Goal: Task Accomplishment & Management: Use online tool/utility

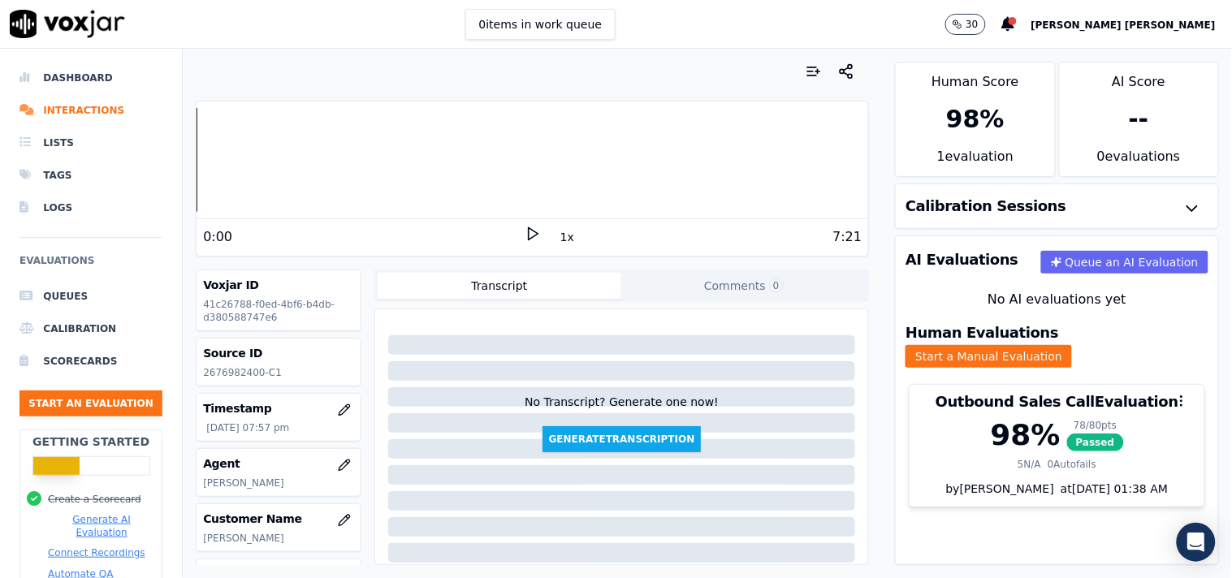
scroll to position [272, 0]
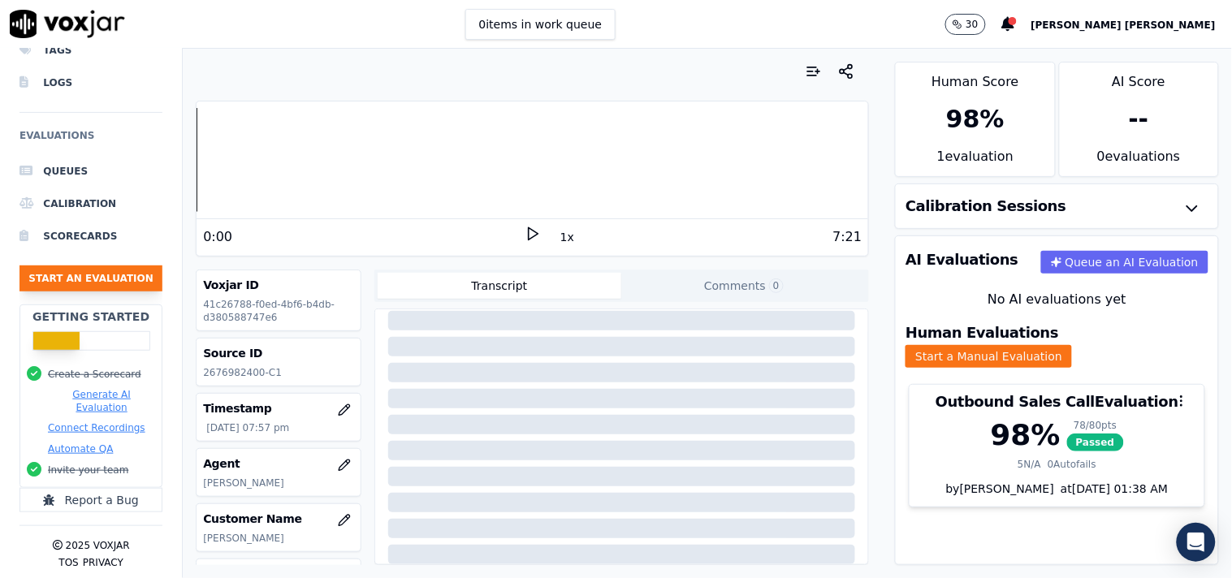
click at [110, 269] on button "Start an Evaluation" at bounding box center [90, 279] width 143 height 26
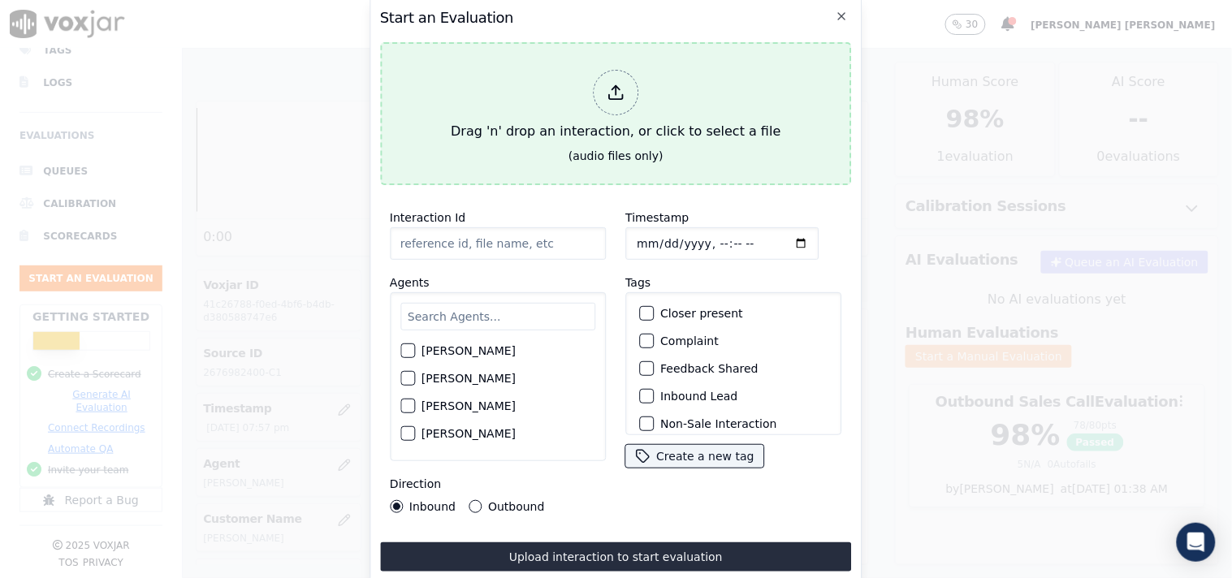
click at [634, 67] on div "Drag 'n' drop an interaction, or click to select a file" at bounding box center [615, 105] width 343 height 84
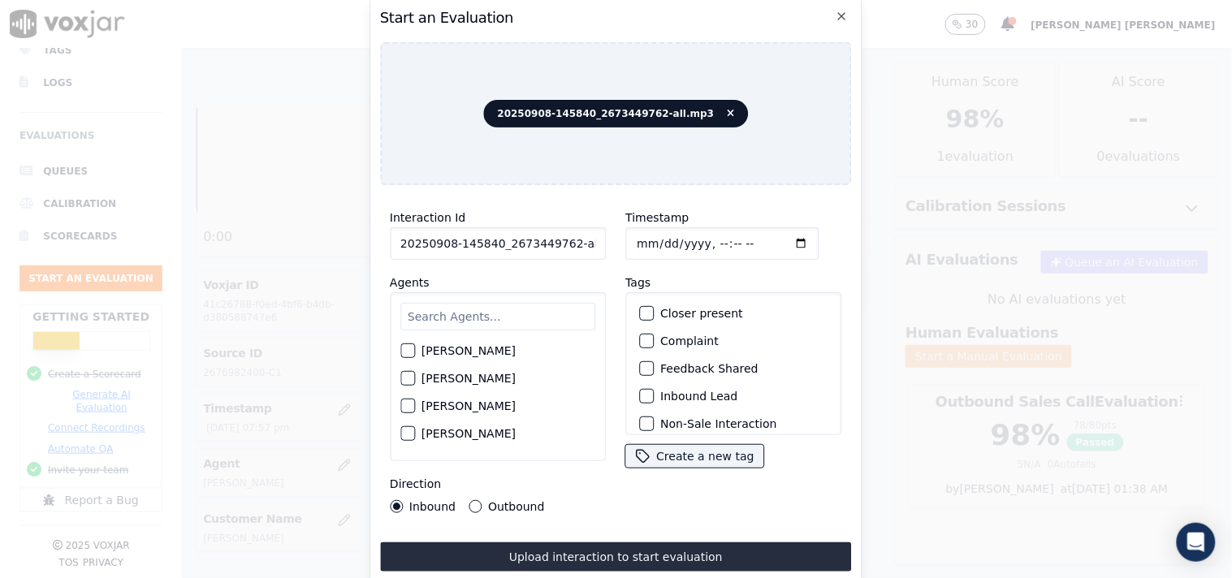
click at [557, 240] on input "20250908-145840_2673449762-all.mp3" at bounding box center [498, 243] width 216 height 32
drag, startPoint x: 563, startPoint y: 239, endPoint x: 591, endPoint y: 236, distance: 28.5
click at [591, 236] on input "20250908-145840_2673449762-all.mp3" at bounding box center [498, 243] width 216 height 32
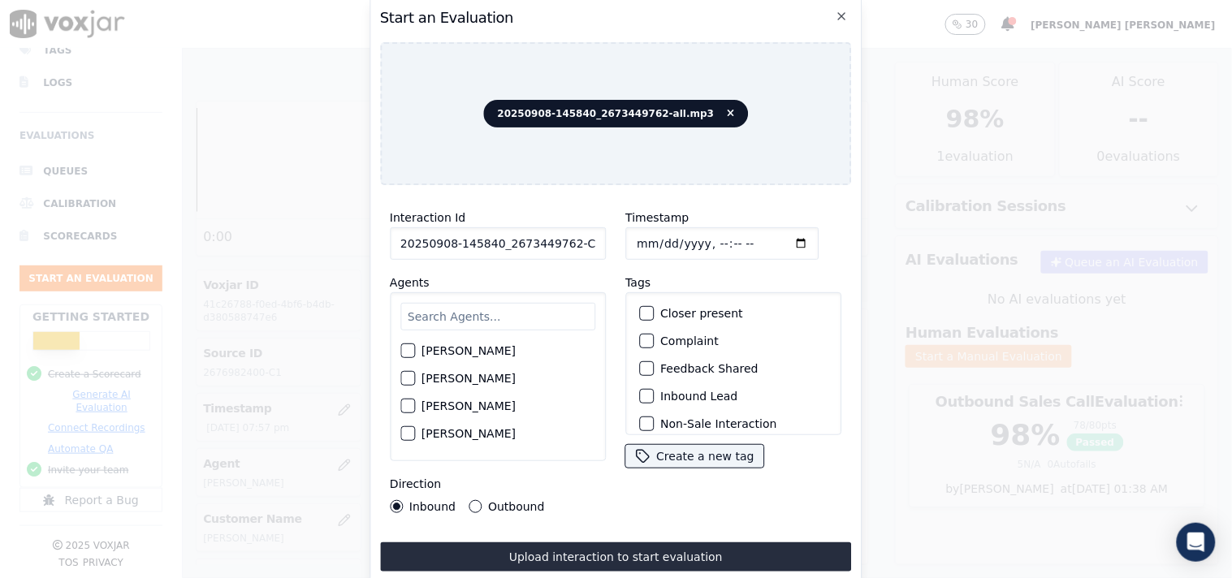
type input "20250908-145840_2673449762-C1"
click at [483, 314] on input "text" at bounding box center [497, 317] width 195 height 28
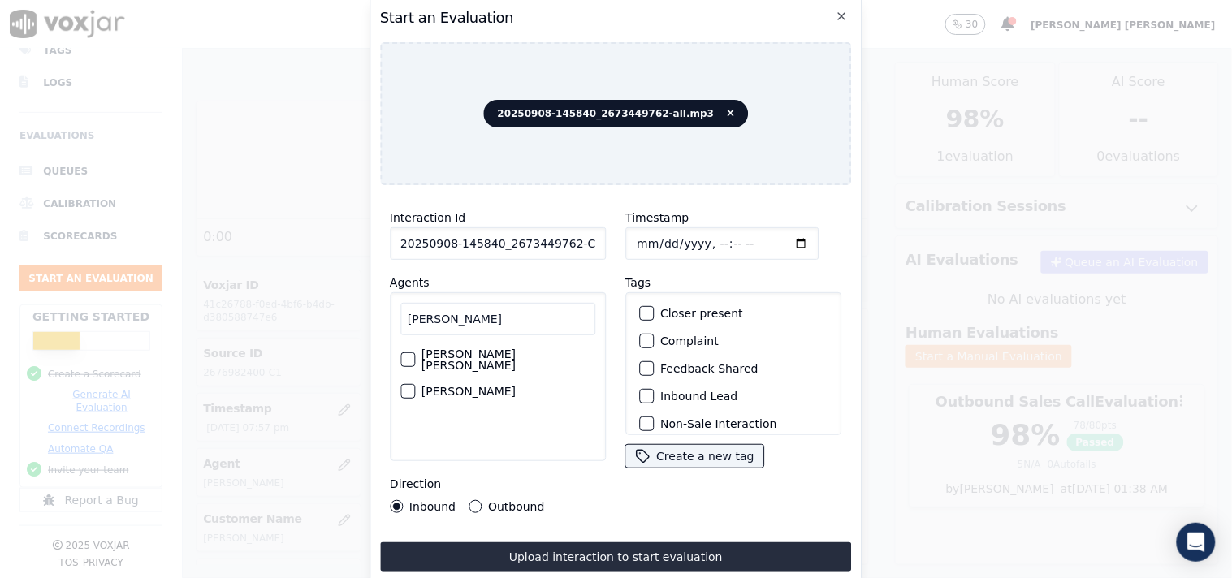
type input "[PERSON_NAME]"
click at [469, 386] on label "[PERSON_NAME]" at bounding box center [468, 391] width 94 height 11
click at [415, 384] on button "[PERSON_NAME]" at bounding box center [407, 391] width 15 height 15
click at [652, 386] on div "Inbound Lead" at bounding box center [733, 396] width 201 height 28
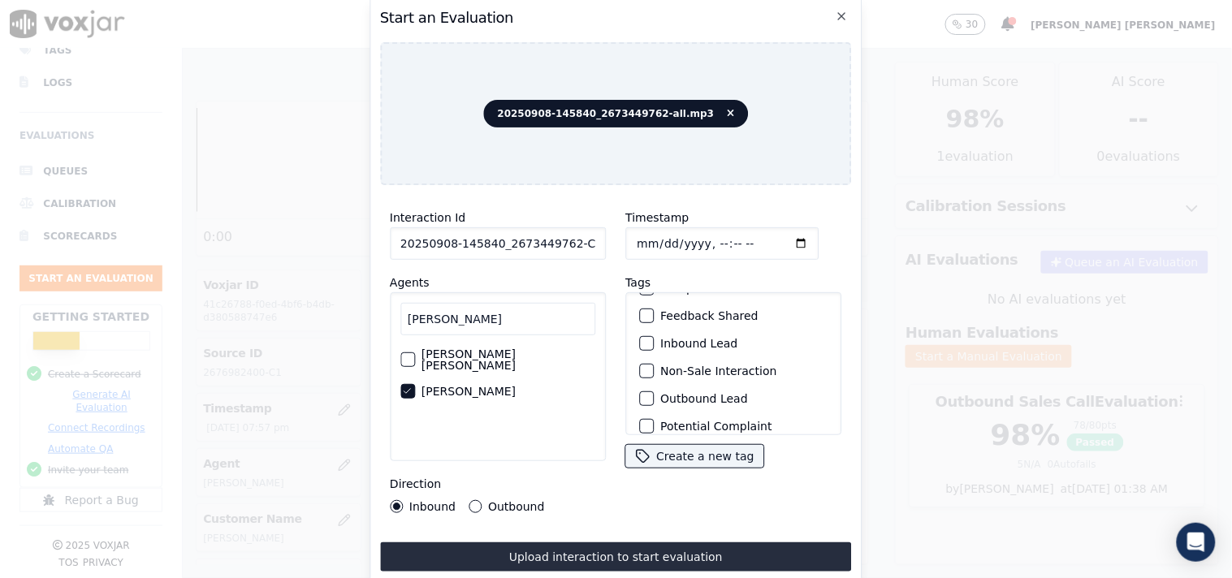
click at [670, 338] on label "Inbound Lead" at bounding box center [698, 343] width 77 height 11
click at [654, 336] on button "Inbound Lead" at bounding box center [646, 343] width 15 height 15
click at [668, 365] on label "Non-Sale Interaction" at bounding box center [718, 370] width 116 height 11
click at [654, 364] on button "Non-Sale Interaction" at bounding box center [646, 371] width 15 height 15
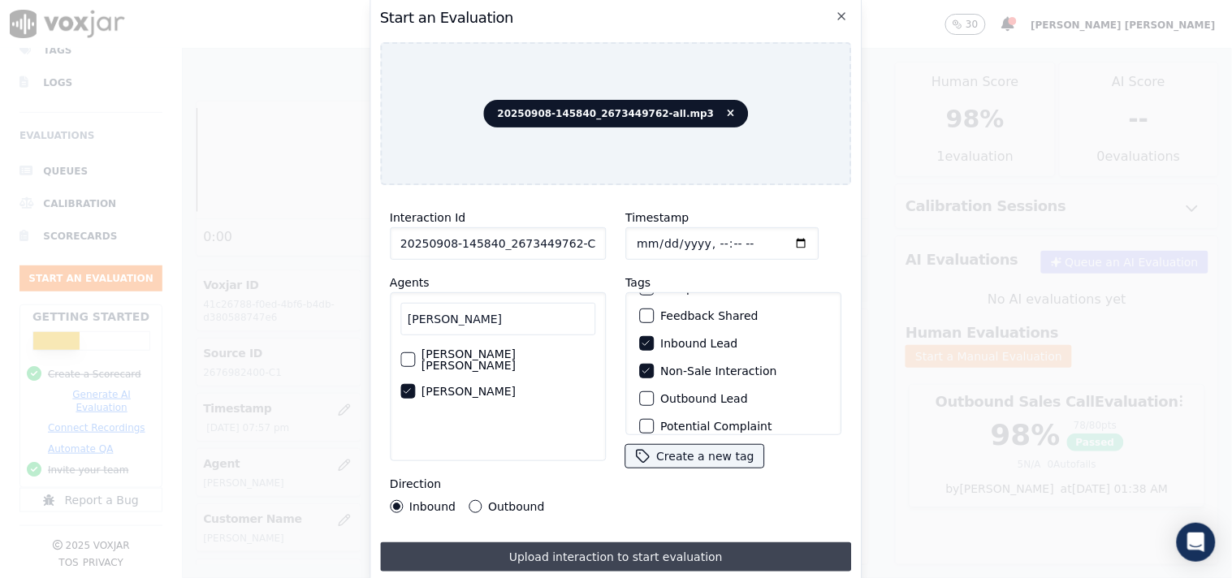
click at [492, 544] on button "Upload interaction to start evaluation" at bounding box center [616, 556] width 472 height 29
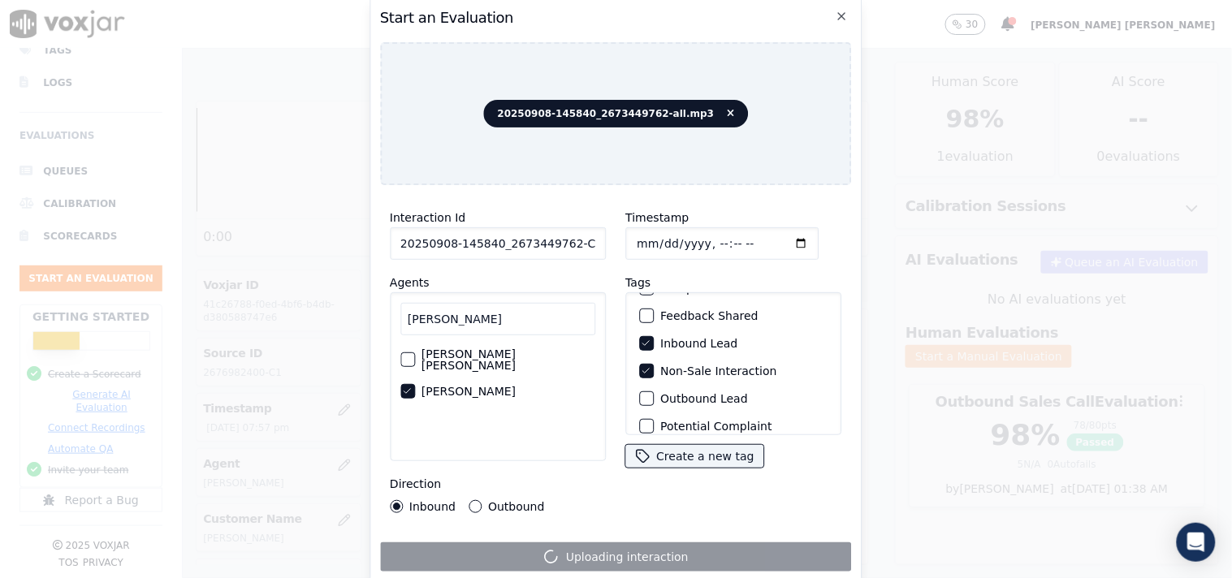
click at [638, 232] on input "Timestamp" at bounding box center [721, 243] width 193 height 32
type input "[DATE]T21:17"
click at [785, 273] on div "Tags Closer present Complaint Feedback Shared Inbound Lead Non-Sale Interaction…" at bounding box center [733, 371] width 216 height 197
click at [745, 179] on div "Start an Evaluation 20250908-145840_2673449762-all.mp3 Interaction Id 20250908-…" at bounding box center [615, 289] width 493 height 586
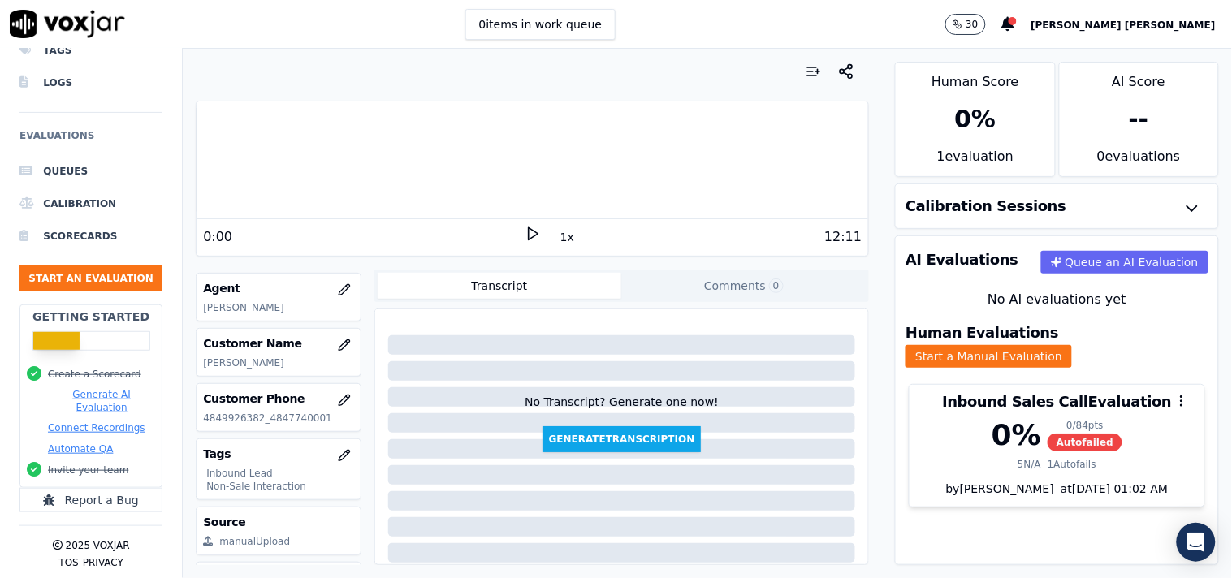
scroll to position [180, 0]
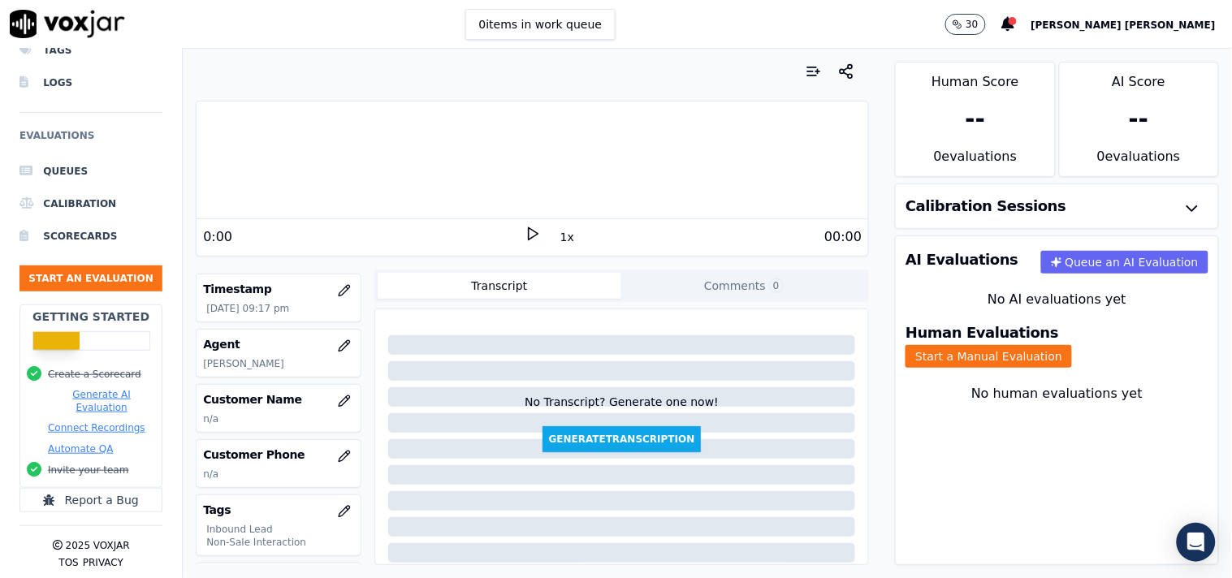
scroll to position [82, 0]
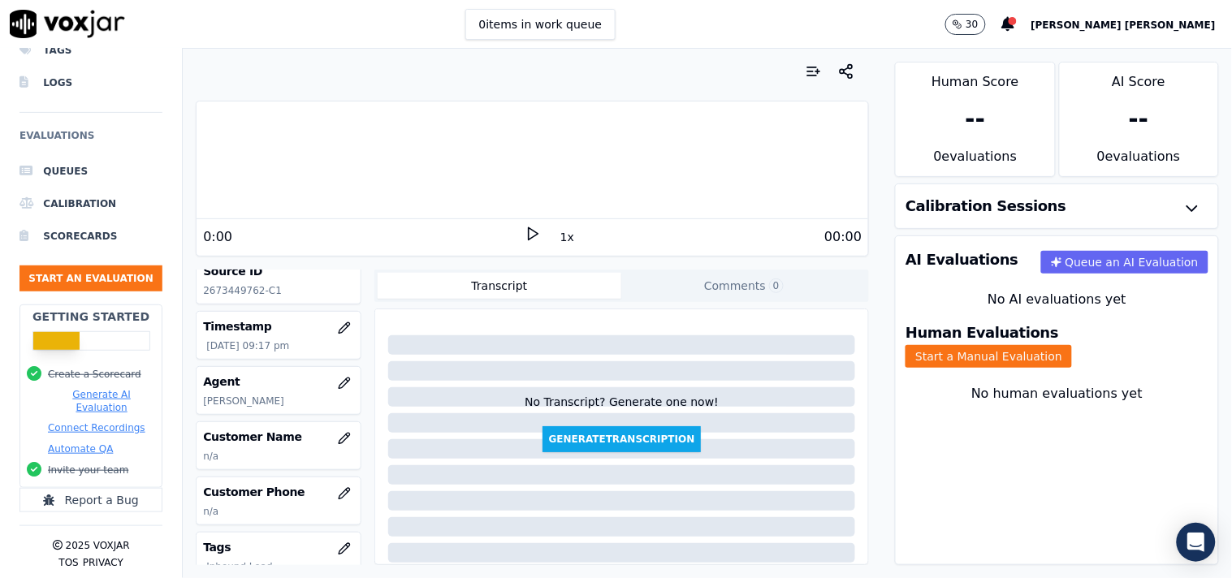
click at [224, 346] on p "[DATE] 09:17 pm" at bounding box center [279, 345] width 147 height 13
click at [338, 329] on icon "button" at bounding box center [344, 328] width 13 height 13
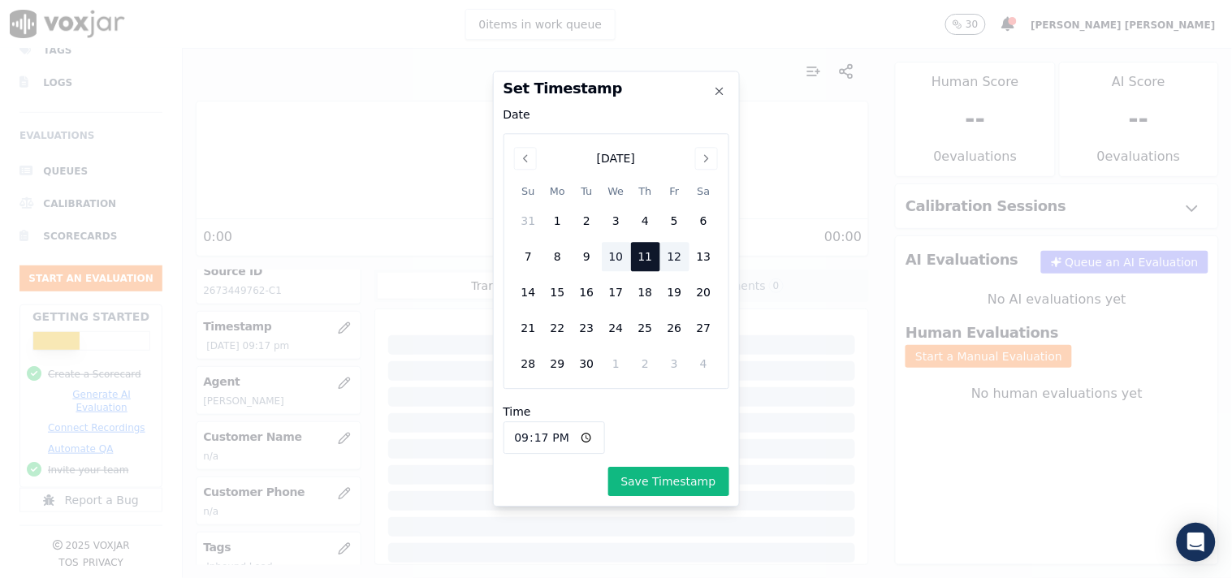
click at [606, 248] on div "10" at bounding box center [616, 257] width 29 height 29
click at [619, 258] on div "10" at bounding box center [616, 257] width 29 height 29
click at [622, 261] on div "10" at bounding box center [616, 257] width 29 height 29
click at [643, 487] on button "Save Timestamp" at bounding box center [668, 482] width 121 height 29
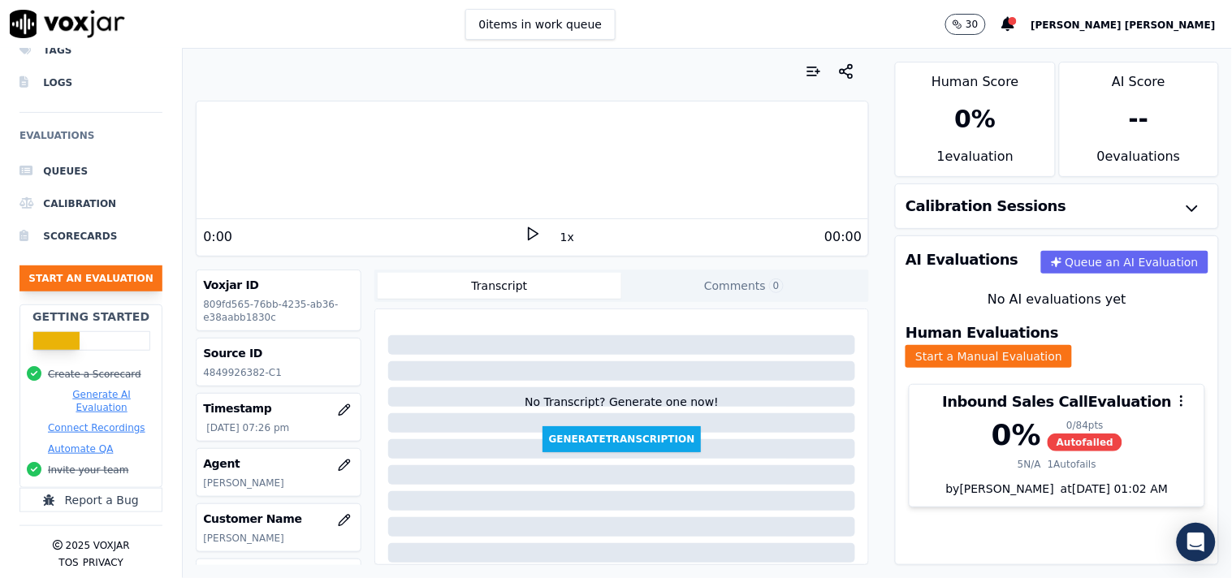
click at [115, 268] on button "Start an Evaluation" at bounding box center [90, 279] width 143 height 26
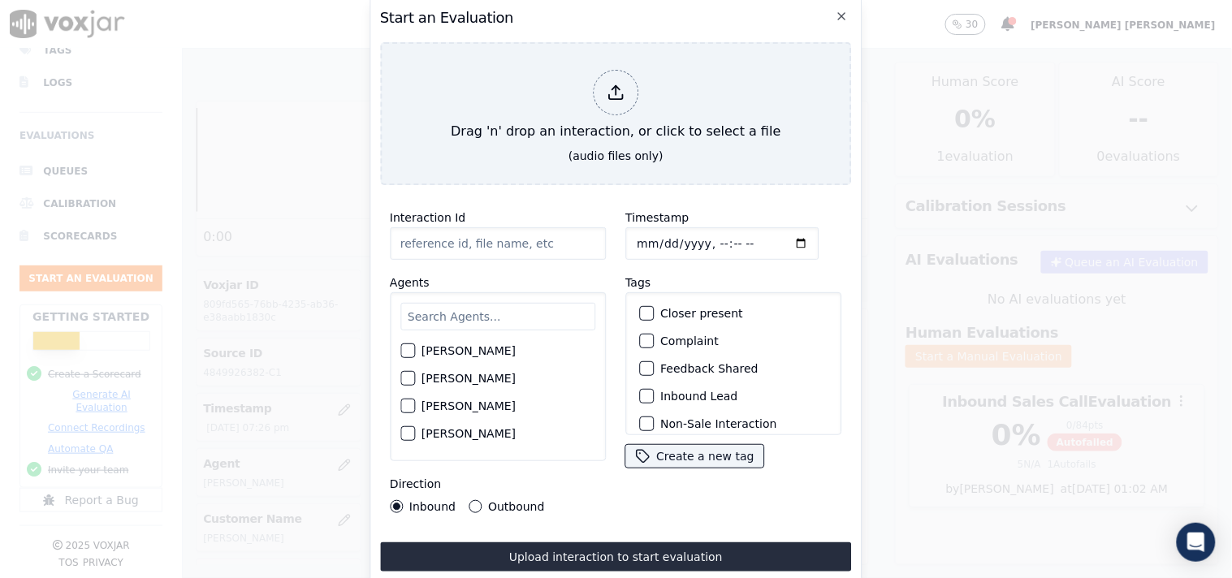
click at [643, 240] on input "Timestamp" at bounding box center [721, 243] width 193 height 32
type input "[DATE]T21:19"
click at [549, 309] on input "text" at bounding box center [497, 317] width 195 height 28
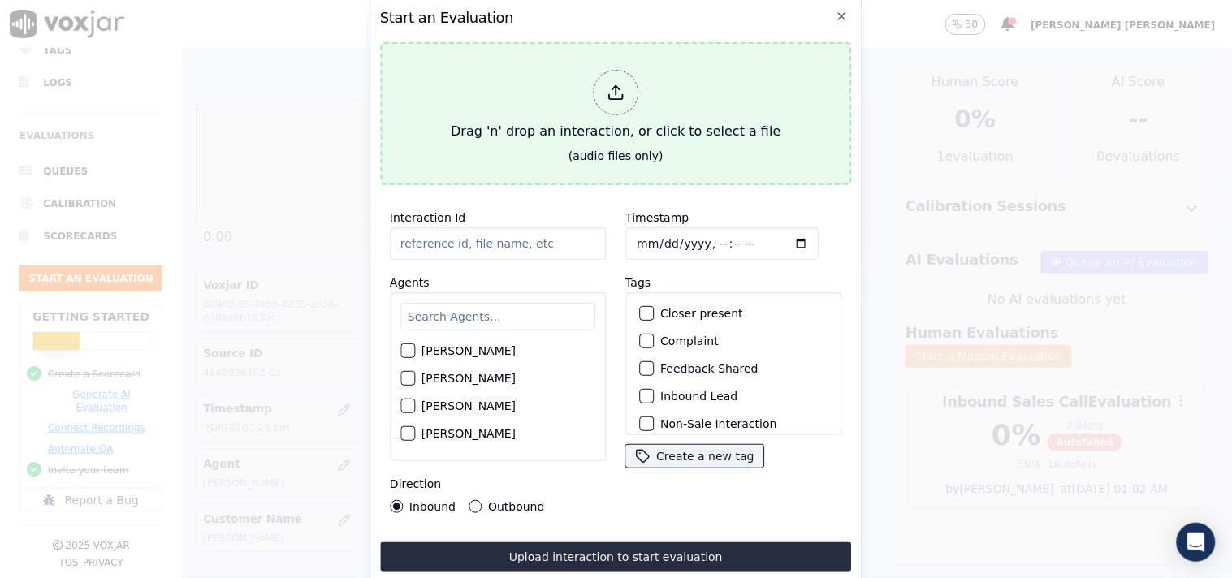
click at [609, 95] on icon at bounding box center [616, 97] width 14 height 5
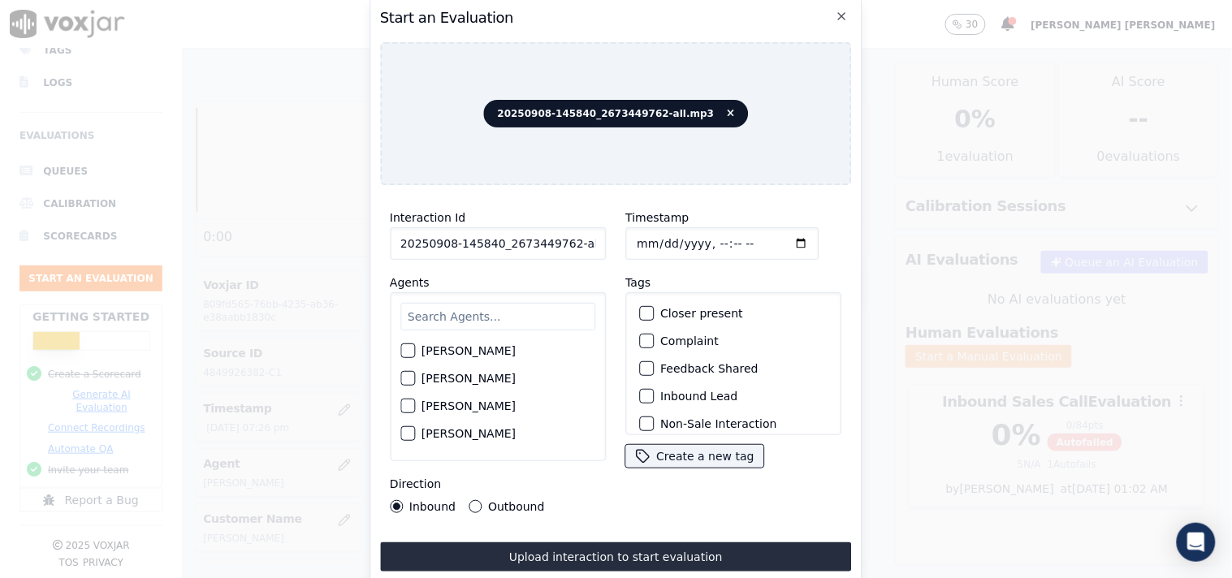
scroll to position [0, 9]
drag, startPoint x: 562, startPoint y: 235, endPoint x: 643, endPoint y: 249, distance: 82.4
click at [643, 249] on div "Interaction Id 20250908-145840_2673449762-all.mp3 Agents [PERSON_NAME] [PERSON_…" at bounding box center [616, 360] width 472 height 325
type input "20250908-145840_2673449762-C1"
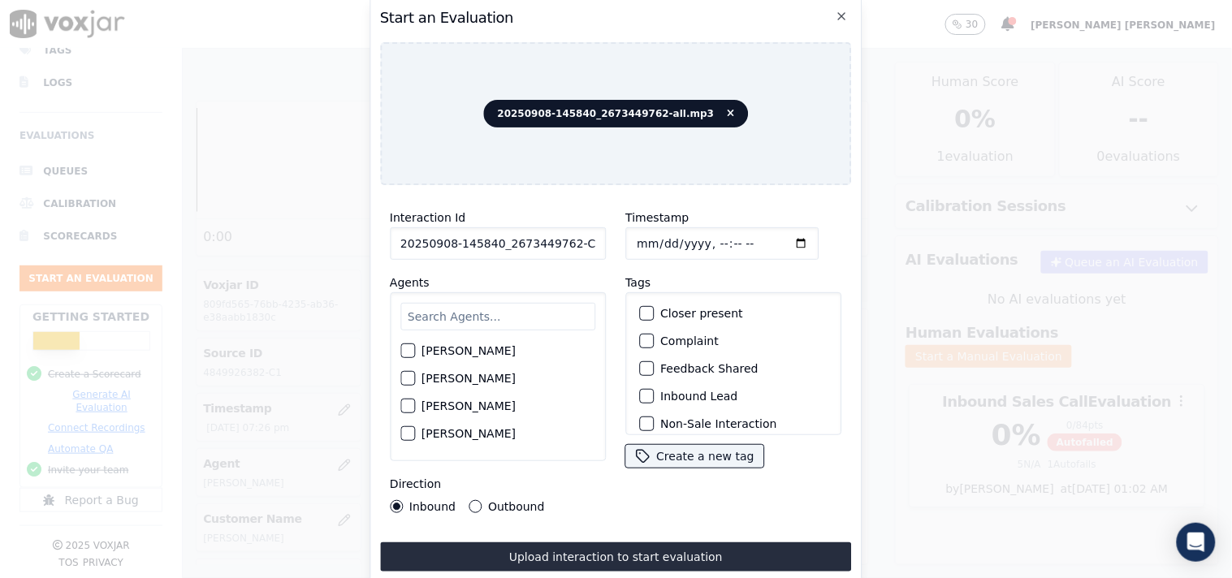
click at [642, 232] on input "Timestamp" at bounding box center [721, 243] width 193 height 32
click at [477, 320] on input "text" at bounding box center [497, 317] width 195 height 28
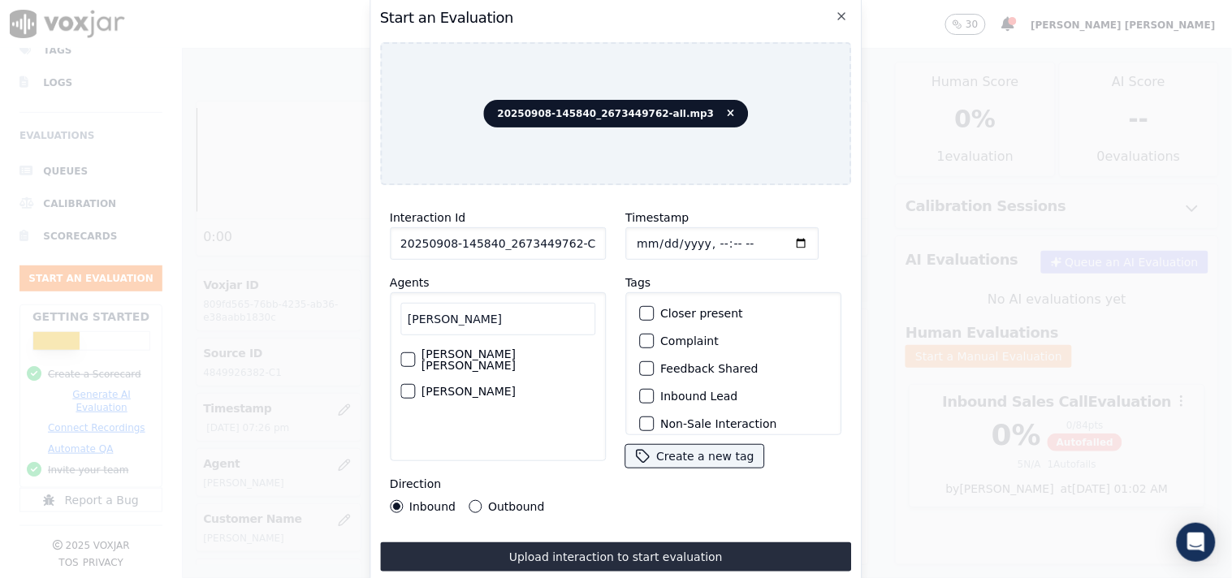
type input "[PERSON_NAME]"
click at [483, 394] on div "[PERSON_NAME] [PERSON_NAME] [PERSON_NAME] [PERSON_NAME]" at bounding box center [498, 376] width 216 height 169
click at [493, 378] on div "[PERSON_NAME]" at bounding box center [497, 392] width 195 height 28
click at [411, 386] on div "button" at bounding box center [406, 391] width 11 height 11
click at [647, 390] on div "Inbound Lead" at bounding box center [733, 396] width 201 height 28
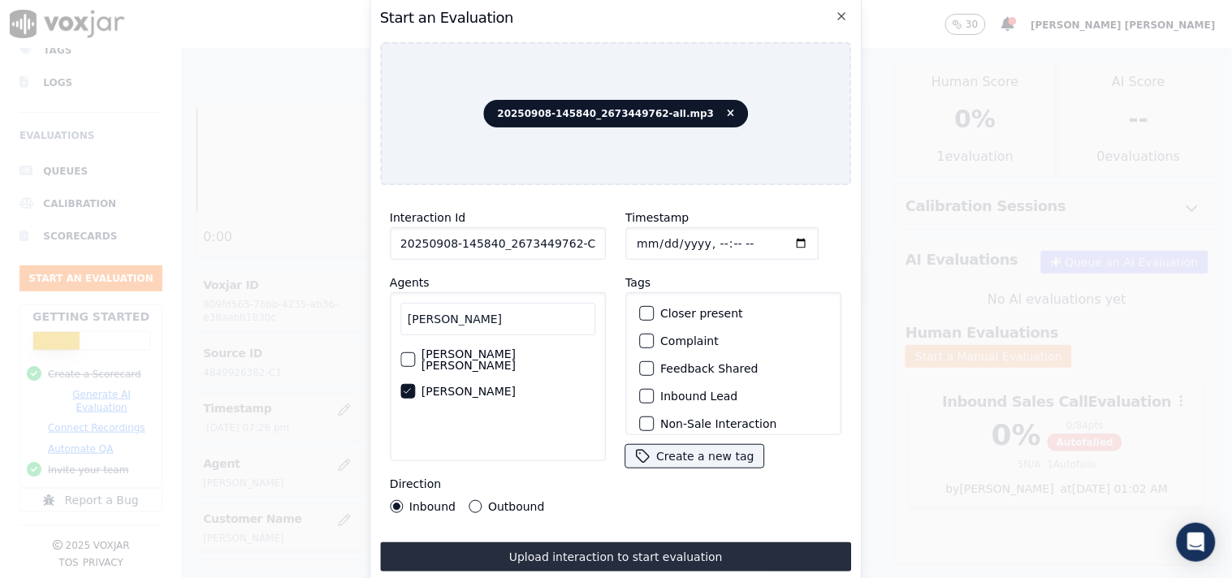
click at [643, 391] on div "button" at bounding box center [645, 396] width 11 height 11
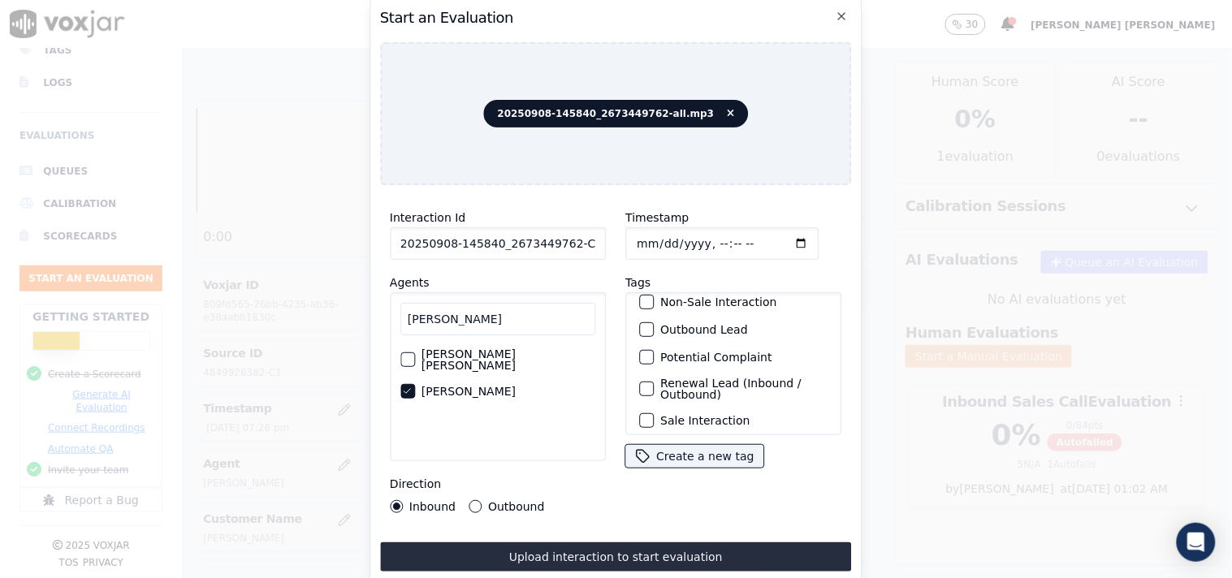
scroll to position [143, 0]
click at [660, 408] on label "Sale Interaction" at bounding box center [704, 413] width 89 height 11
click at [654, 407] on button "Sale Interaction" at bounding box center [646, 414] width 15 height 15
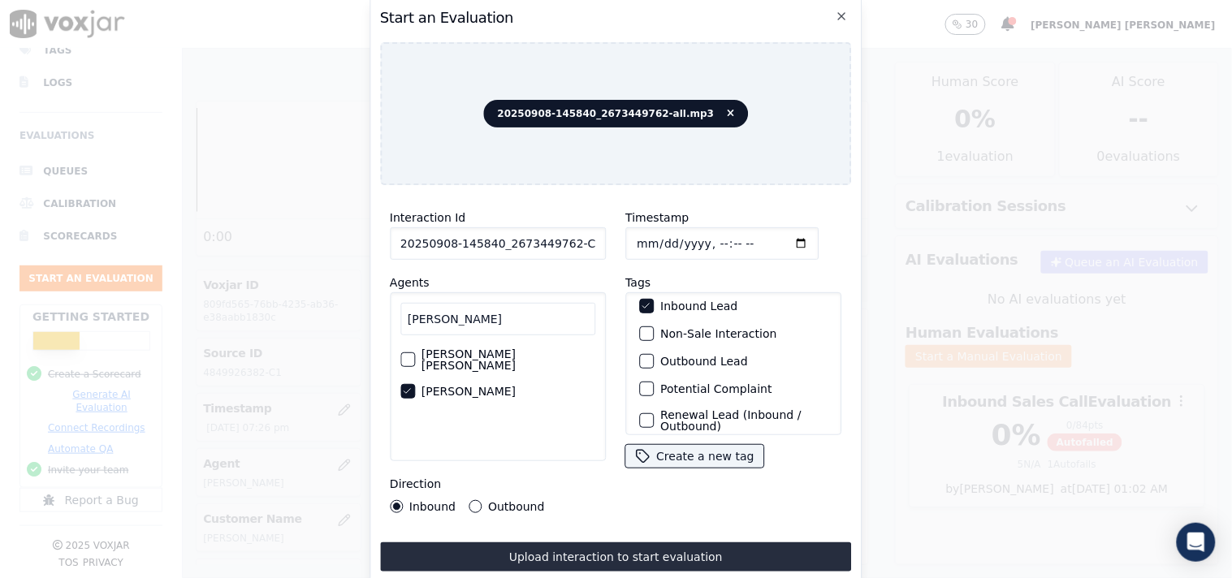
scroll to position [53, 0]
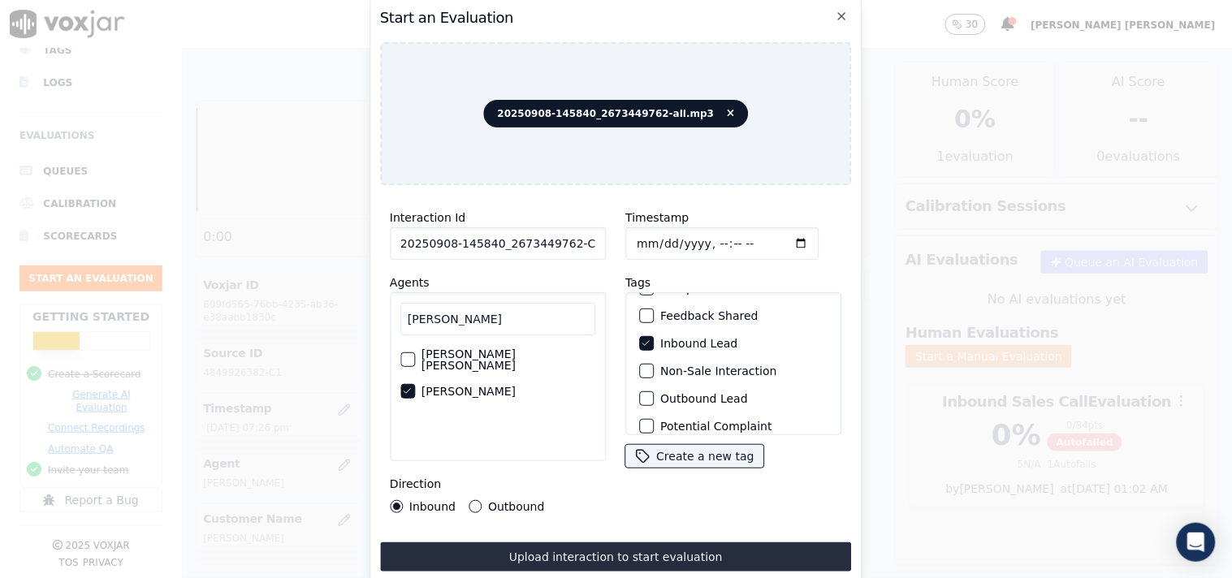
click at [666, 374] on div "Non-Sale Interaction" at bounding box center [733, 371] width 201 height 28
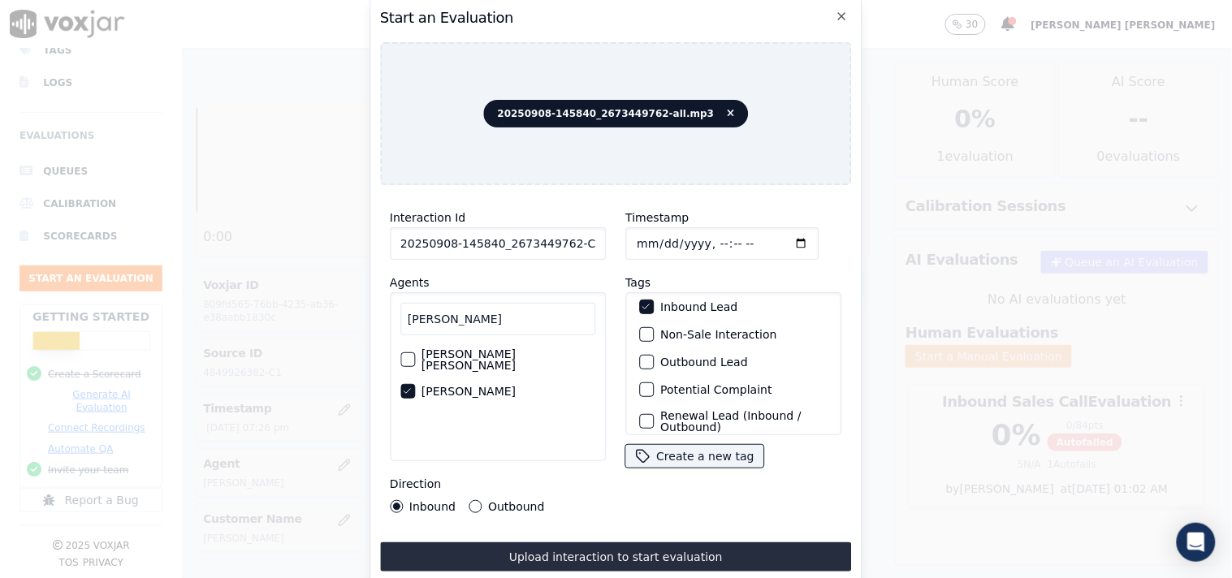
scroll to position [90, 0]
click at [642, 328] on div "button" at bounding box center [645, 333] width 11 height 11
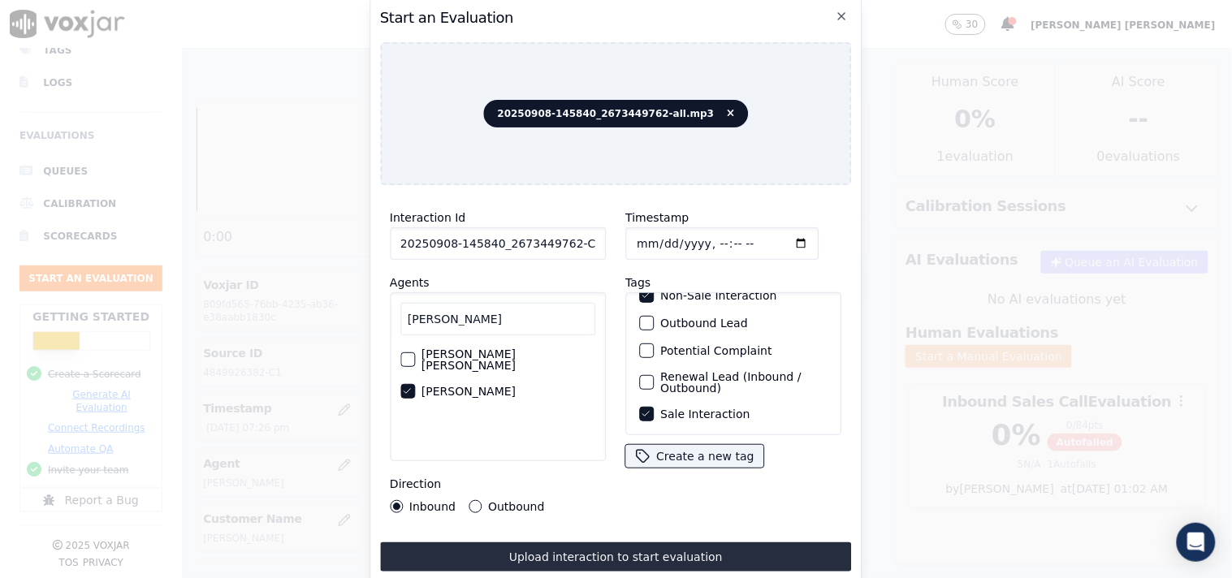
click at [641, 409] on icon "button" at bounding box center [646, 414] width 10 height 10
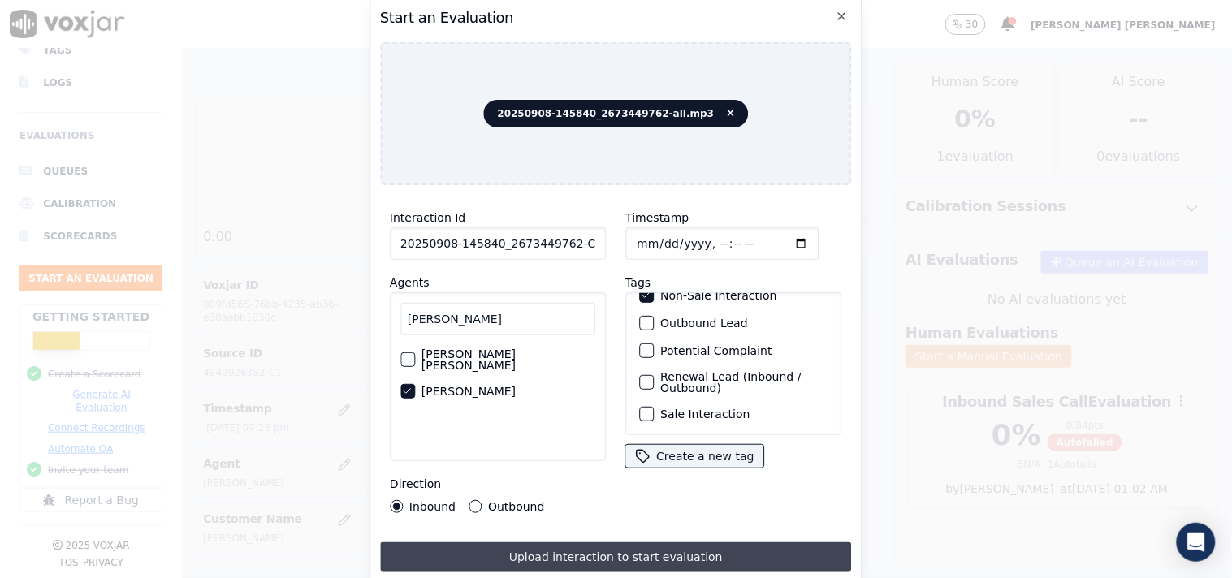
click at [637, 555] on button "Upload interaction to start evaluation" at bounding box center [616, 556] width 472 height 29
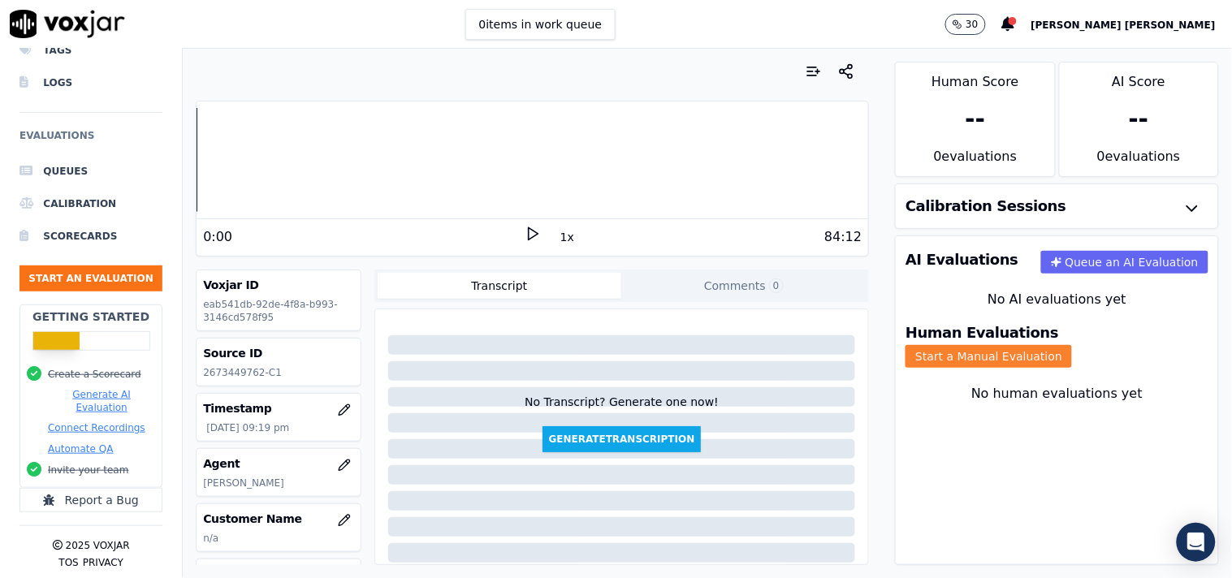
click at [1069, 352] on button "Start a Manual Evaluation" at bounding box center [988, 356] width 166 height 23
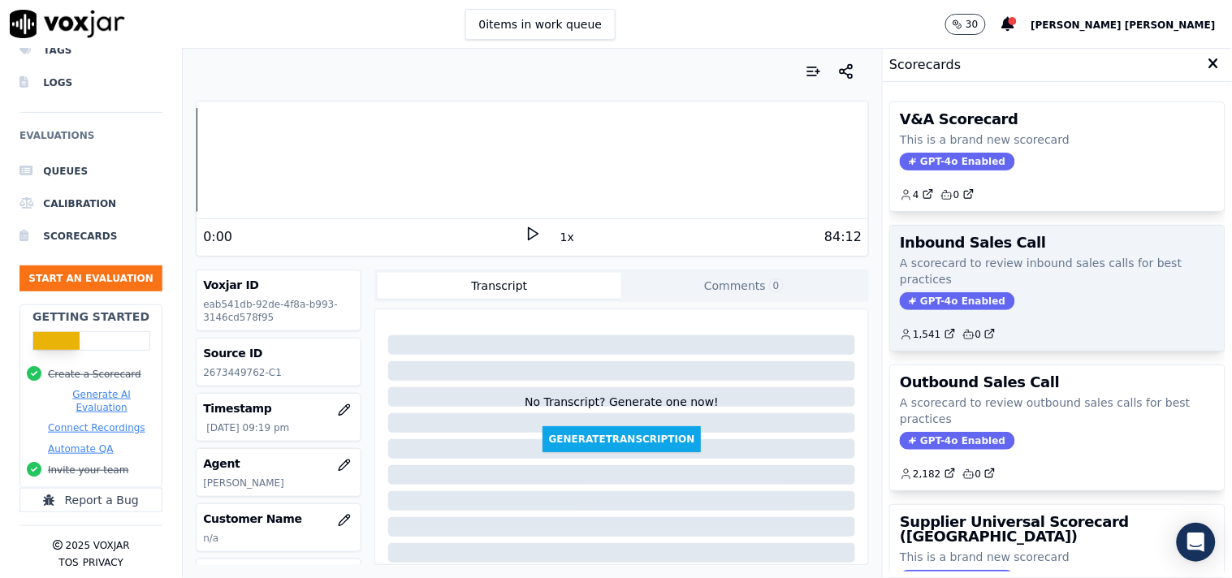
click at [944, 305] on span "GPT-4o Enabled" at bounding box center [957, 301] width 115 height 18
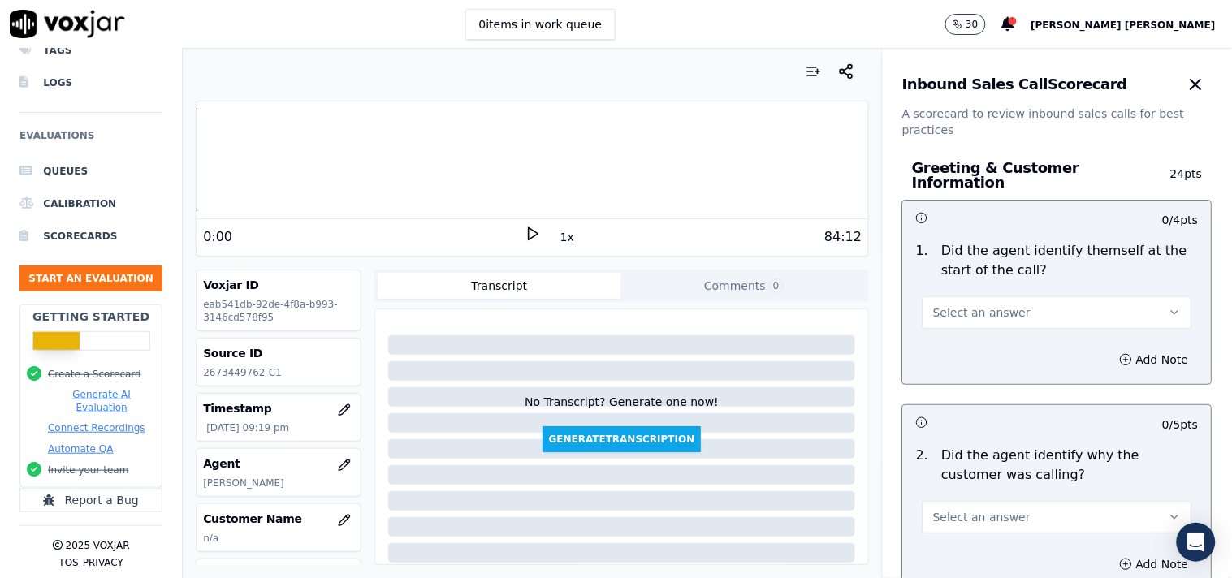
drag, startPoint x: 944, startPoint y: 305, endPoint x: 948, endPoint y: 320, distance: 16.0
click at [945, 305] on span "Select an answer" at bounding box center [981, 313] width 97 height 16
click at [947, 347] on div "Yes" at bounding box center [1029, 341] width 239 height 26
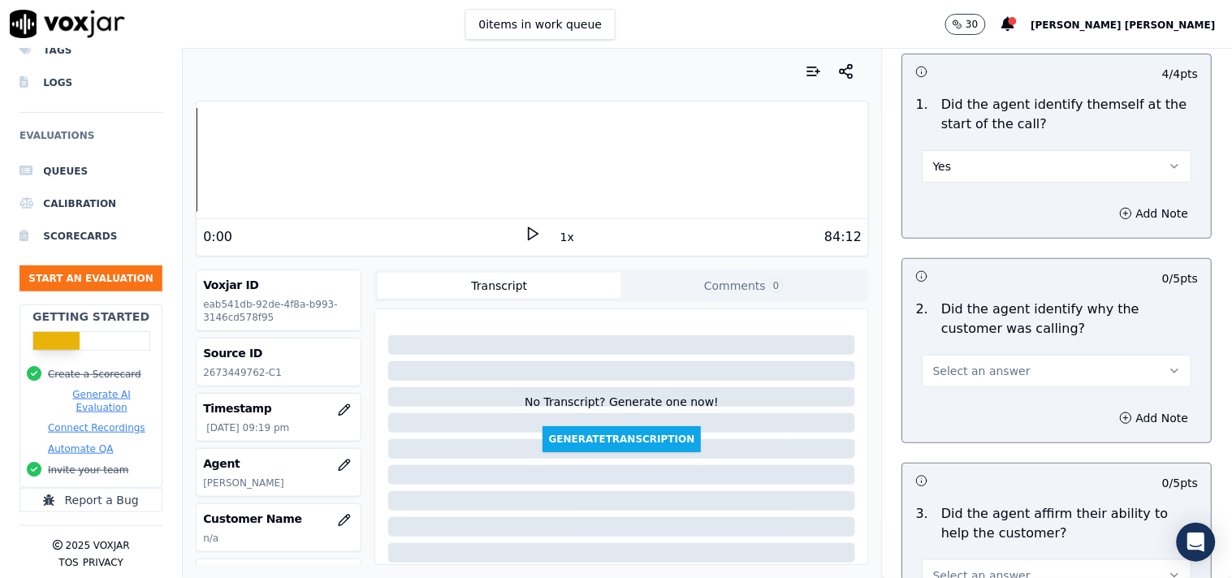
scroll to position [180, 0]
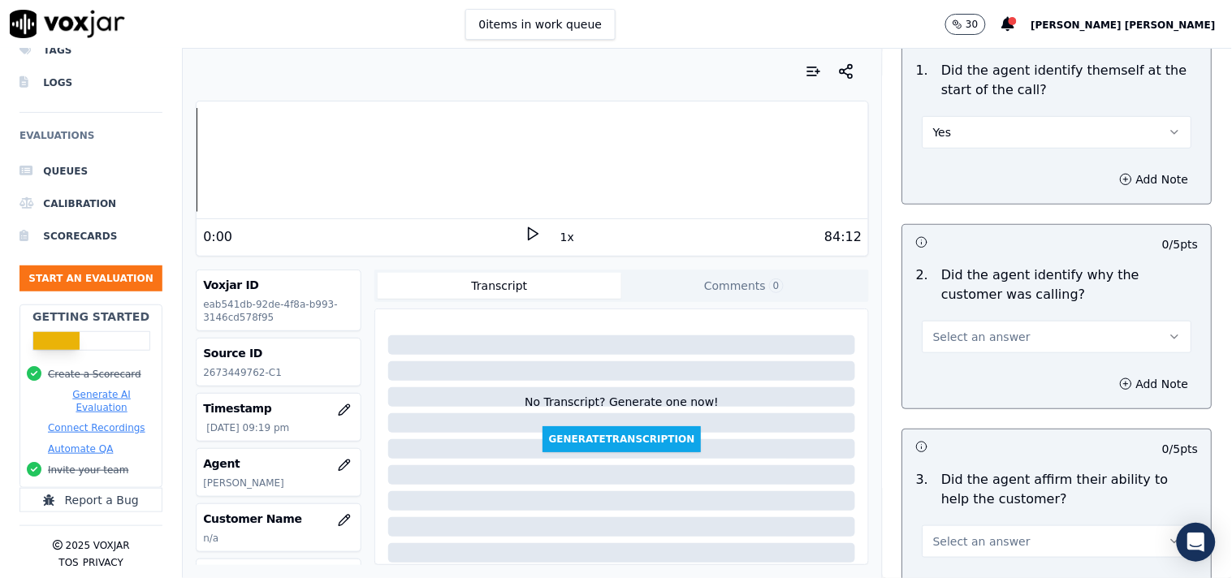
click at [959, 343] on button "Select an answer" at bounding box center [1058, 337] width 270 height 32
click at [953, 364] on div "Yes" at bounding box center [1029, 365] width 239 height 26
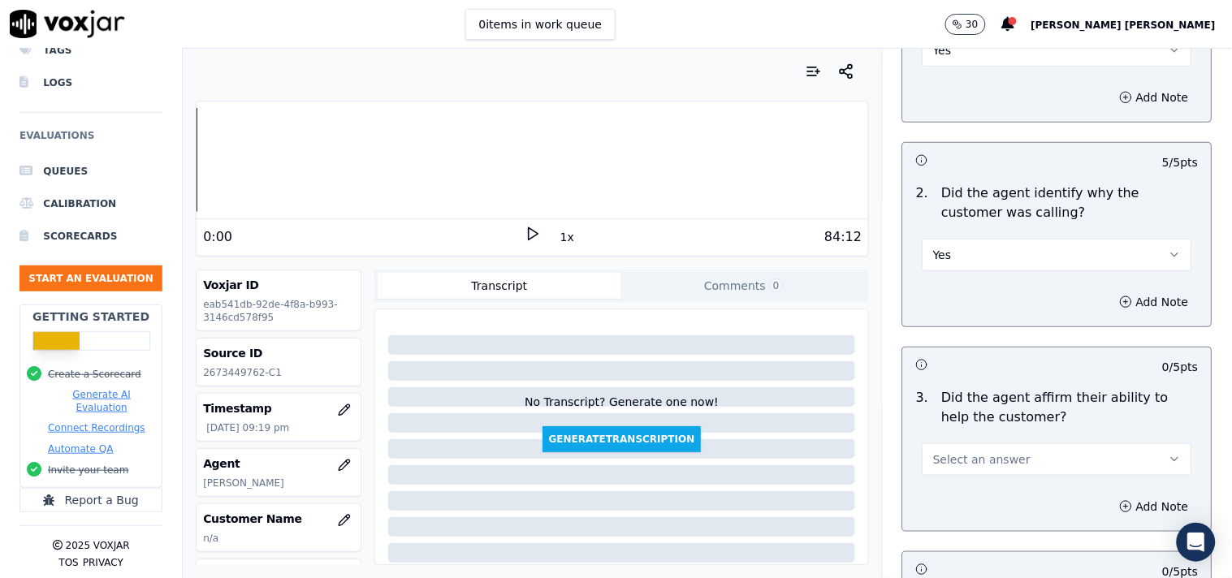
scroll to position [361, 0]
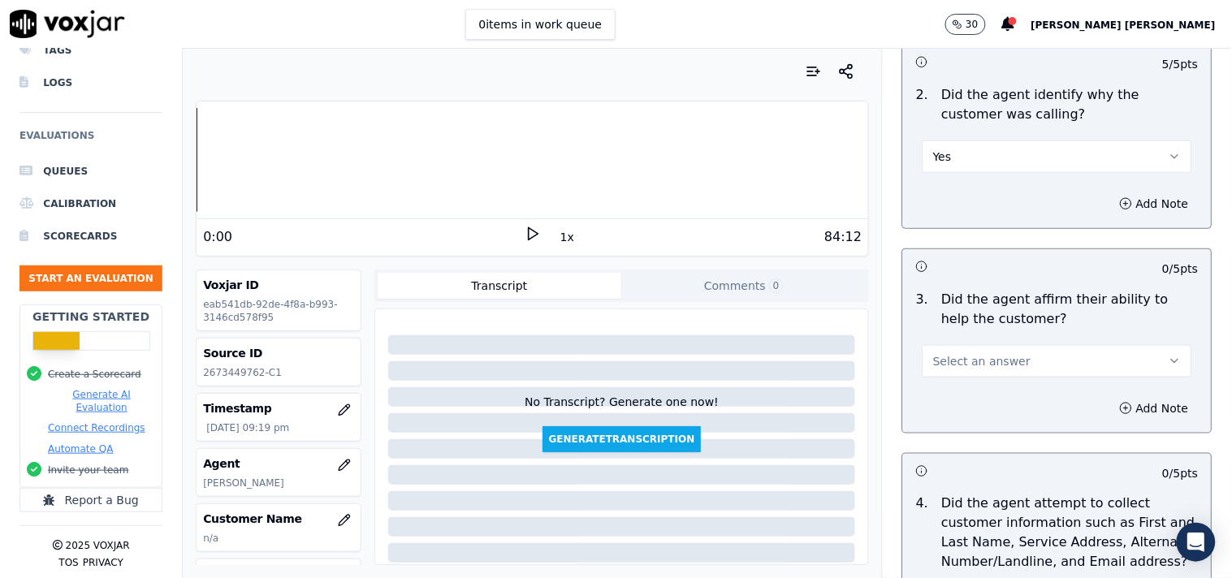
click at [958, 361] on button "Select an answer" at bounding box center [1058, 361] width 270 height 32
click at [957, 394] on div "Yes" at bounding box center [1029, 390] width 239 height 26
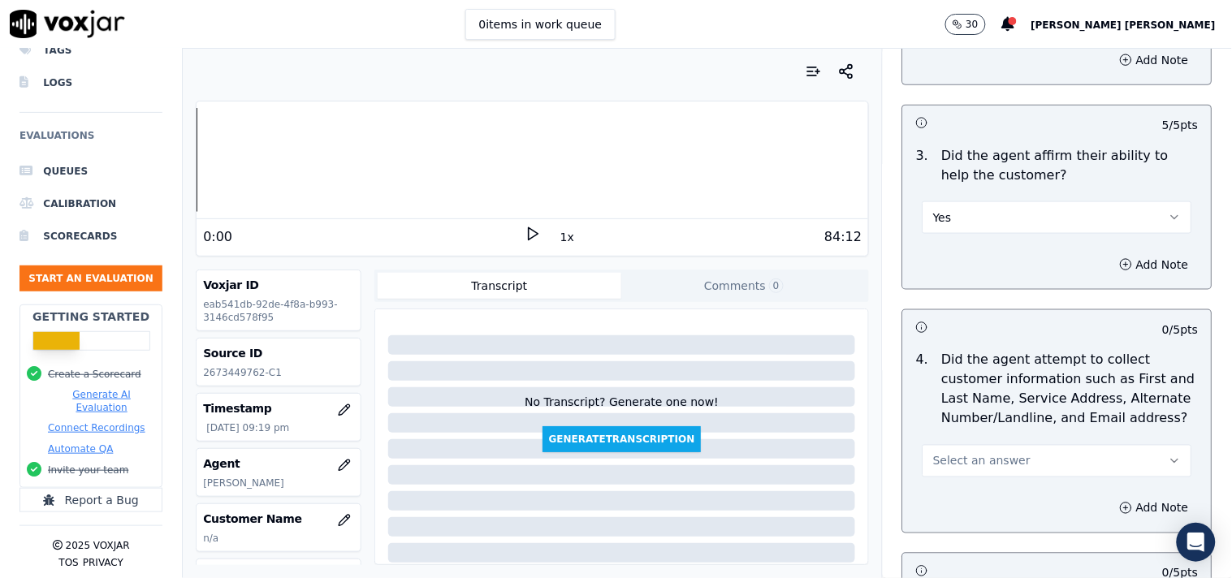
scroll to position [631, 0]
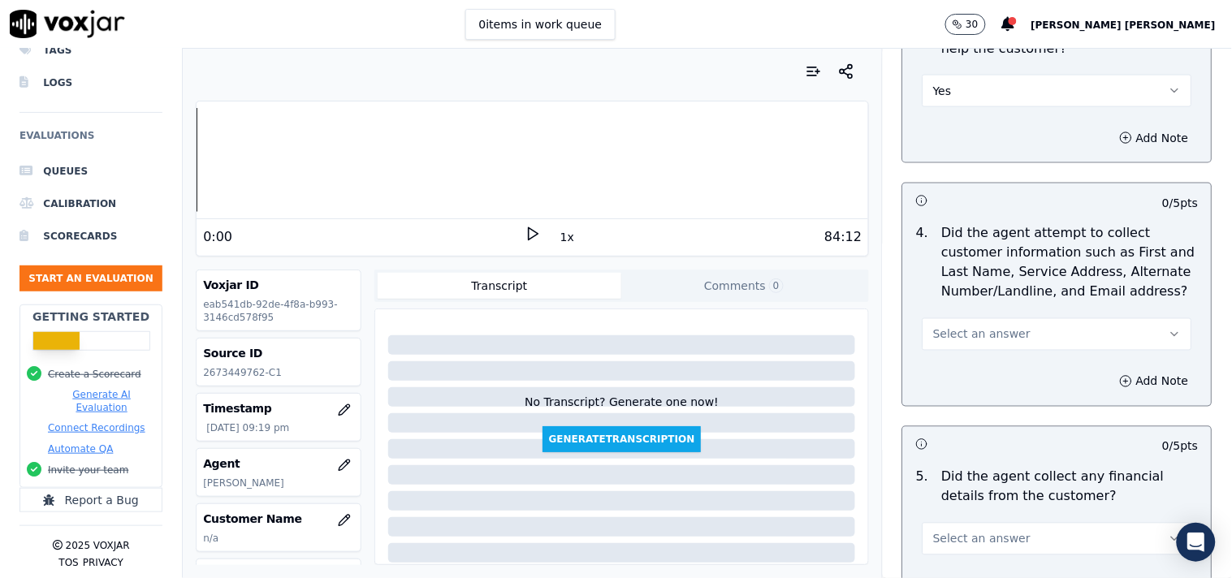
click at [987, 346] on div "4 . Did the agent attempt to collect customer information such as First and Las…" at bounding box center [1057, 288] width 309 height 140
click at [991, 337] on button "Select an answer" at bounding box center [1058, 334] width 270 height 32
click at [979, 366] on div "Yes" at bounding box center [1029, 363] width 239 height 26
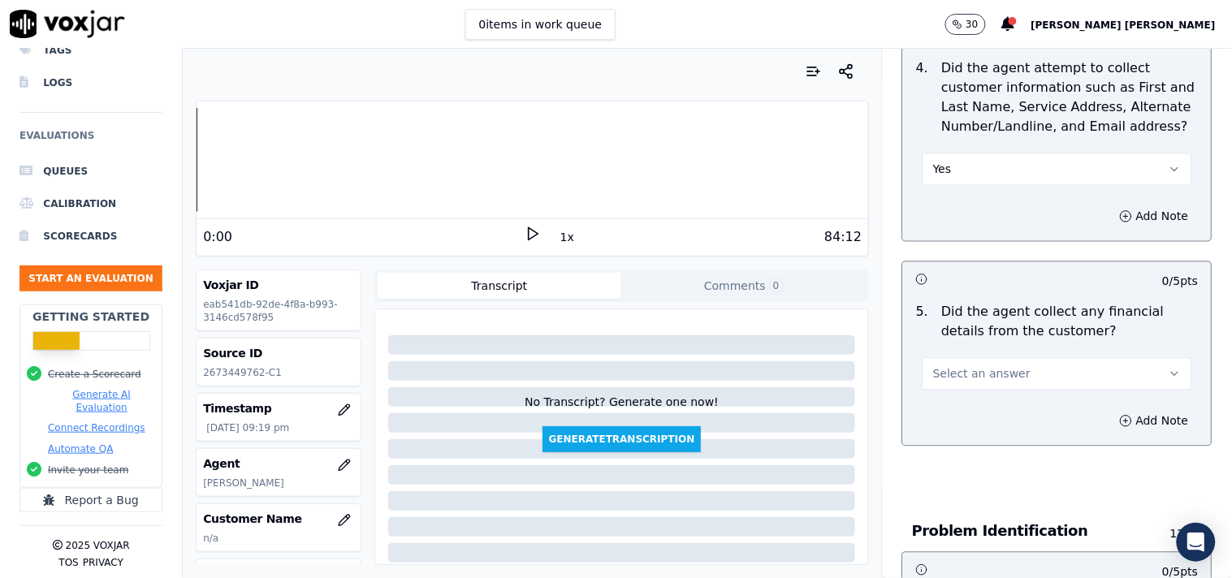
scroll to position [812, 0]
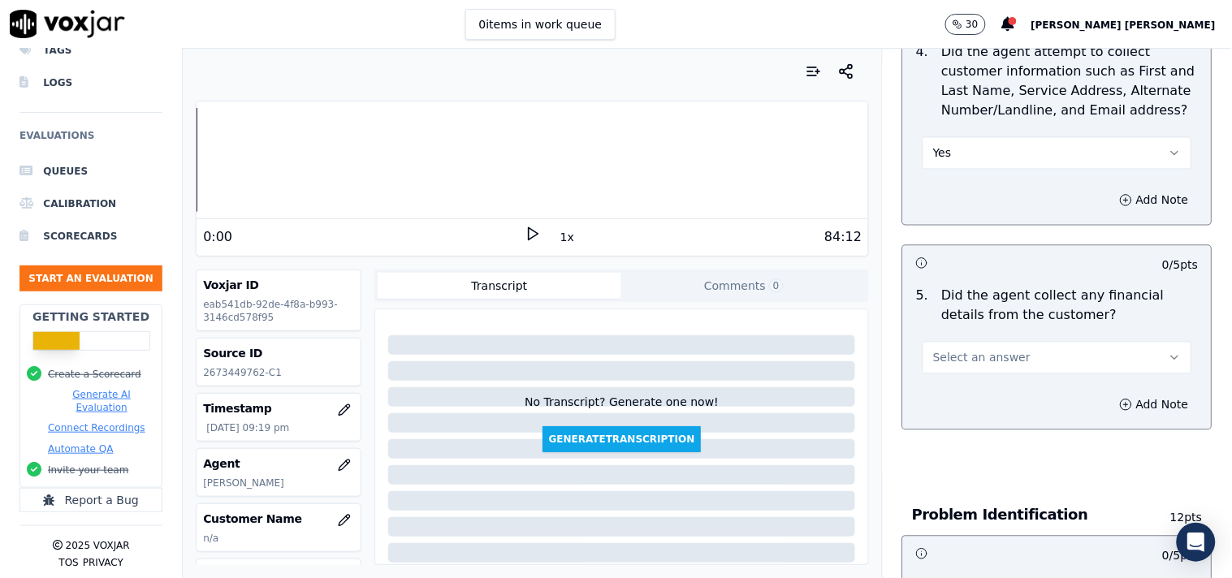
click at [981, 365] on button "Select an answer" at bounding box center [1058, 358] width 270 height 32
click at [970, 391] on div "Yes" at bounding box center [1029, 387] width 239 height 26
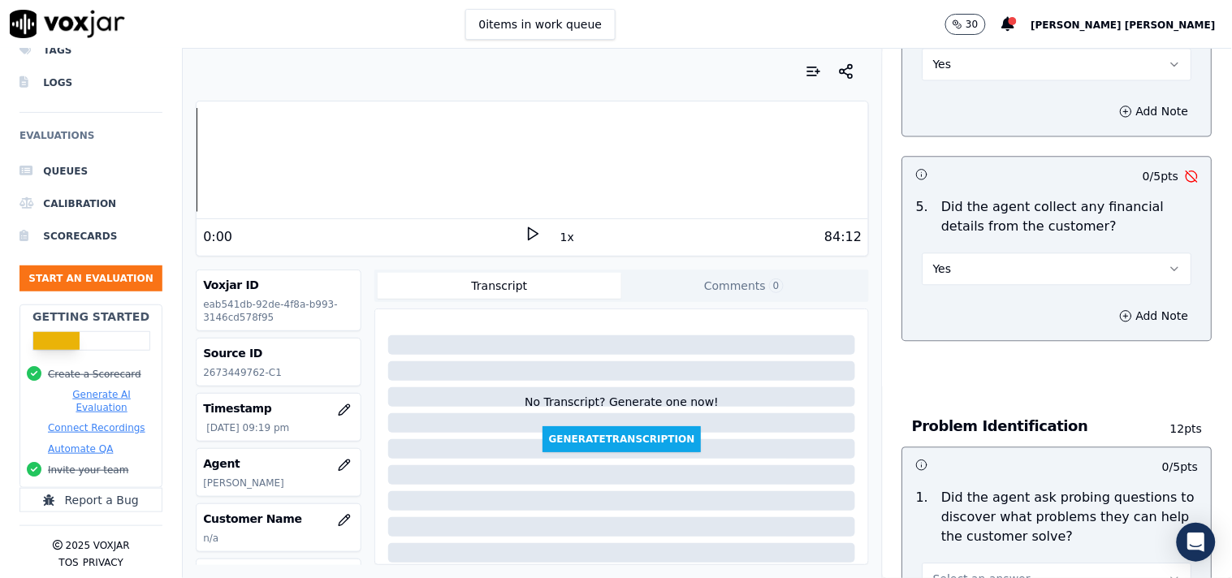
scroll to position [902, 0]
click at [991, 266] on button "Yes" at bounding box center [1058, 268] width 270 height 32
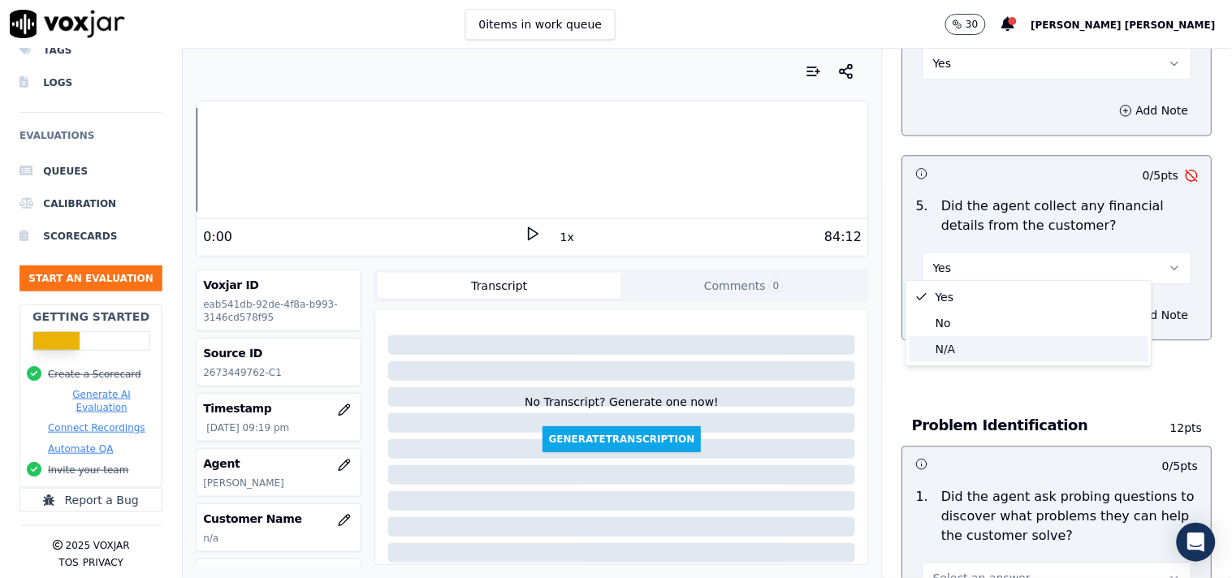
click at [975, 336] on div "N/A" at bounding box center [1029, 349] width 239 height 26
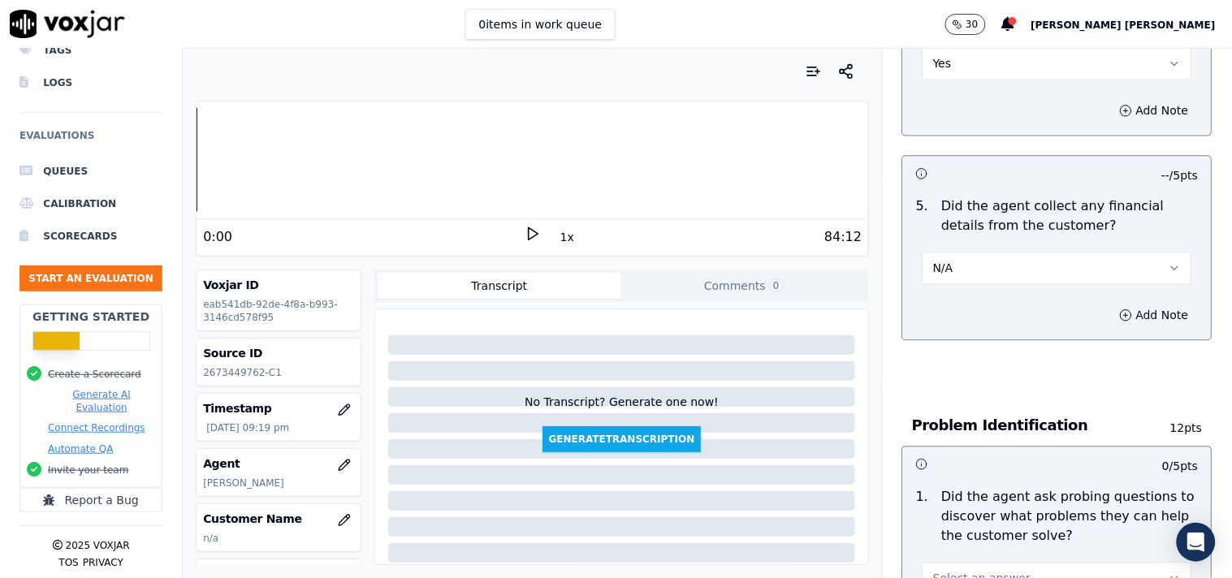
click at [987, 279] on div "5 . Did the agent collect any financial details from the customer? N/A" at bounding box center [1057, 240] width 309 height 101
click at [993, 270] on button "N/A" at bounding box center [1058, 268] width 270 height 32
click at [986, 303] on div "Yes" at bounding box center [1029, 297] width 239 height 26
click at [992, 262] on button "Yes" at bounding box center [1058, 268] width 270 height 32
click at [978, 327] on div "No" at bounding box center [1029, 323] width 239 height 26
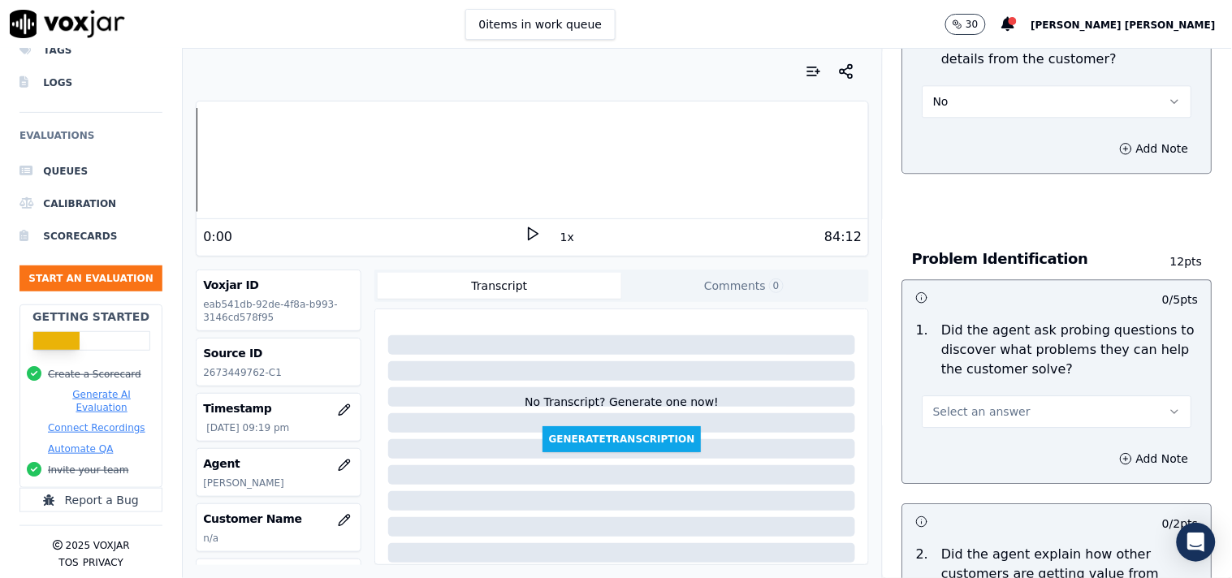
scroll to position [1082, 0]
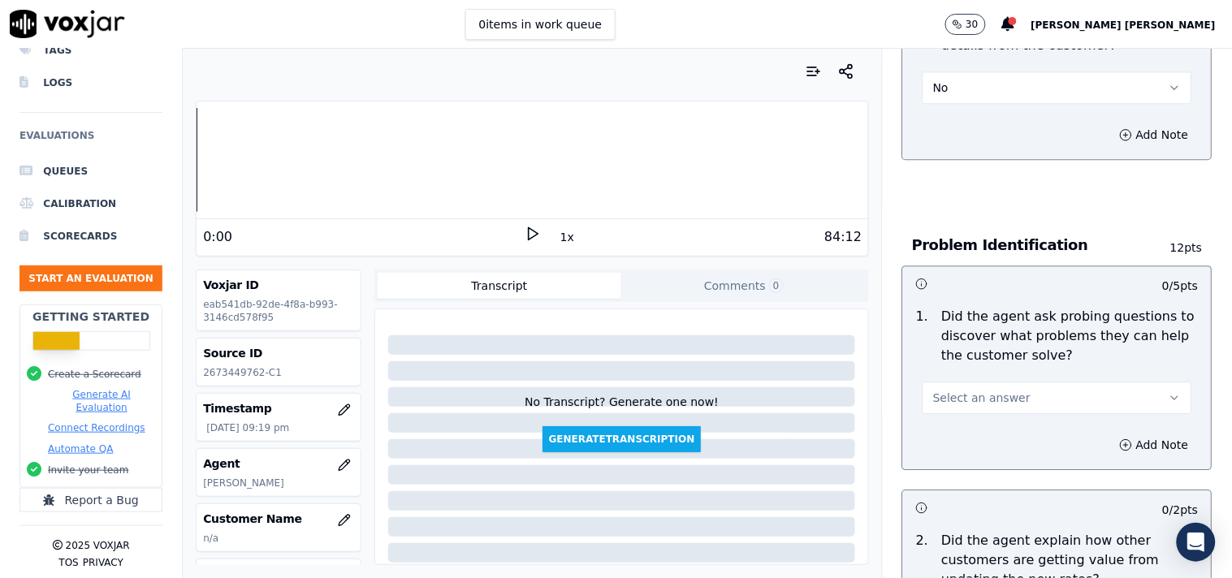
click at [976, 378] on div "Select an answer" at bounding box center [1058, 396] width 270 height 36
click at [974, 382] on button "Select an answer" at bounding box center [1058, 398] width 270 height 32
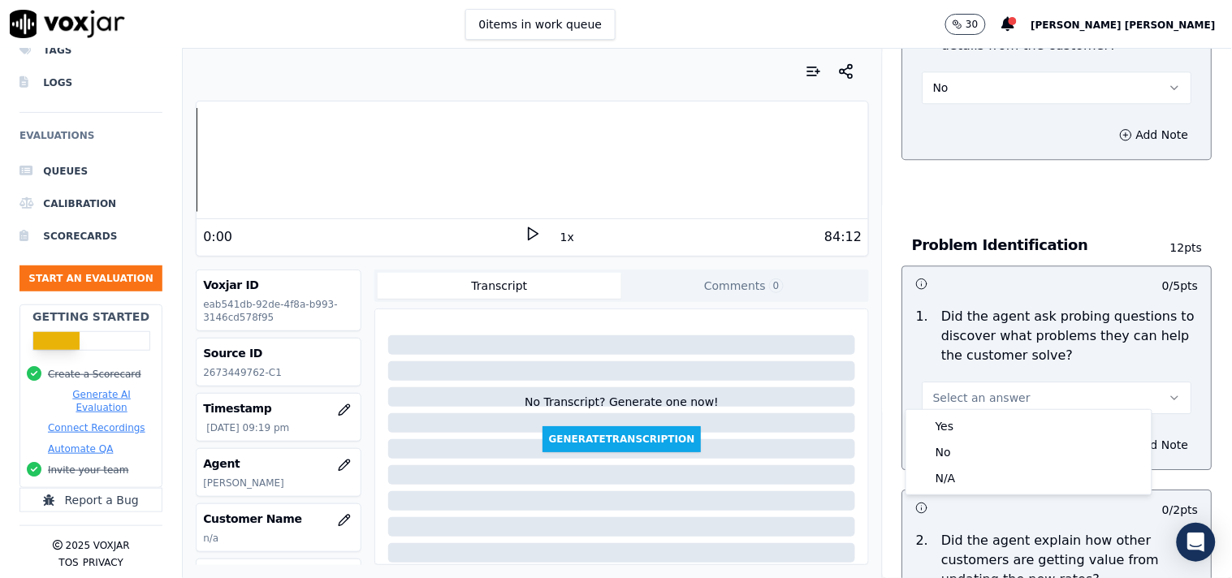
click at [969, 393] on span "Select an answer" at bounding box center [981, 398] width 97 height 16
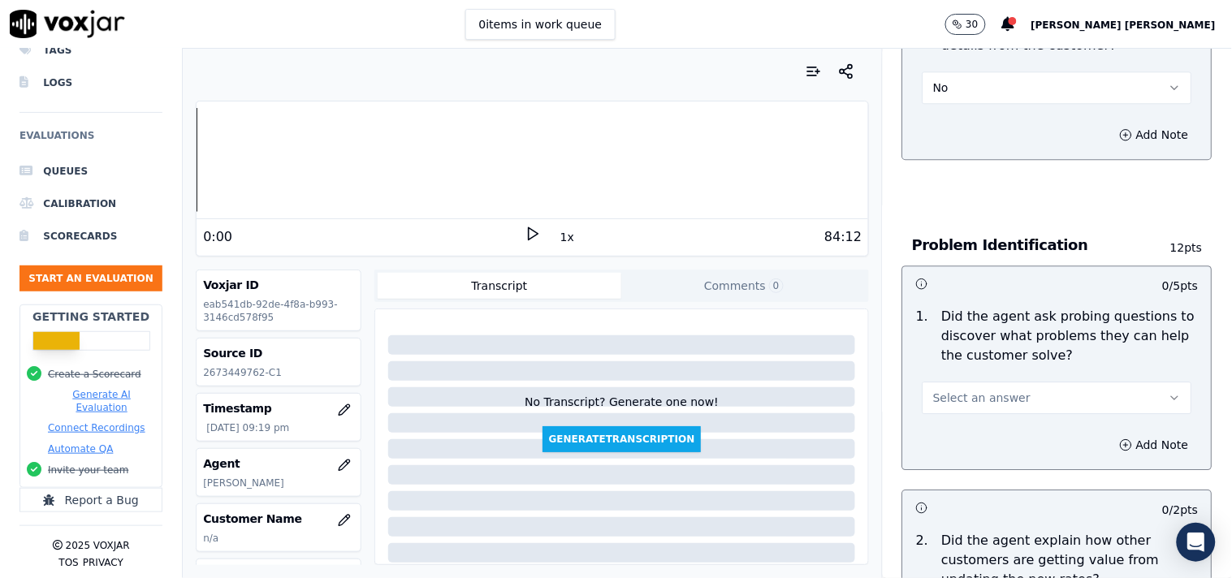
click at [961, 421] on div "Add Note" at bounding box center [1057, 445] width 309 height 49
click at [970, 382] on button "Select an answer" at bounding box center [1058, 398] width 270 height 32
click at [955, 432] on div "Yes" at bounding box center [1029, 426] width 239 height 26
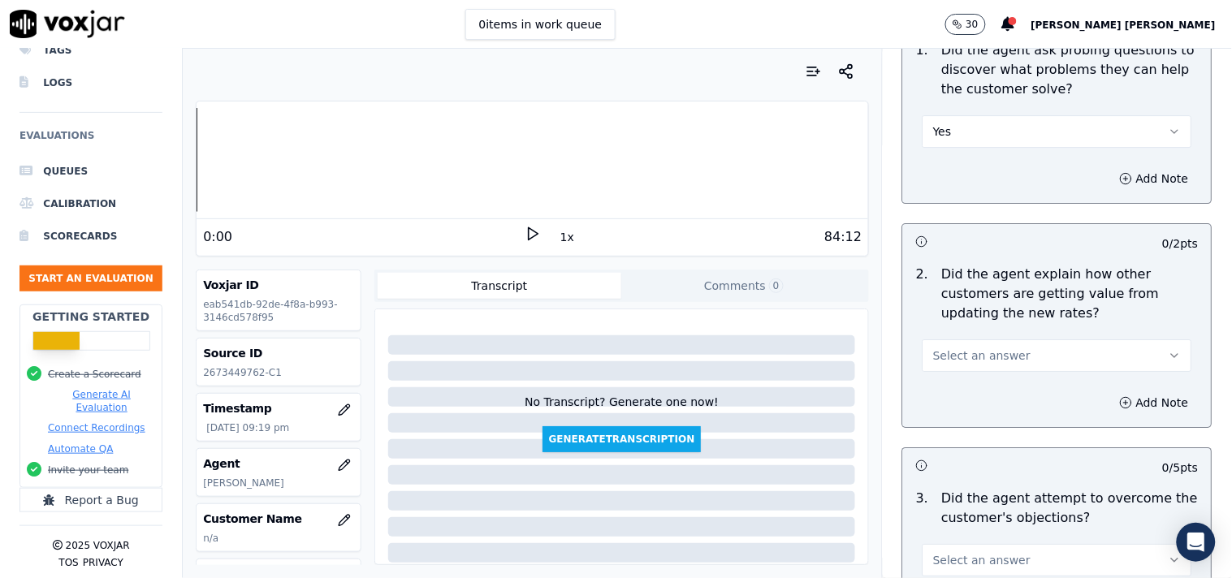
scroll to position [1353, 0]
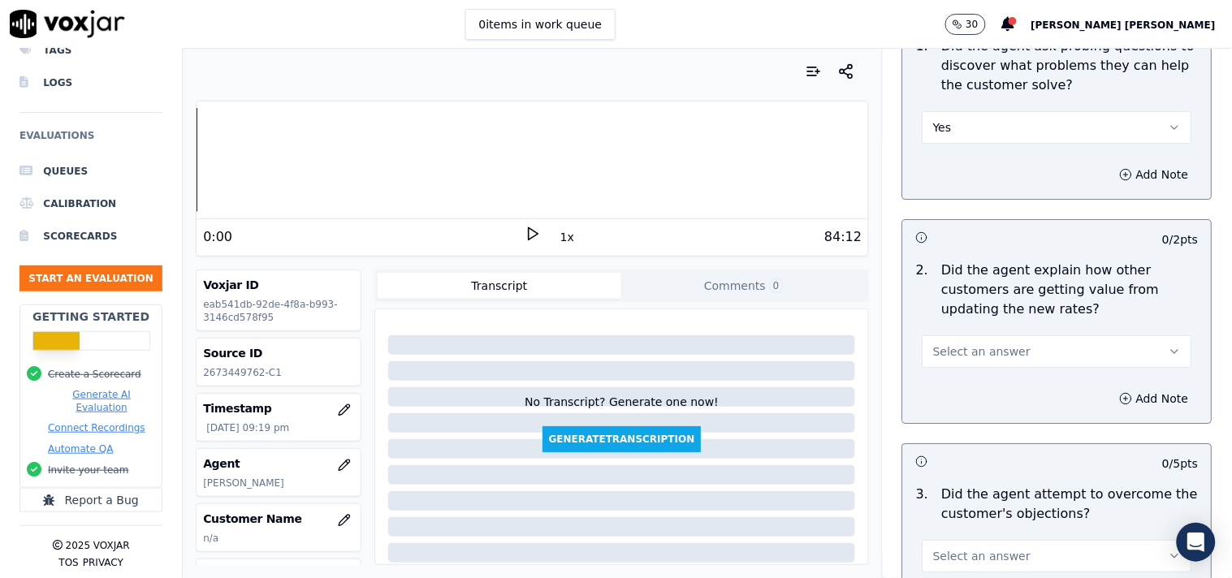
click at [972, 348] on span "Select an answer" at bounding box center [981, 352] width 97 height 16
click at [954, 404] on div "No" at bounding box center [1029, 406] width 239 height 26
click at [966, 341] on button "No" at bounding box center [1058, 351] width 270 height 32
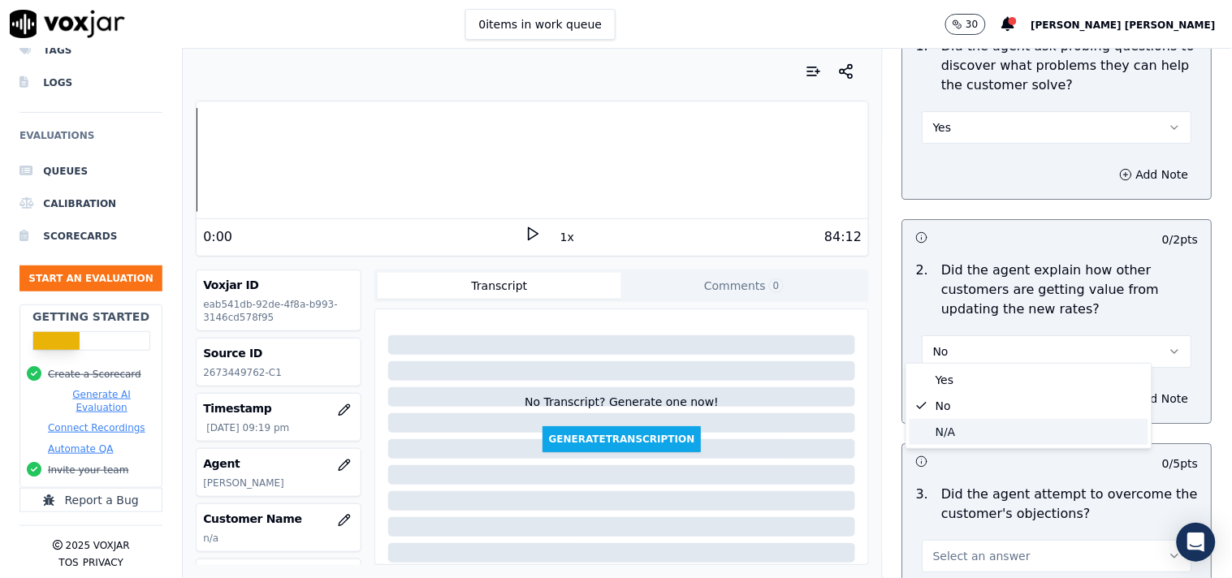
click at [959, 423] on div "N/A" at bounding box center [1029, 432] width 239 height 26
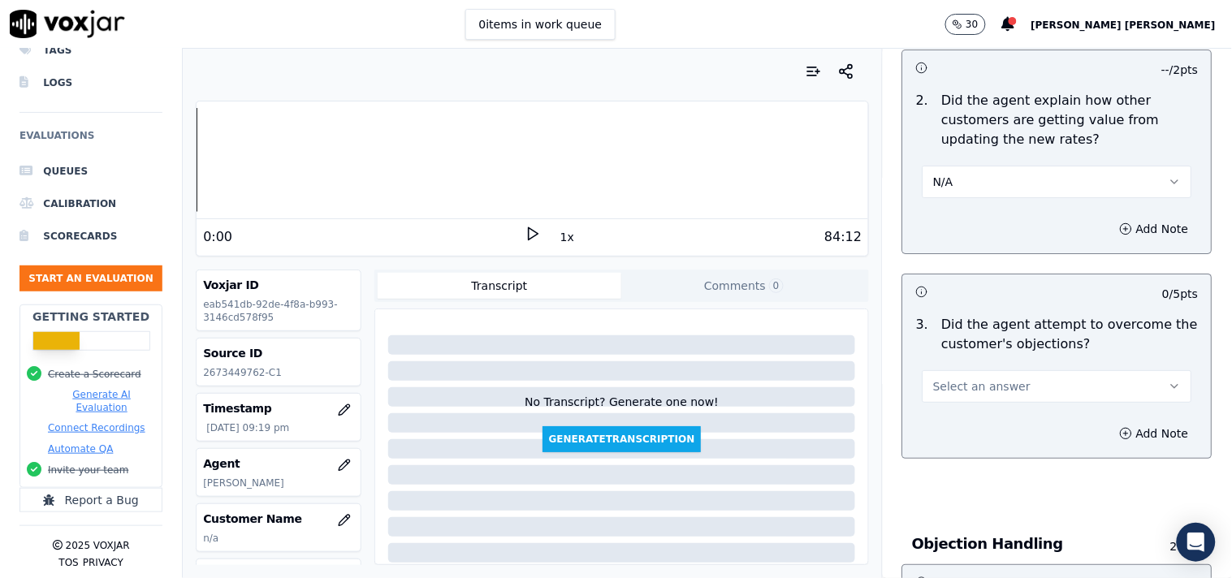
scroll to position [1533, 0]
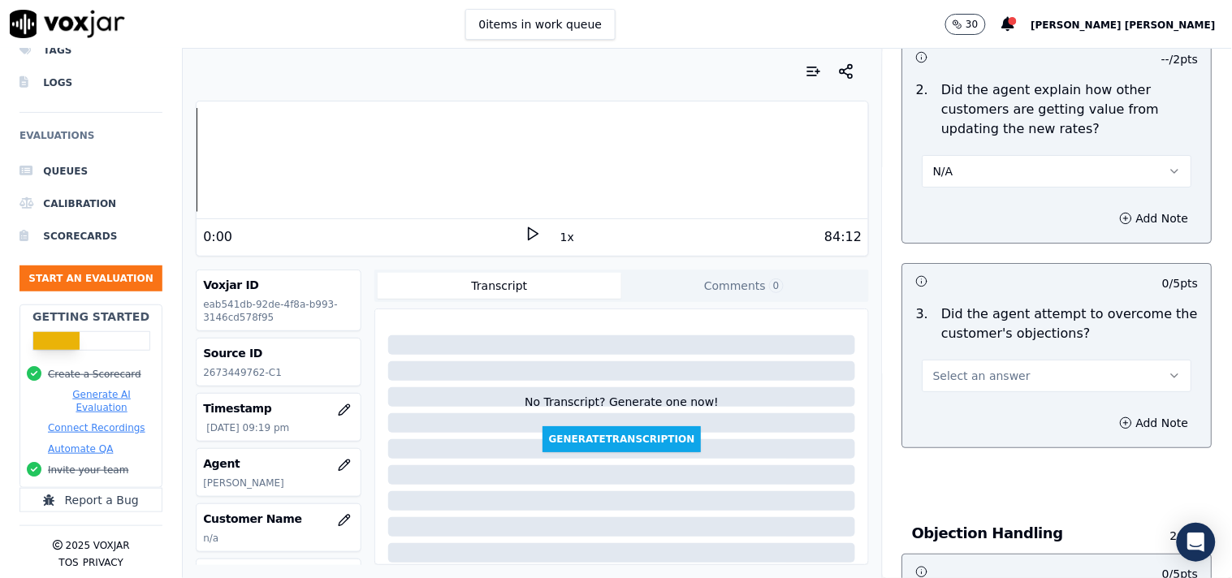
click at [971, 370] on span "Select an answer" at bounding box center [981, 376] width 97 height 16
click at [953, 408] on div "Yes" at bounding box center [1029, 404] width 239 height 26
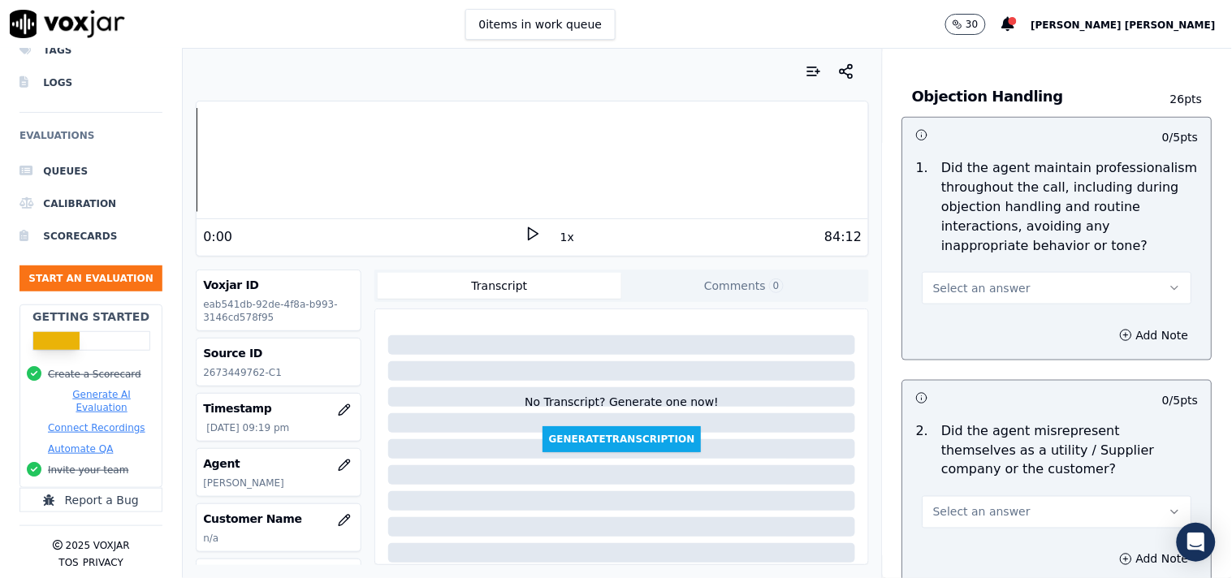
scroll to position [1985, 0]
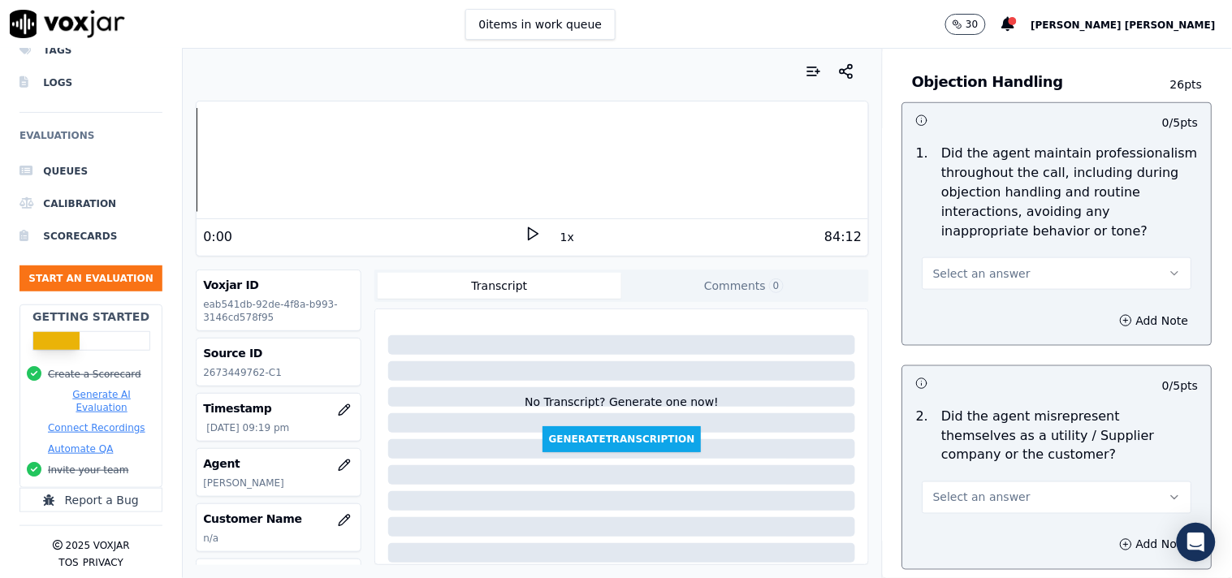
click at [980, 254] on div "Select an answer" at bounding box center [1058, 272] width 270 height 36
click at [979, 272] on span "Select an answer" at bounding box center [981, 274] width 97 height 16
click at [968, 304] on div "Yes" at bounding box center [1029, 303] width 239 height 26
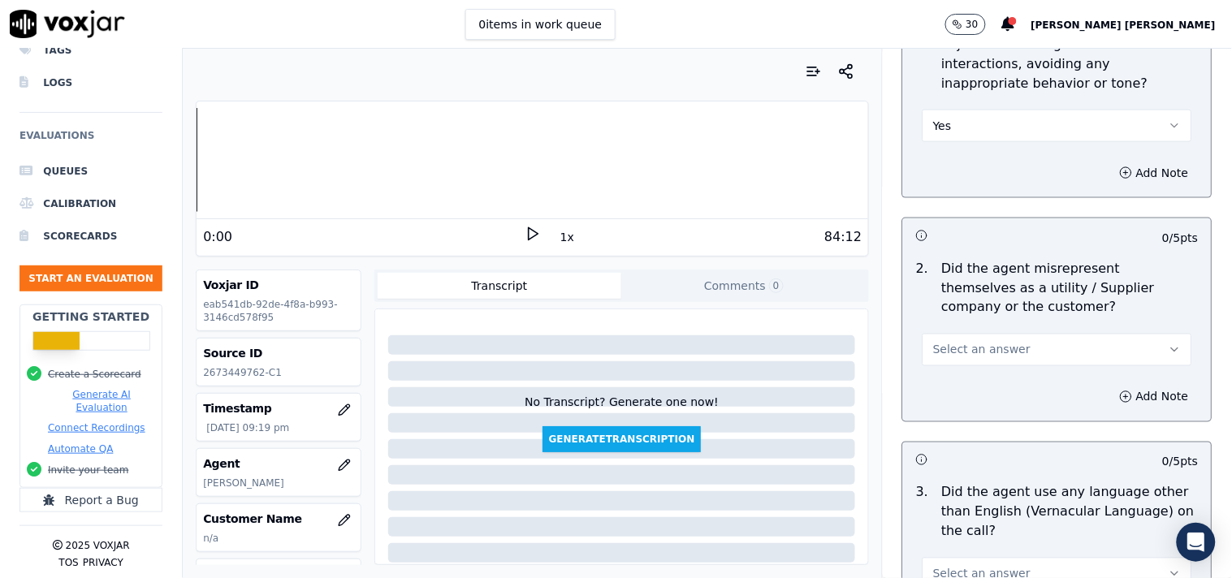
scroll to position [2165, 0]
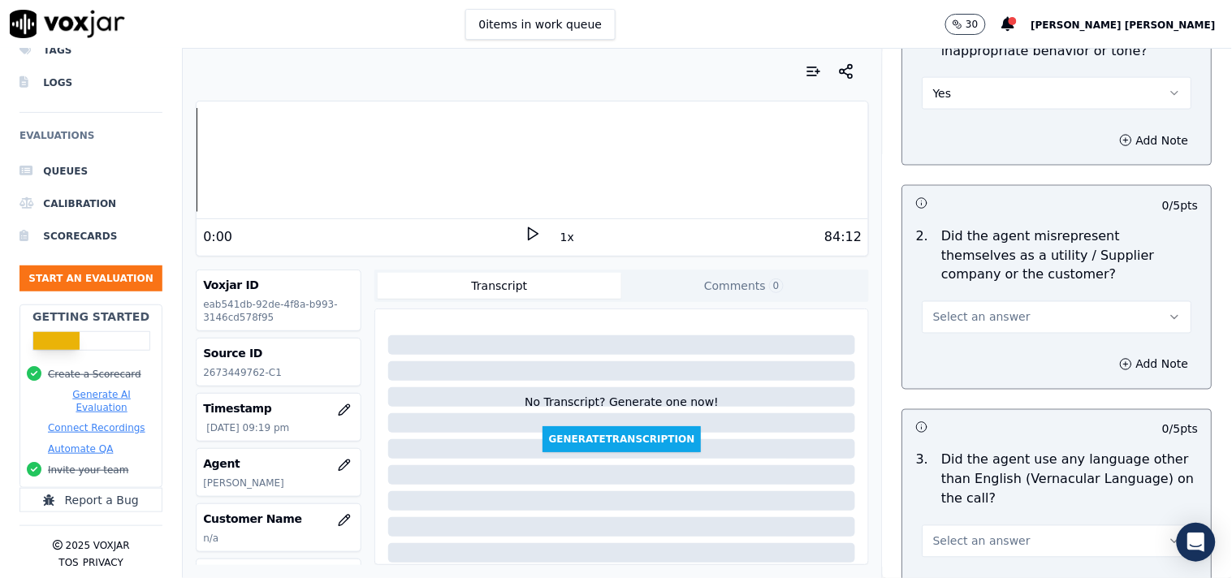
click at [964, 319] on button "Select an answer" at bounding box center [1058, 317] width 270 height 32
click at [946, 371] on div "No" at bounding box center [1029, 373] width 239 height 26
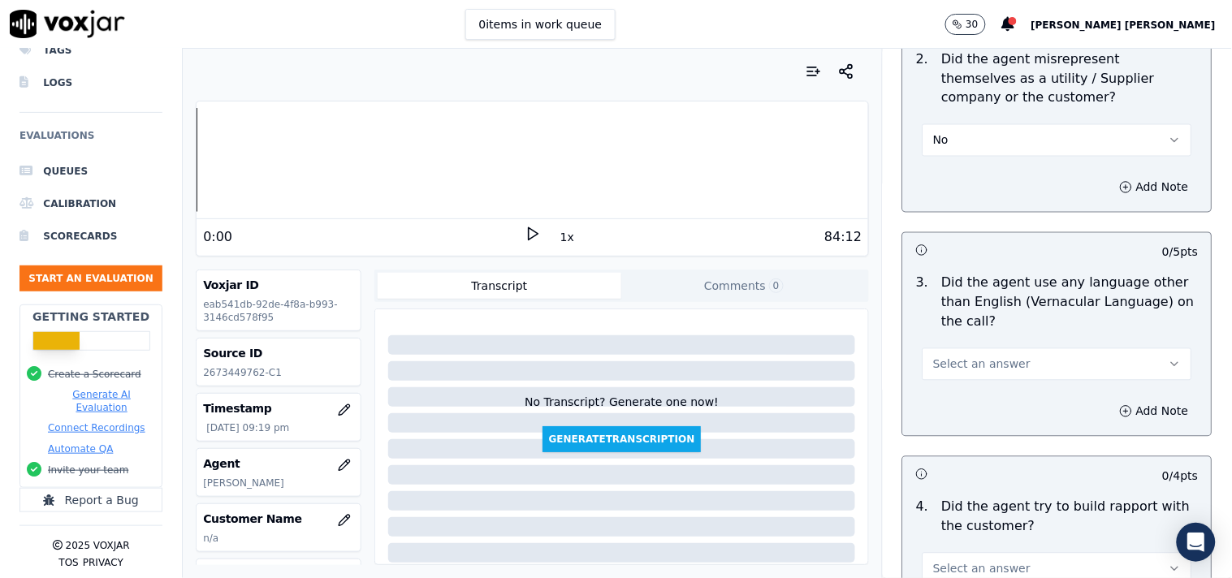
scroll to position [2345, 0]
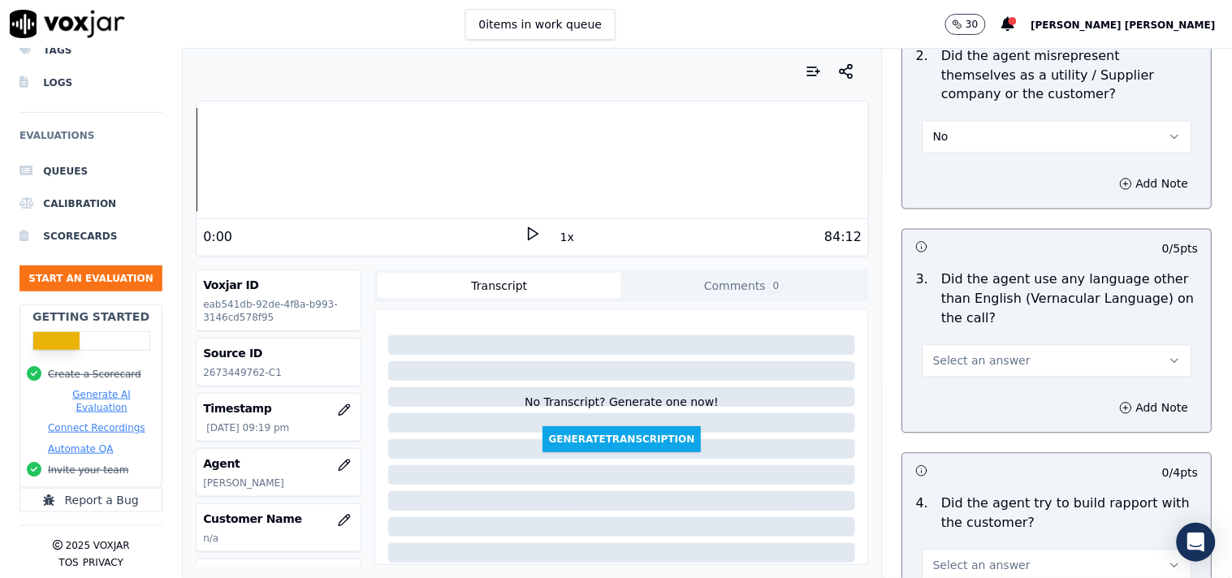
click at [956, 353] on span "Select an answer" at bounding box center [981, 361] width 97 height 16
click at [944, 412] on div "No" at bounding box center [1029, 416] width 239 height 26
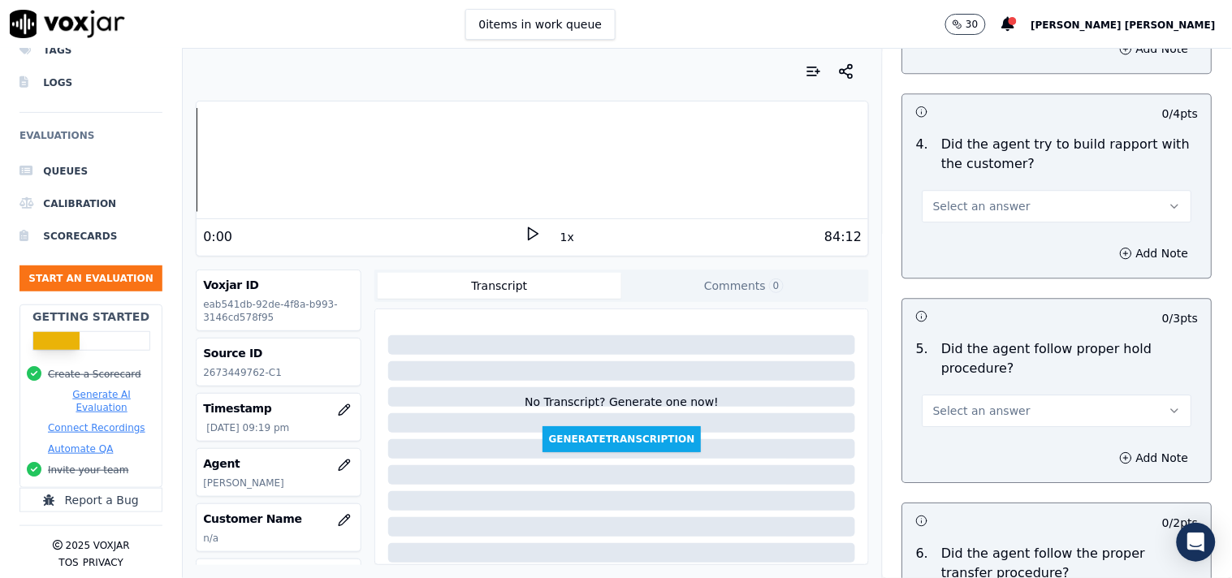
scroll to position [2707, 0]
click at [983, 212] on button "Select an answer" at bounding box center [1058, 204] width 270 height 32
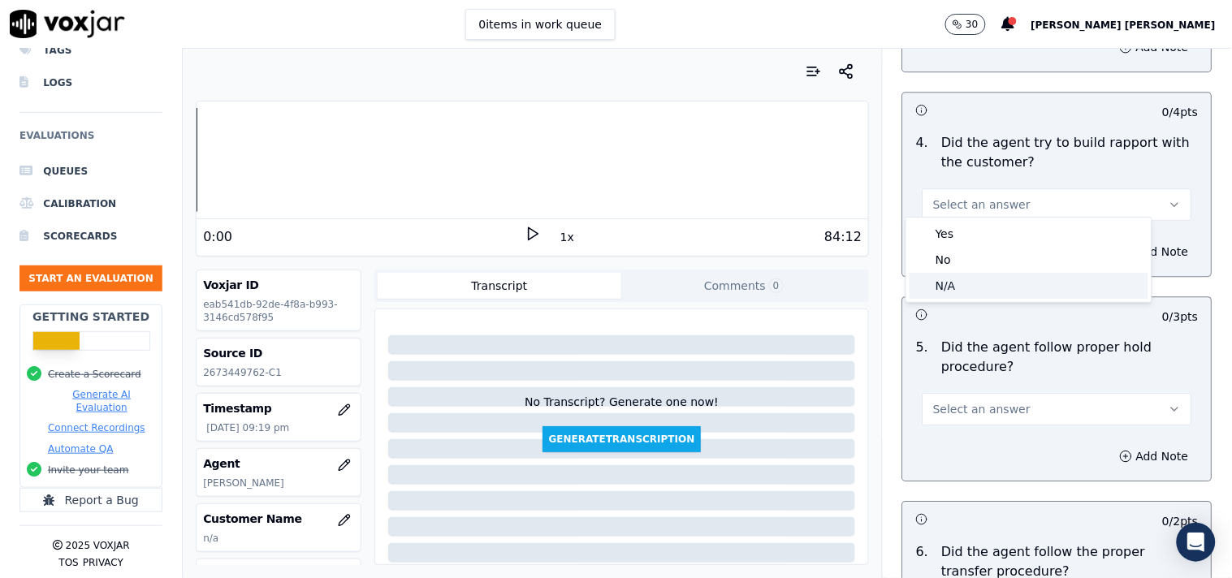
click at [956, 278] on div "N/A" at bounding box center [1029, 286] width 239 height 26
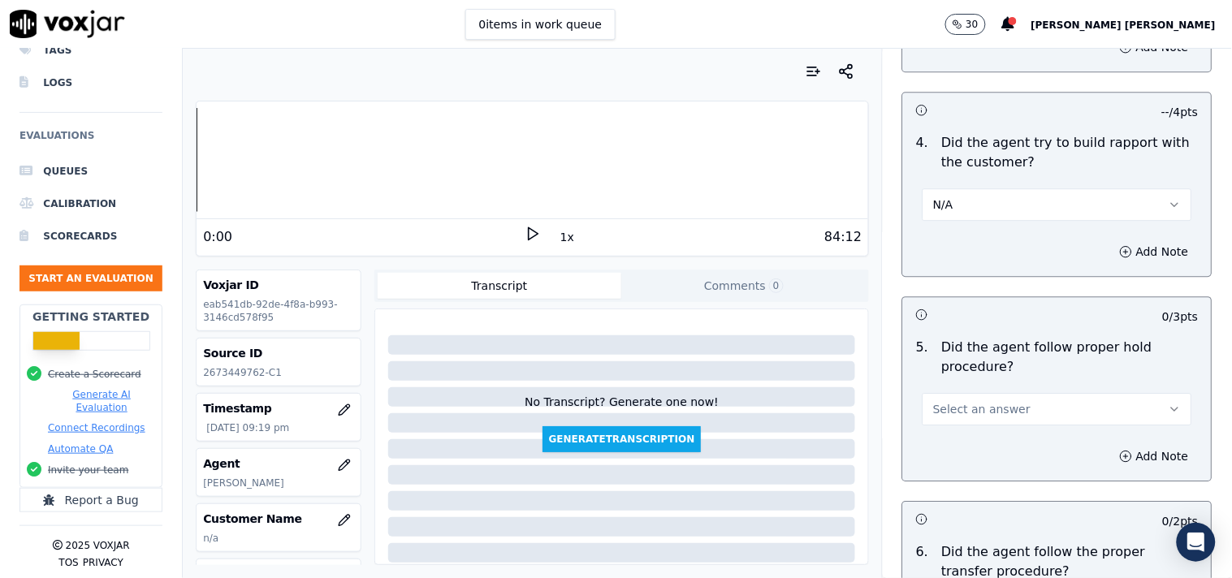
click at [964, 393] on button "Select an answer" at bounding box center [1058, 409] width 270 height 32
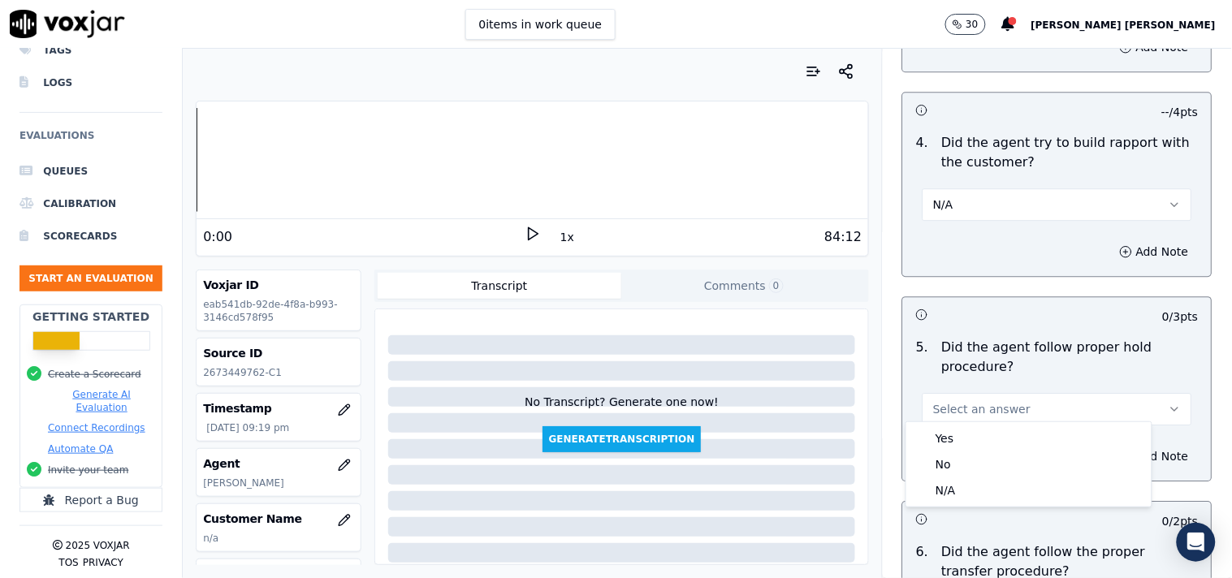
click at [964, 423] on div "Yes No N/A" at bounding box center [1028, 464] width 245 height 84
click at [964, 434] on div "Yes" at bounding box center [1029, 439] width 239 height 26
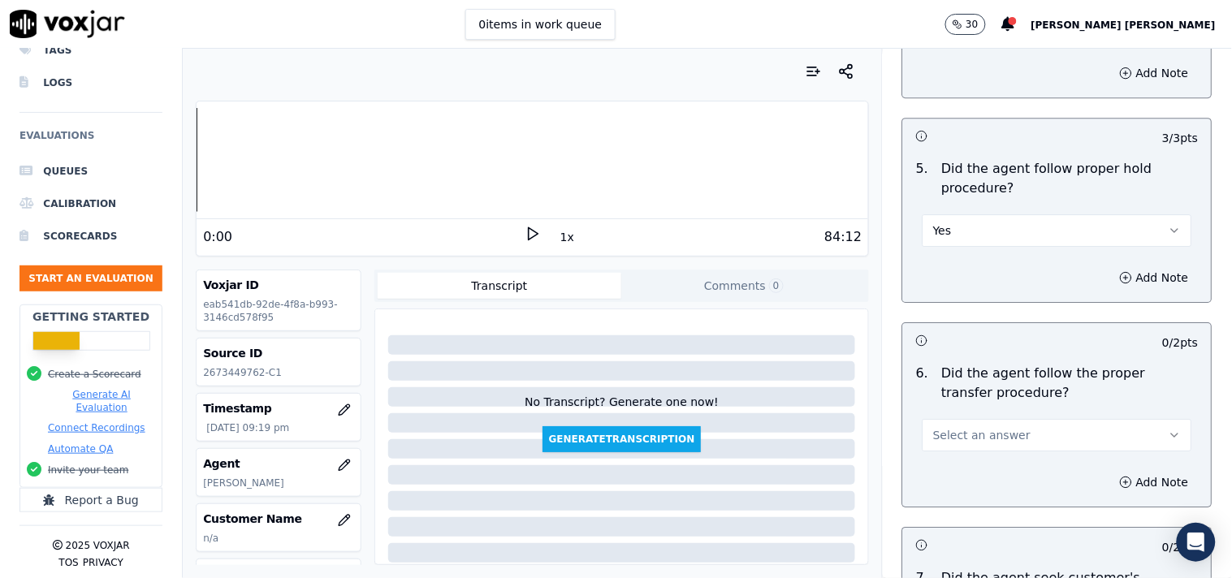
scroll to position [2887, 0]
click at [965, 430] on span "Select an answer" at bounding box center [981, 434] width 97 height 16
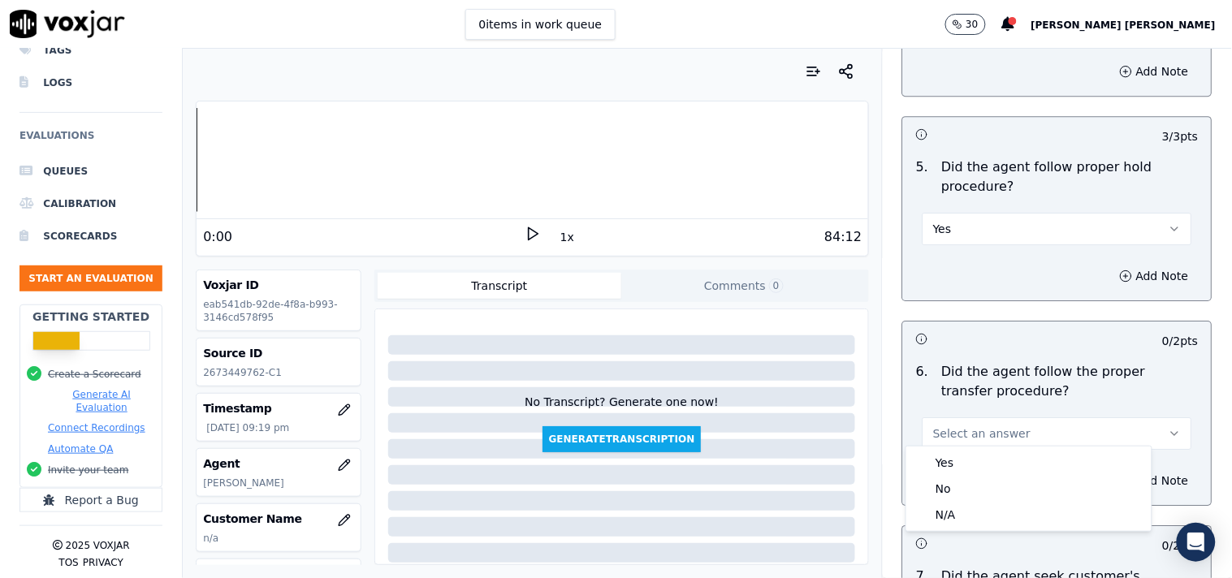
click at [945, 450] on body "0 items in work queue 30 [PERSON_NAME] [PERSON_NAME] Dashboard Interactions Lis…" at bounding box center [616, 289] width 1232 height 578
click at [945, 453] on div "Yes" at bounding box center [1029, 463] width 239 height 26
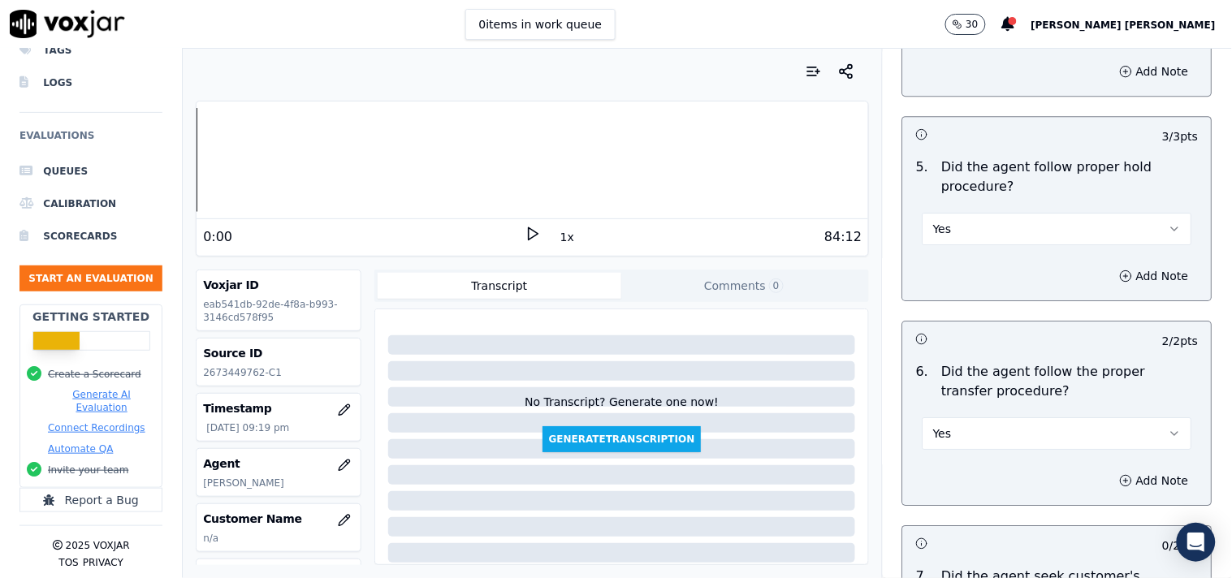
scroll to position [3248, 0]
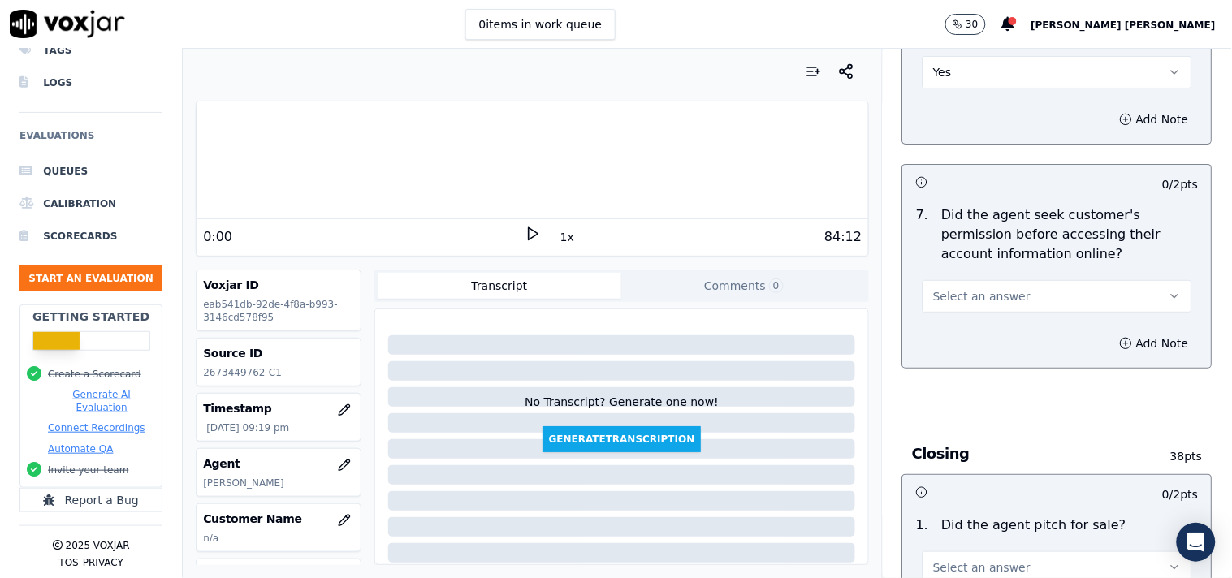
click at [972, 288] on span "Select an answer" at bounding box center [981, 296] width 97 height 16
click at [960, 350] on div "No" at bounding box center [1029, 352] width 239 height 26
click at [979, 289] on button "No" at bounding box center [1058, 296] width 270 height 32
click at [963, 331] on div "Yes" at bounding box center [1029, 326] width 239 height 26
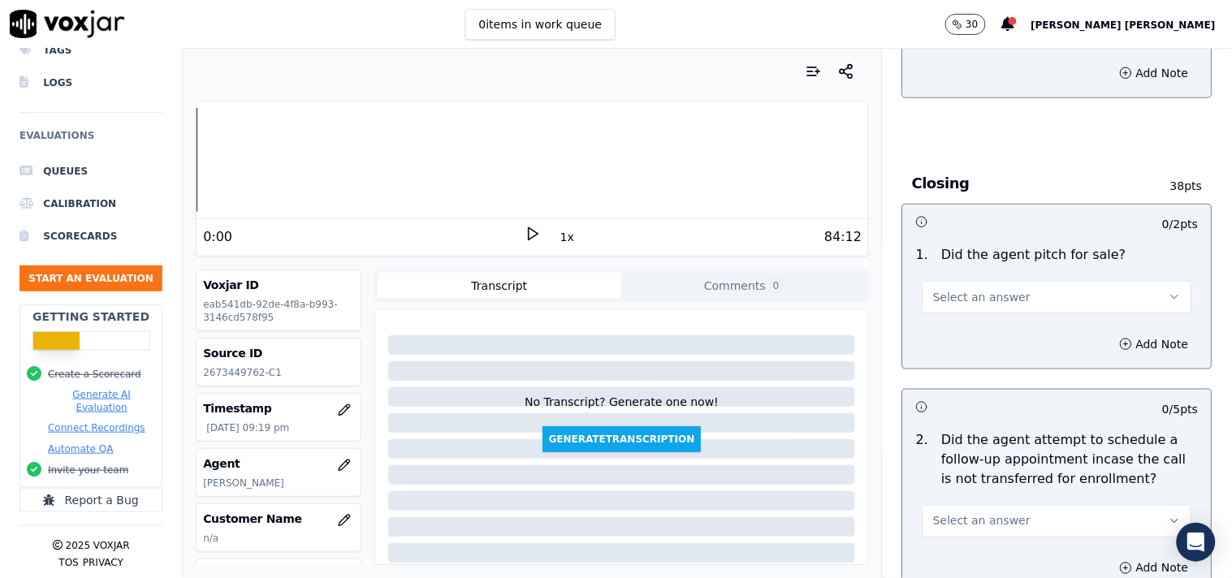
click at [968, 320] on div "Add Note" at bounding box center [1057, 344] width 309 height 49
click at [975, 300] on button "Select an answer" at bounding box center [1058, 297] width 270 height 32
click at [961, 333] on div "Yes" at bounding box center [1029, 327] width 239 height 26
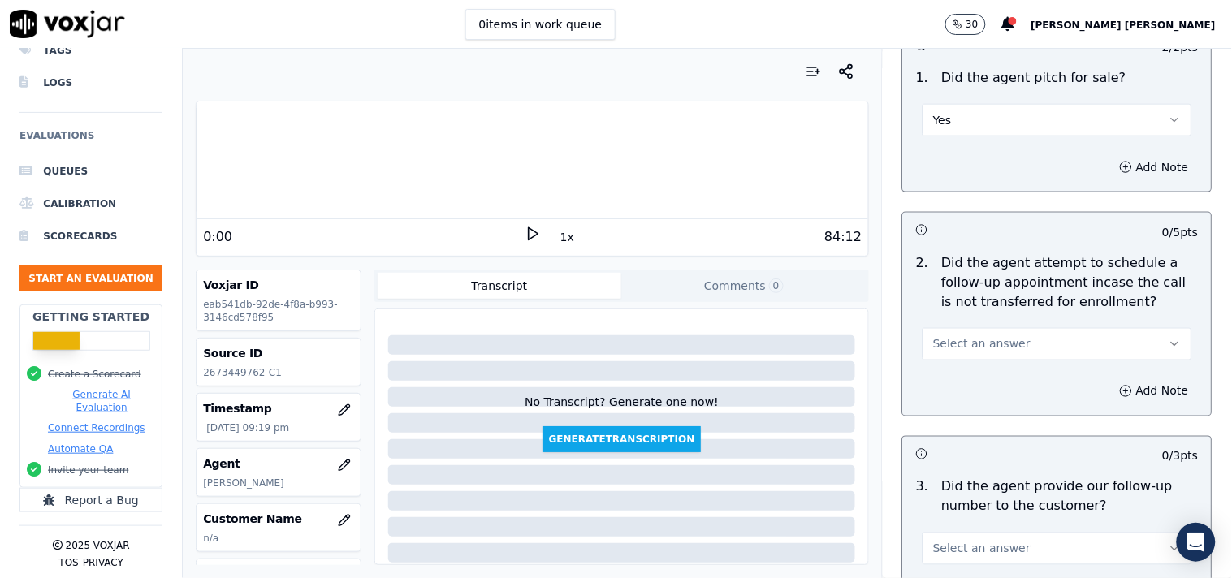
scroll to position [3699, 0]
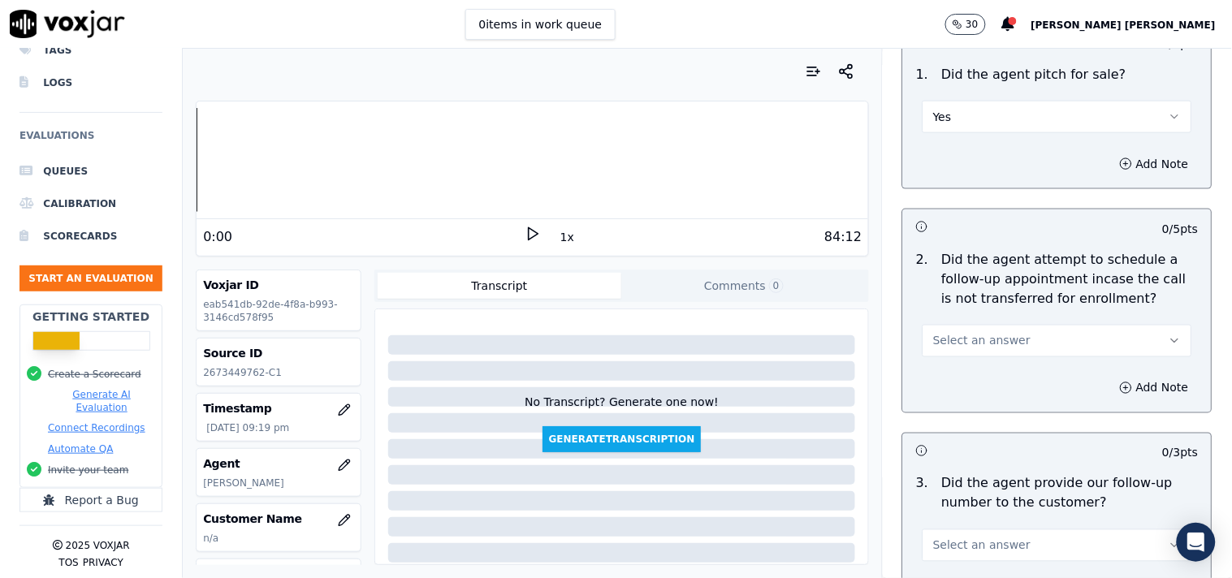
click at [972, 333] on span "Select an answer" at bounding box center [981, 341] width 97 height 16
click at [955, 402] on div "No" at bounding box center [1029, 396] width 239 height 26
click at [978, 328] on button "No" at bounding box center [1058, 341] width 270 height 32
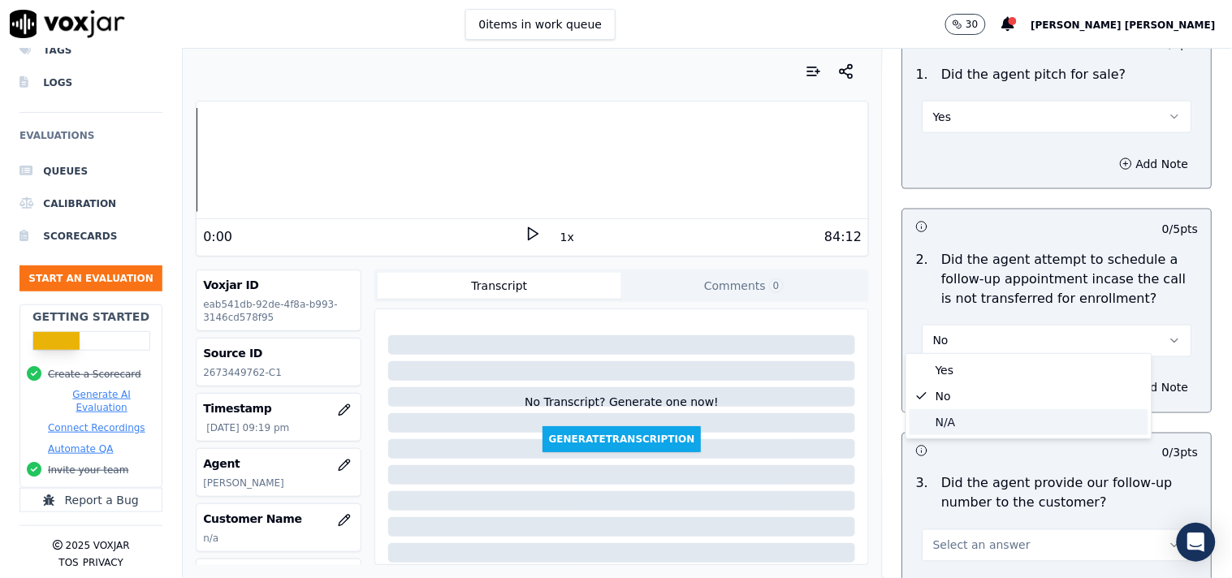
click at [956, 417] on div "N/A" at bounding box center [1029, 422] width 239 height 26
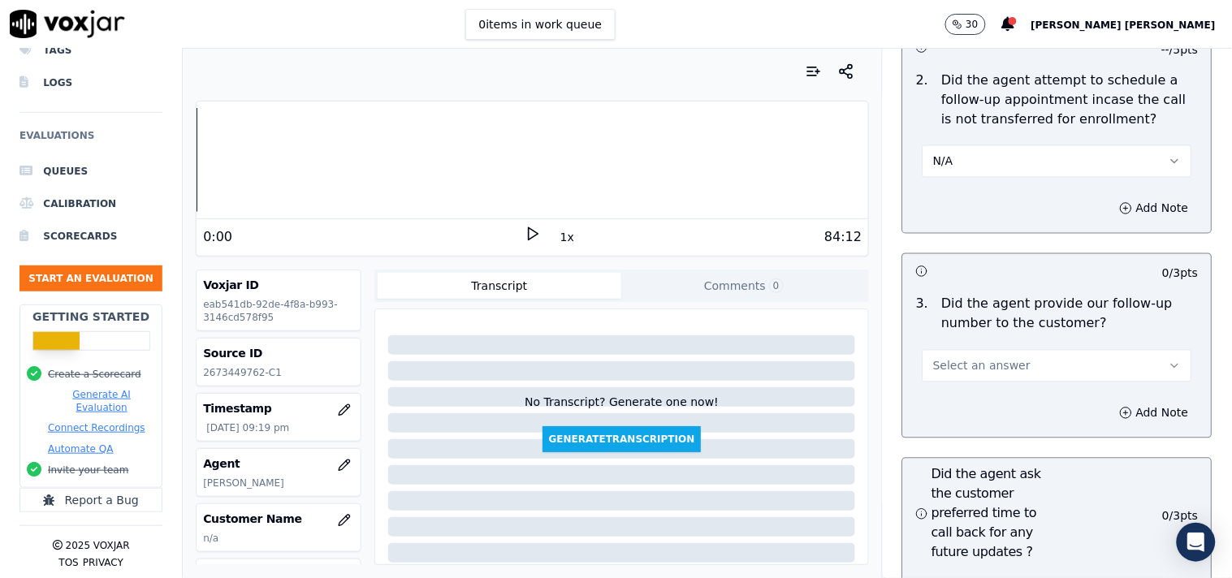
scroll to position [3879, 0]
click at [972, 362] on span "Select an answer" at bounding box center [981, 365] width 97 height 16
click at [954, 387] on div "Yes" at bounding box center [1029, 395] width 239 height 26
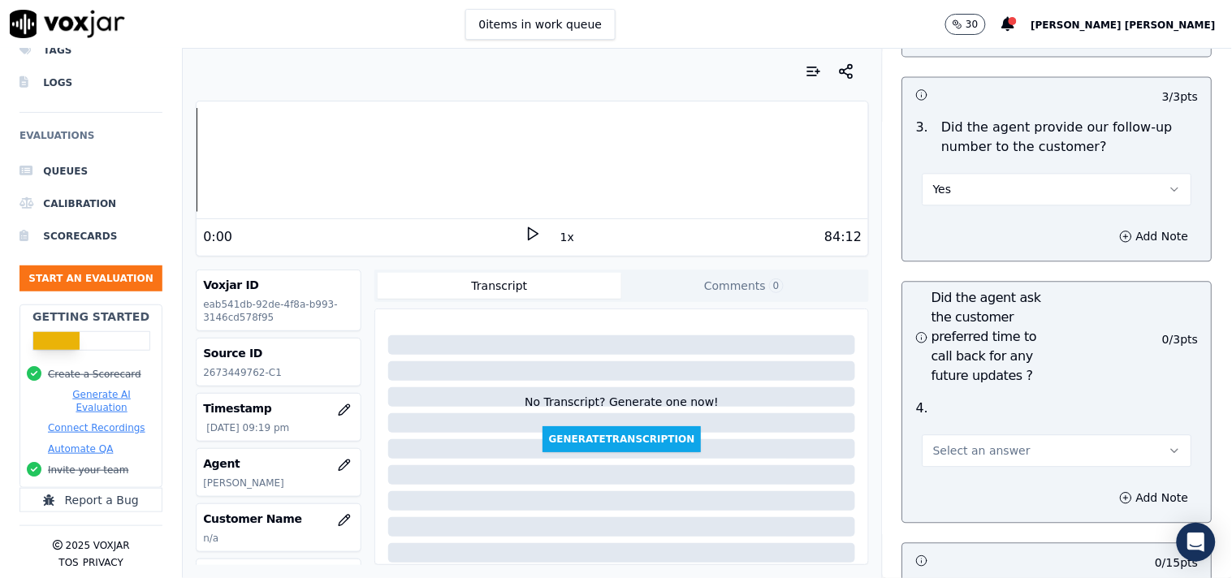
scroll to position [4060, 0]
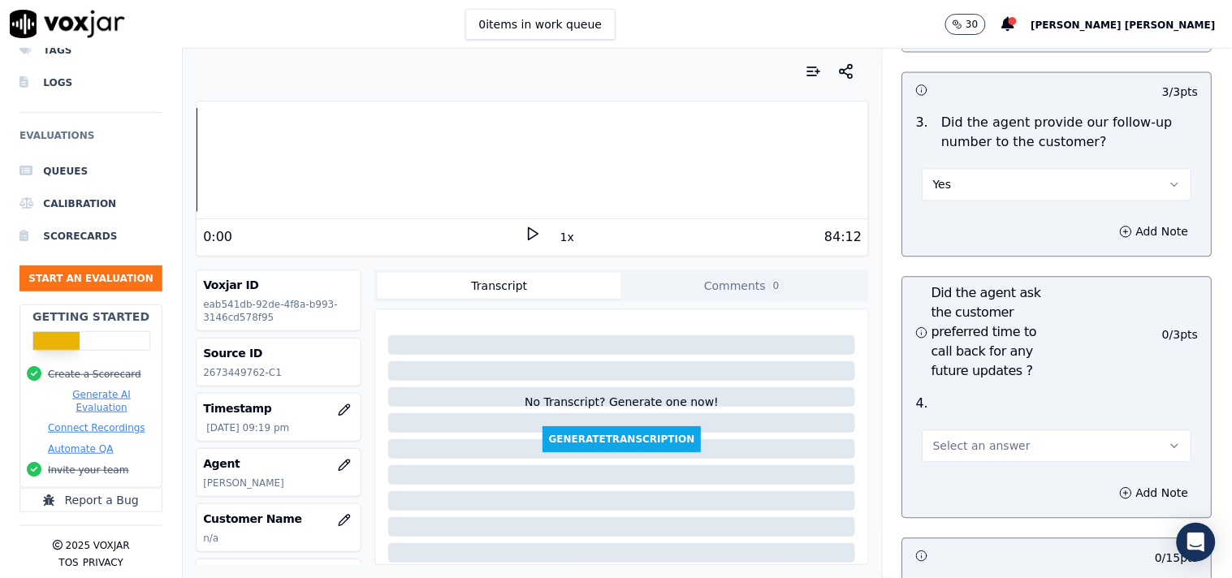
click at [947, 438] on span "Select an answer" at bounding box center [981, 446] width 97 height 16
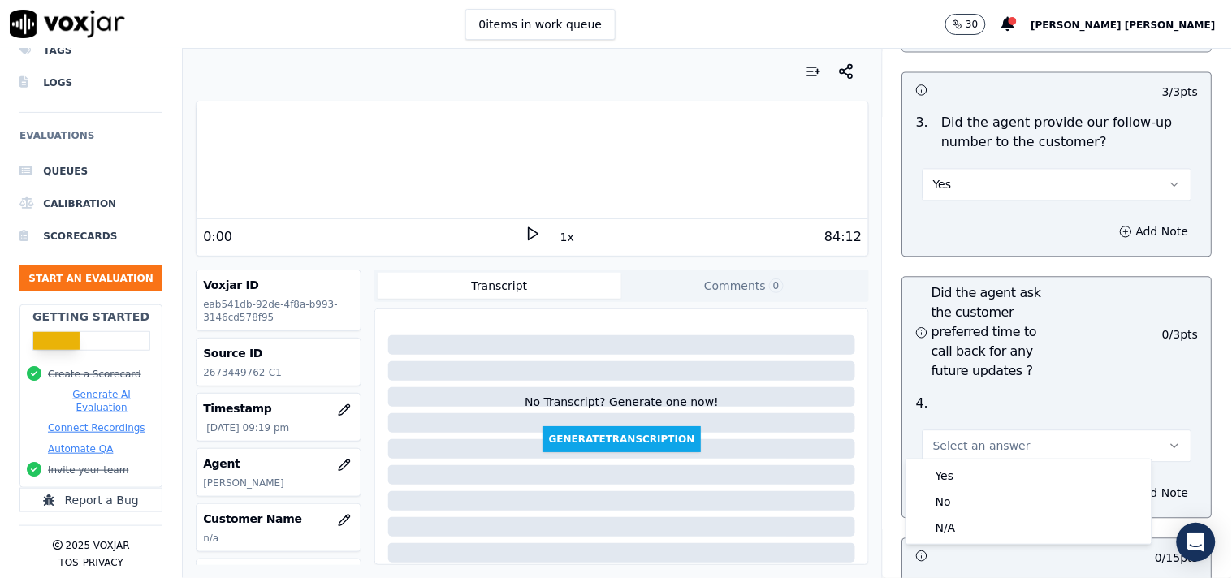
click at [948, 460] on body "0 items in work queue 30 [PERSON_NAME] [PERSON_NAME] Dashboard Interactions Lis…" at bounding box center [616, 289] width 1232 height 578
click at [948, 469] on div "Yes" at bounding box center [1029, 476] width 239 height 26
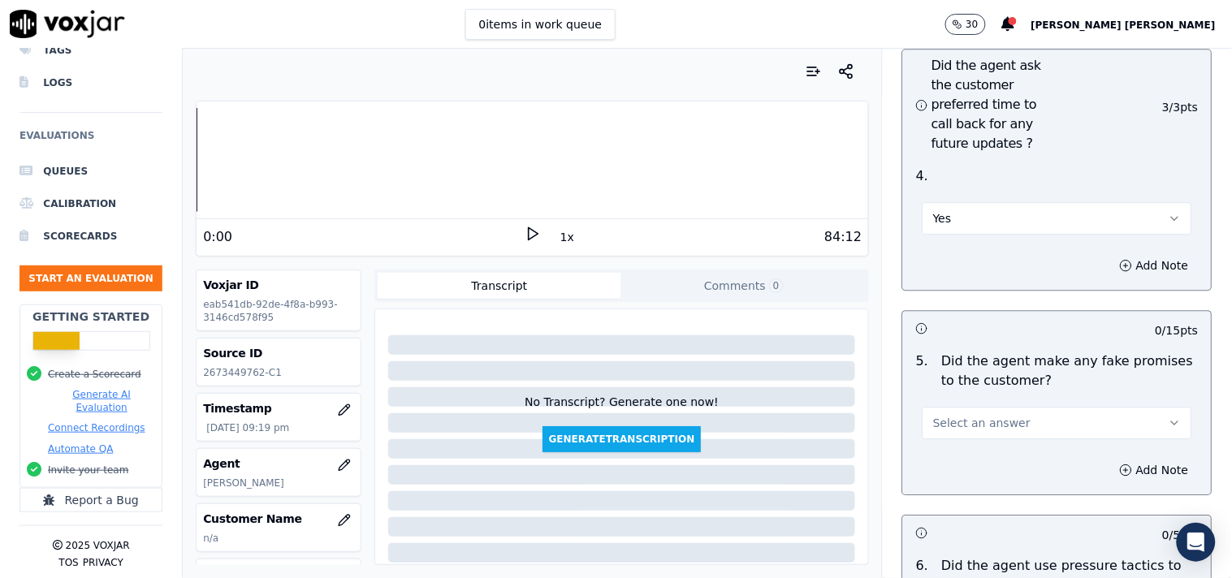
scroll to position [4331, 0]
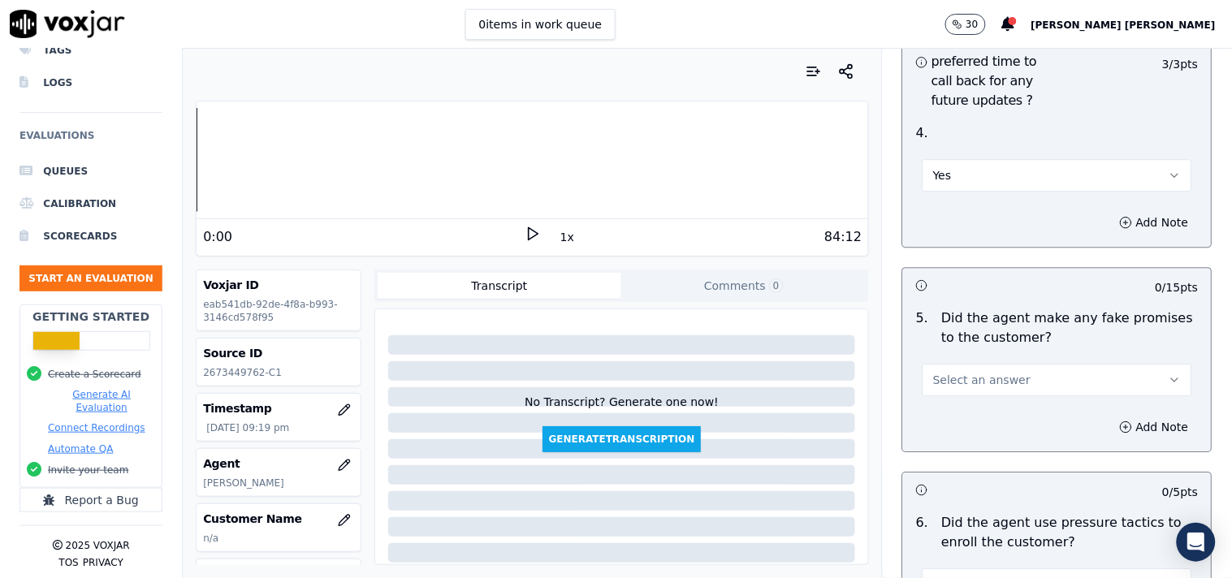
click at [1050, 366] on button "Select an answer" at bounding box center [1058, 380] width 270 height 32
click at [986, 431] on div "No" at bounding box center [1029, 436] width 239 height 26
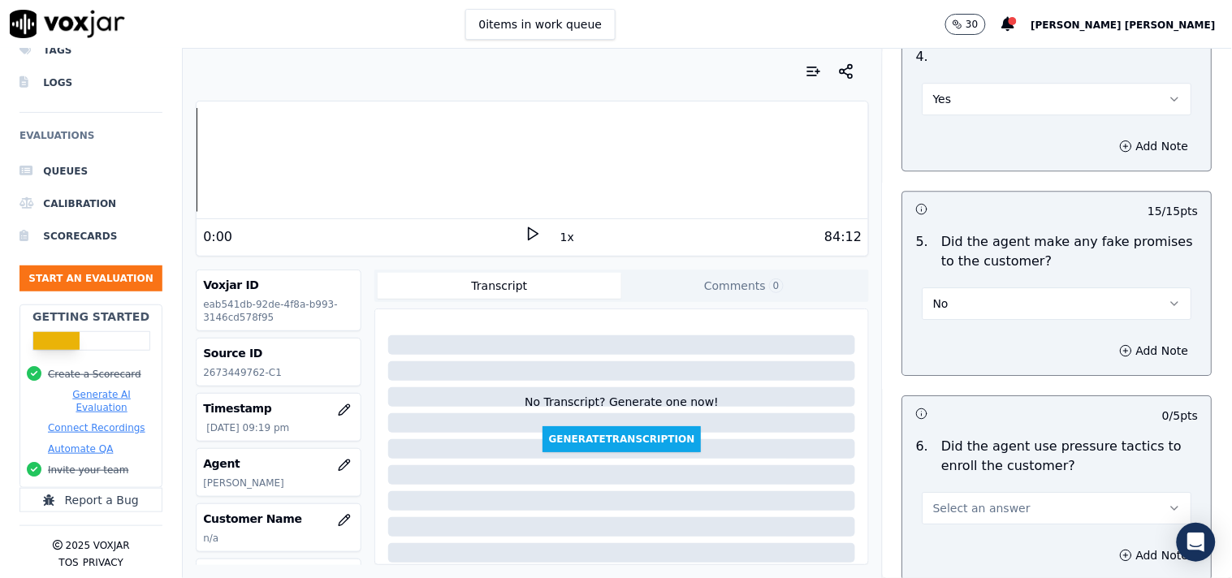
scroll to position [4511, 0]
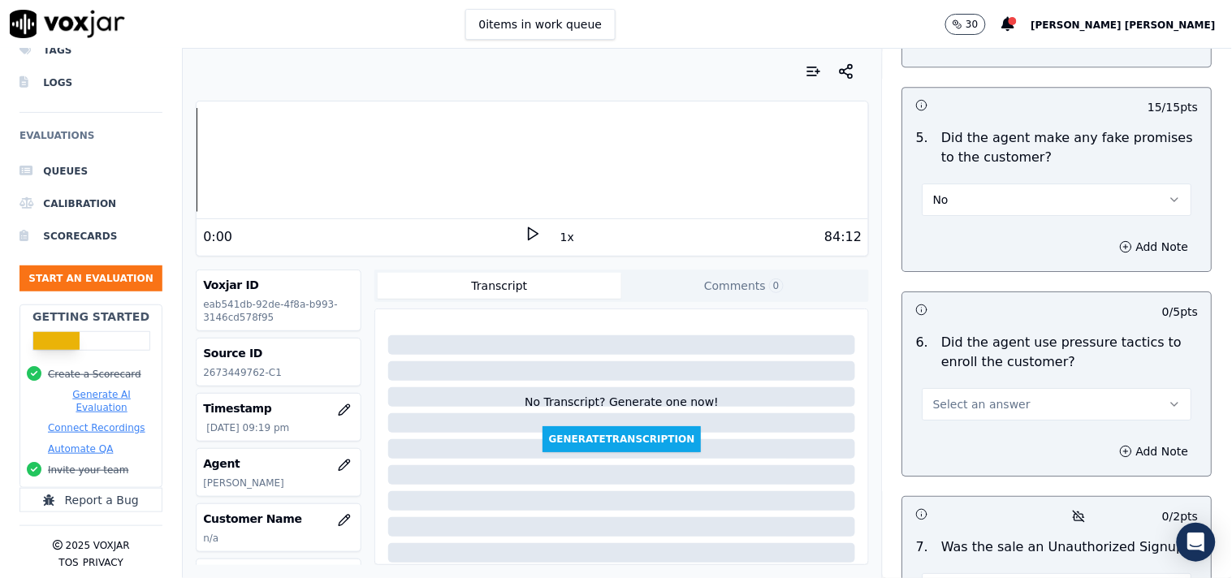
click at [1070, 414] on div "6 . Did the agent use pressure tactics to enroll the customer? Select an answer" at bounding box center [1057, 376] width 309 height 101
click at [1077, 400] on button "Select an answer" at bounding box center [1058, 404] width 270 height 32
click at [1000, 457] on div "No" at bounding box center [1029, 460] width 239 height 26
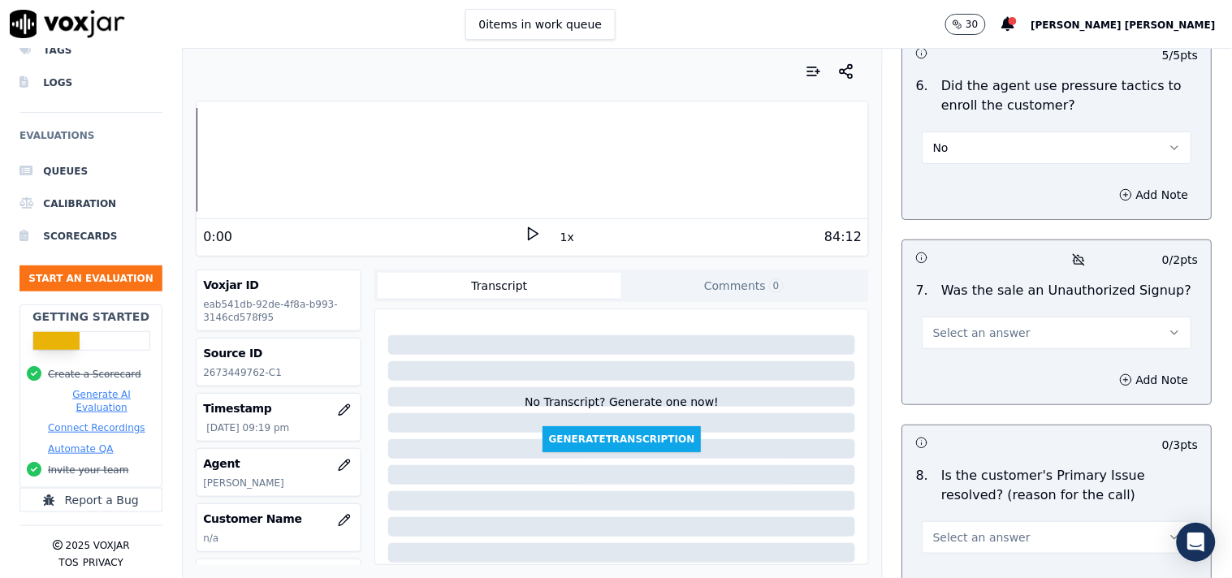
scroll to position [4781, 0]
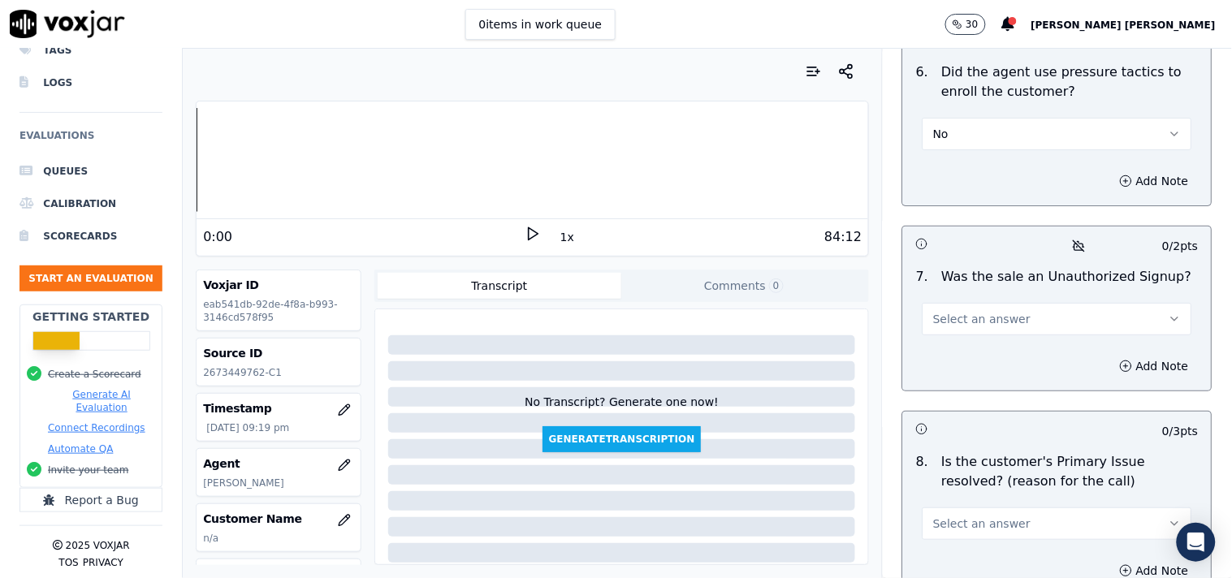
click at [1038, 314] on button "Select an answer" at bounding box center [1058, 319] width 270 height 32
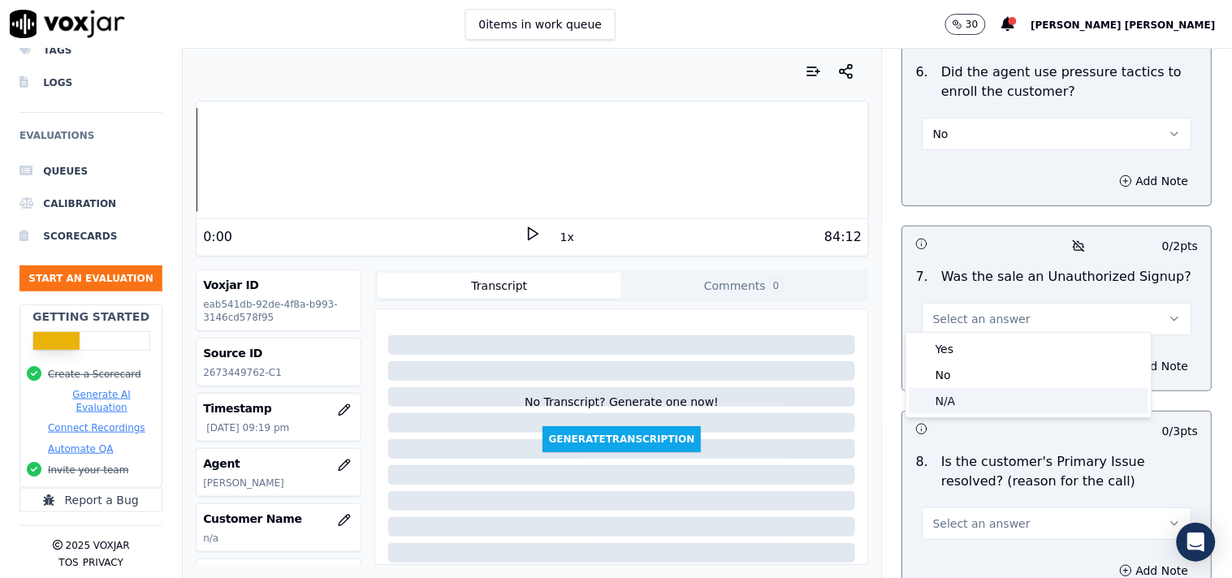
click at [983, 395] on div "N/A" at bounding box center [1029, 401] width 239 height 26
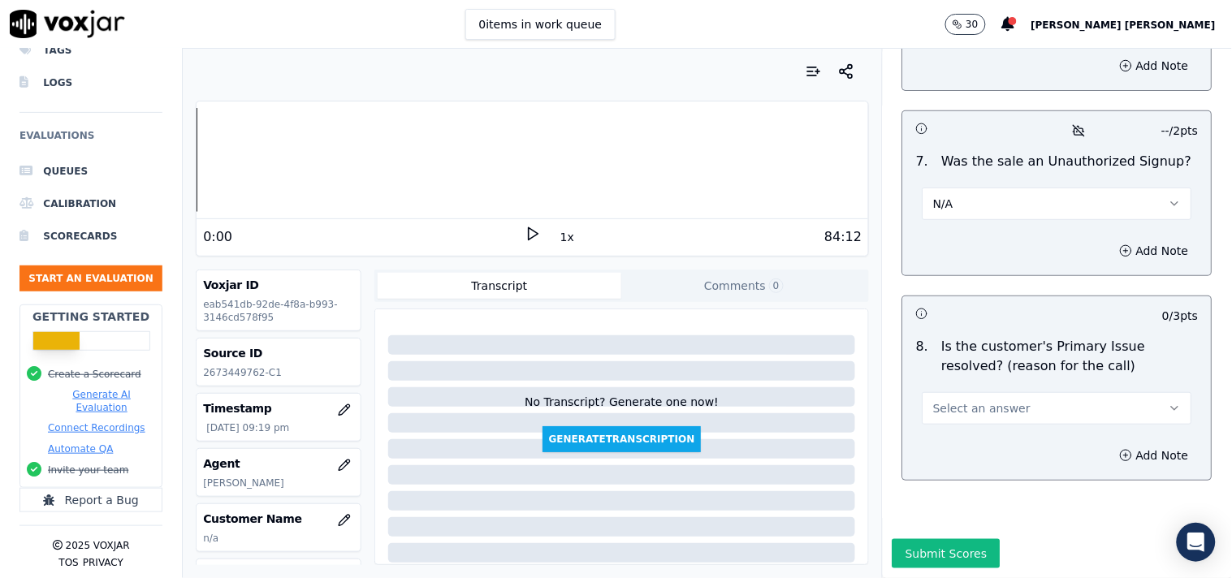
scroll to position [4931, 0]
click at [992, 400] on span "Select an answer" at bounding box center [981, 408] width 97 height 16
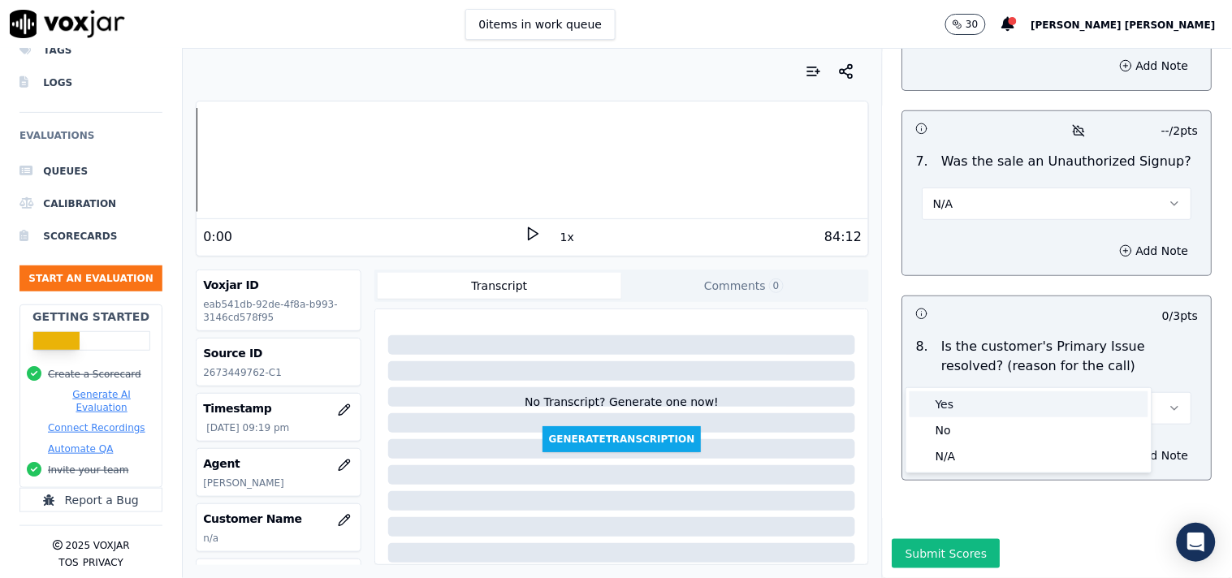
click at [942, 404] on div "Yes" at bounding box center [1029, 404] width 239 height 26
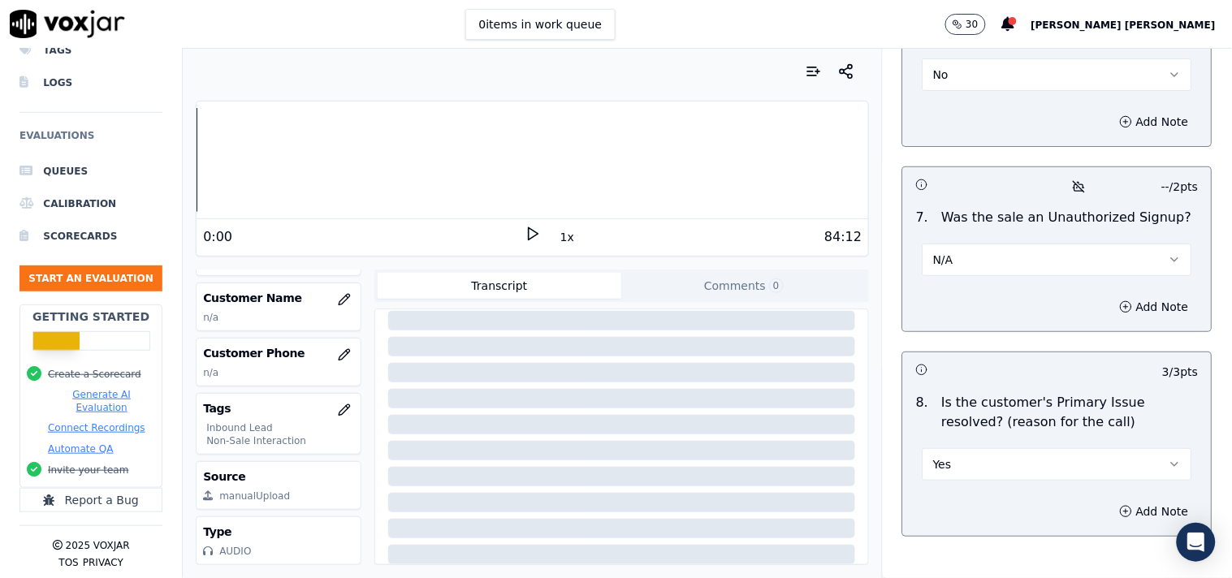
scroll to position [172, 0]
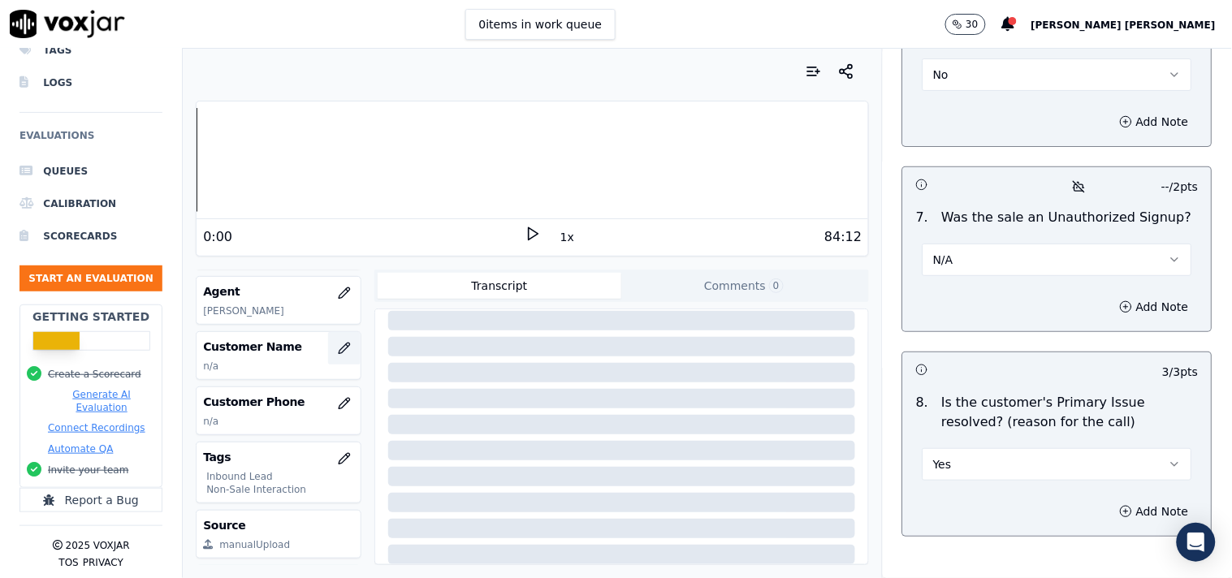
click at [338, 353] on icon "button" at bounding box center [344, 348] width 13 height 13
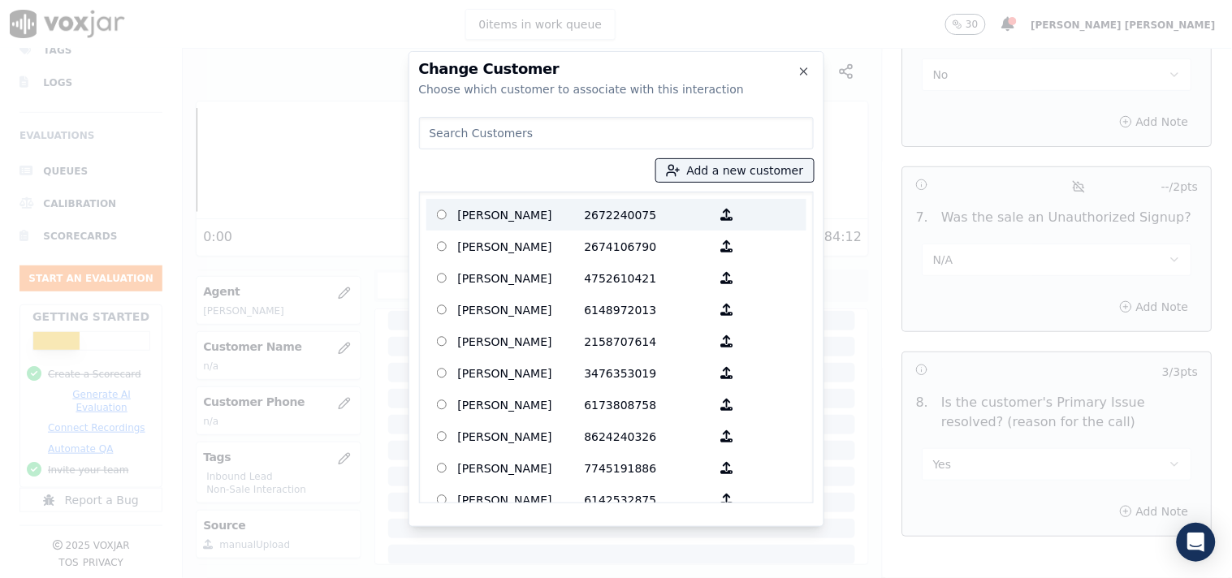
paste input "[PERSON_NAME]"
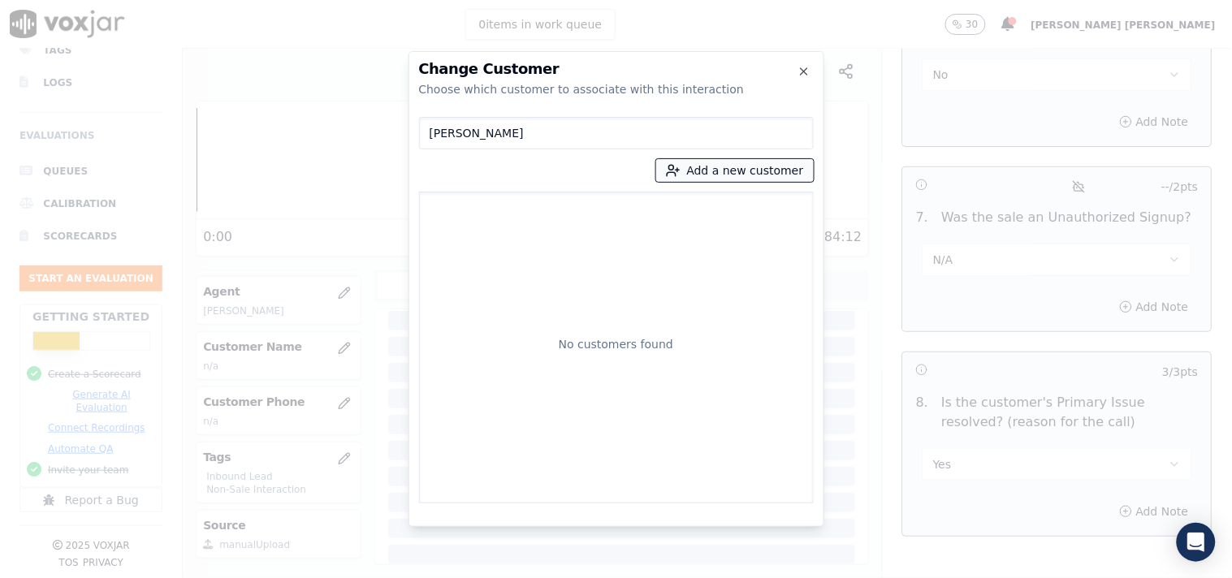
type input "[PERSON_NAME]"
click at [703, 175] on button "Add a new customer" at bounding box center [735, 170] width 158 height 23
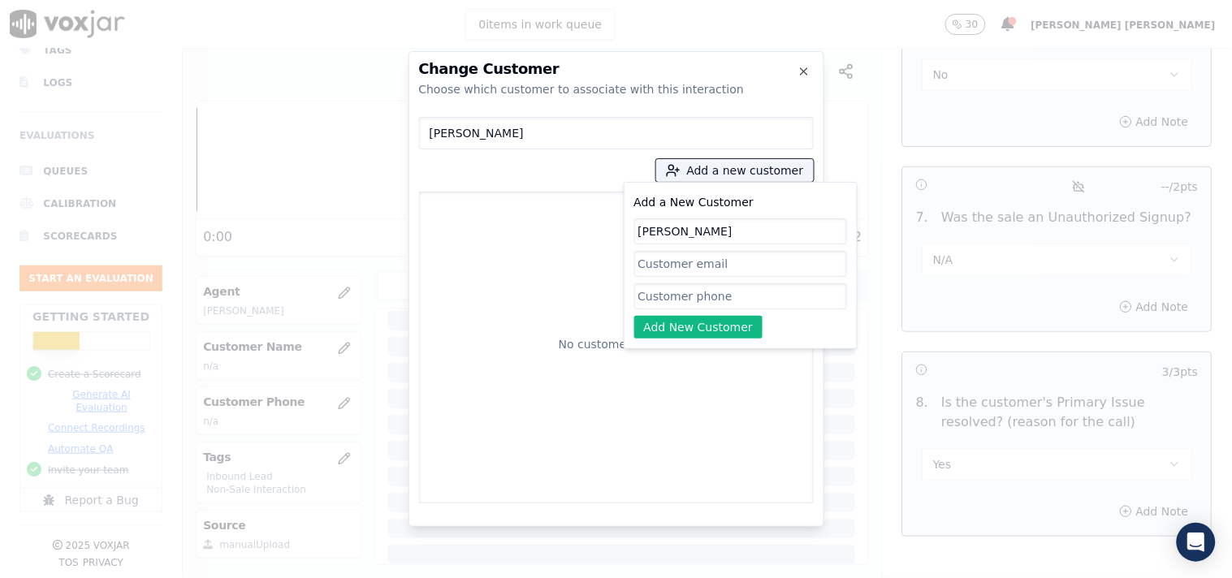
type input "[PERSON_NAME]"
click at [668, 297] on input "Add a New Customer" at bounding box center [740, 296] width 213 height 26
paste input "2673449762"
type input "2673449762"
drag, startPoint x: 711, startPoint y: 319, endPoint x: 686, endPoint y: 371, distance: 57.7
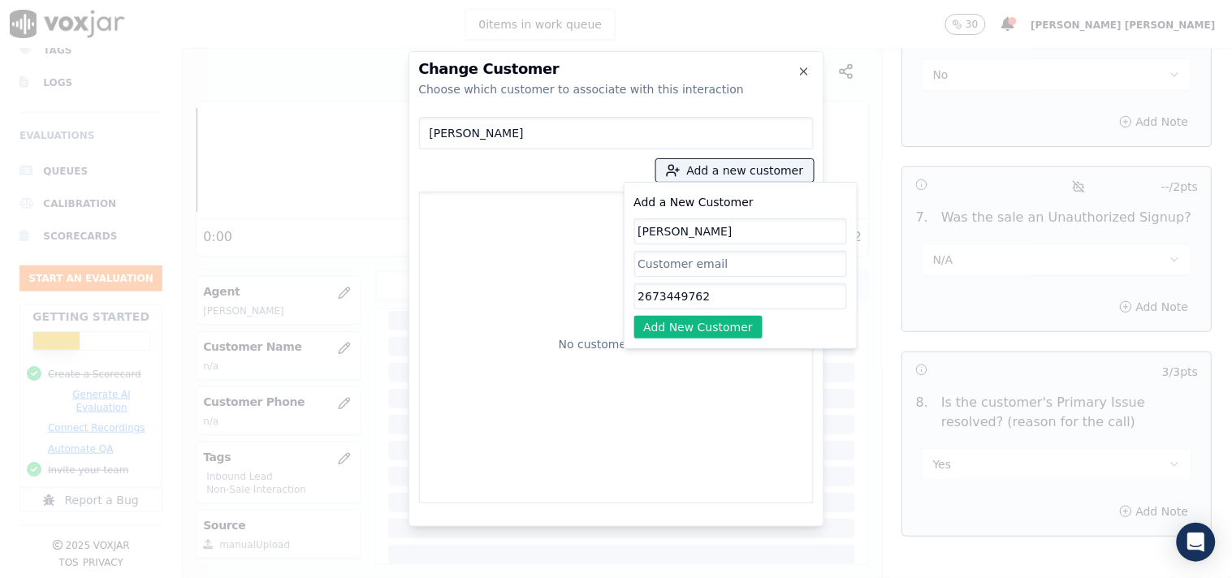
click at [686, 371] on div "[PERSON_NAME] Add a new customer Add a New Customer [PERSON_NAME] 2673449762 Ad…" at bounding box center [616, 306] width 395 height 393
click at [717, 331] on button "Add New Customer" at bounding box center [698, 327] width 129 height 23
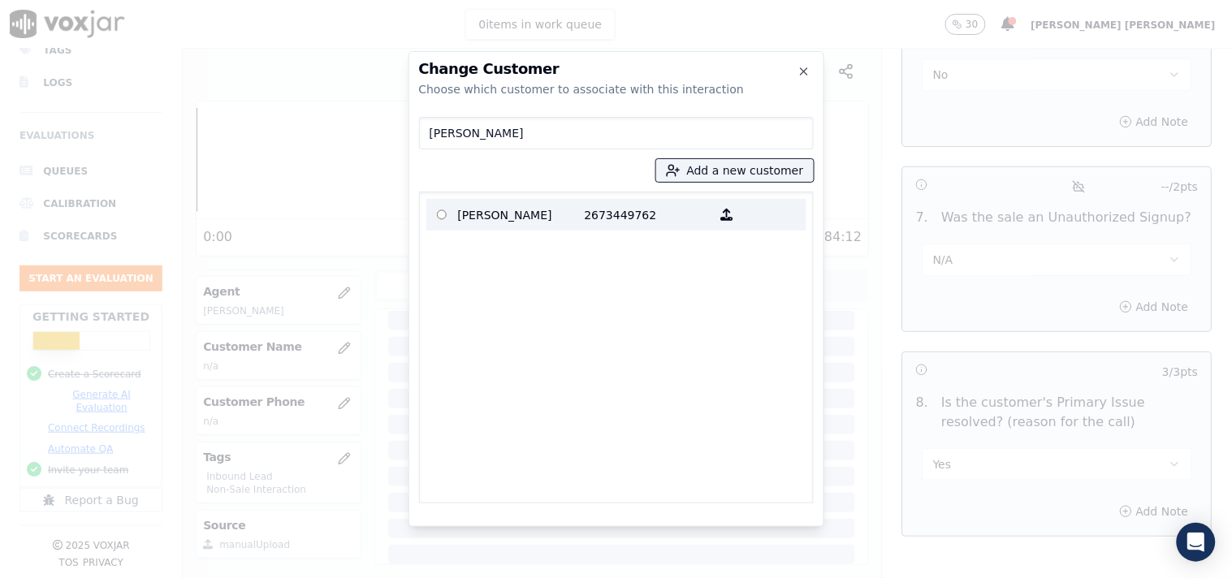
click at [587, 218] on p "2673449762" at bounding box center [648, 214] width 127 height 25
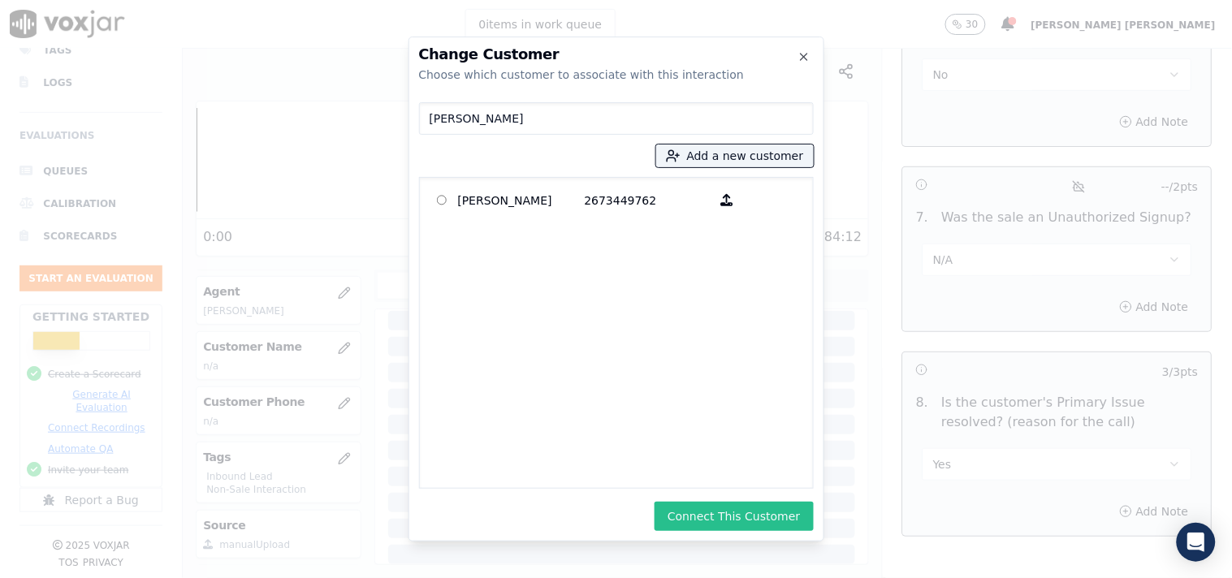
click at [748, 522] on button "Connect This Customer" at bounding box center [734, 516] width 158 height 29
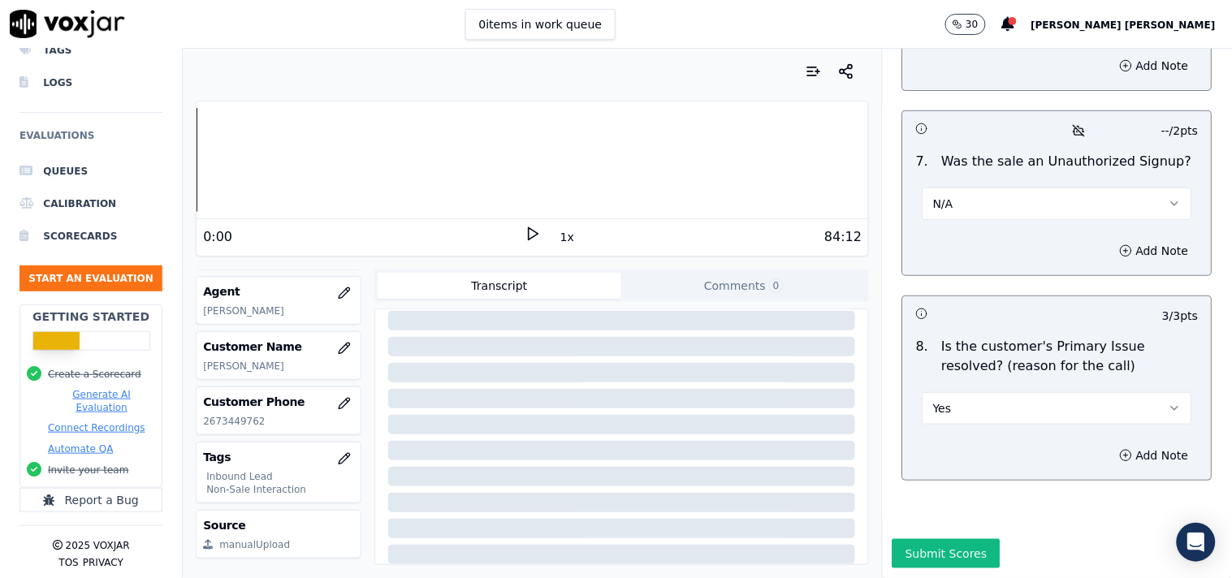
scroll to position [262, 0]
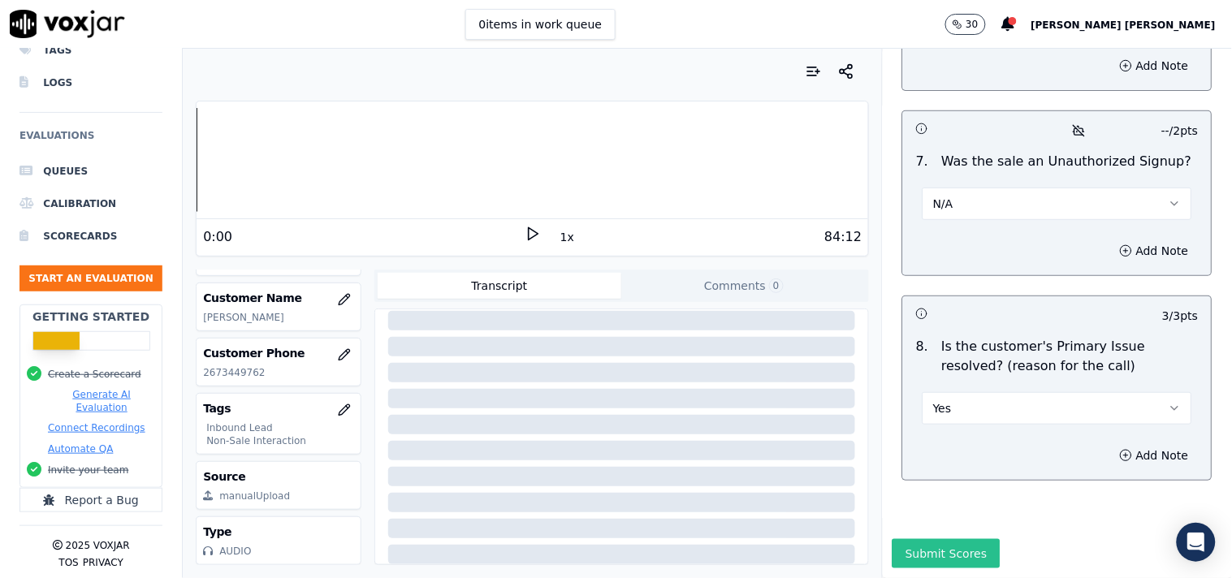
click at [915, 539] on button "Submit Scores" at bounding box center [946, 553] width 108 height 29
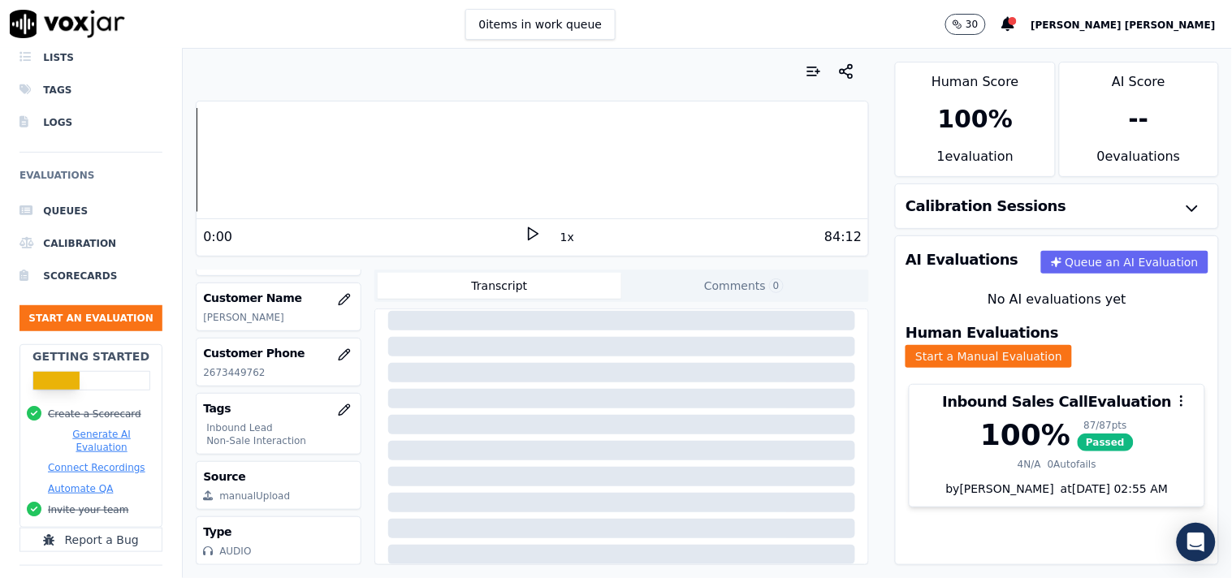
scroll to position [0, 0]
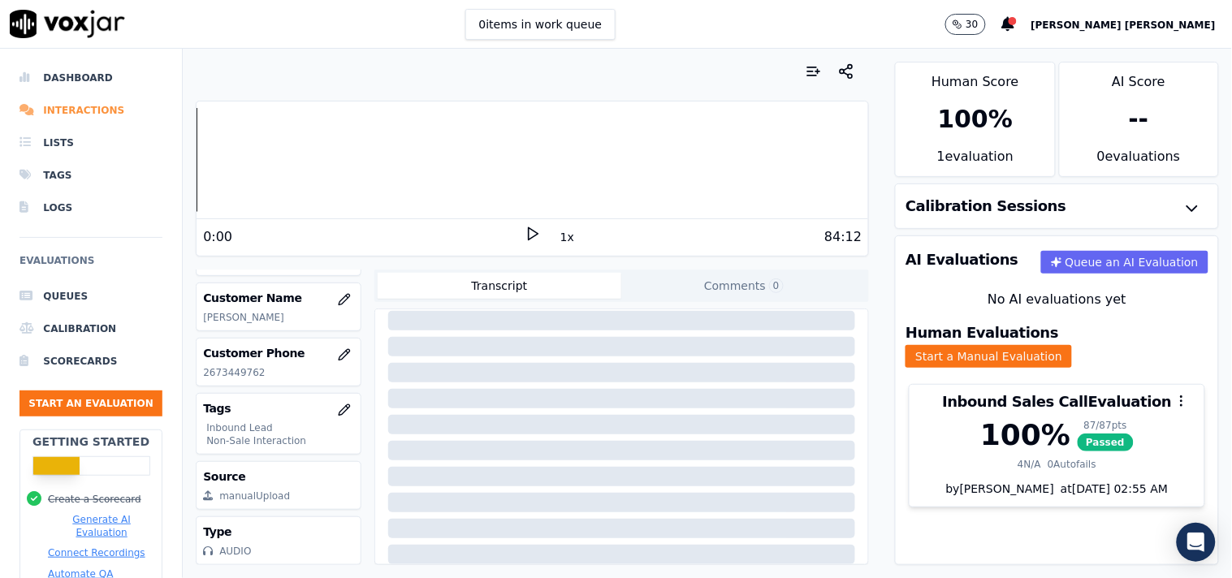
click at [83, 107] on li "Interactions" at bounding box center [90, 110] width 143 height 32
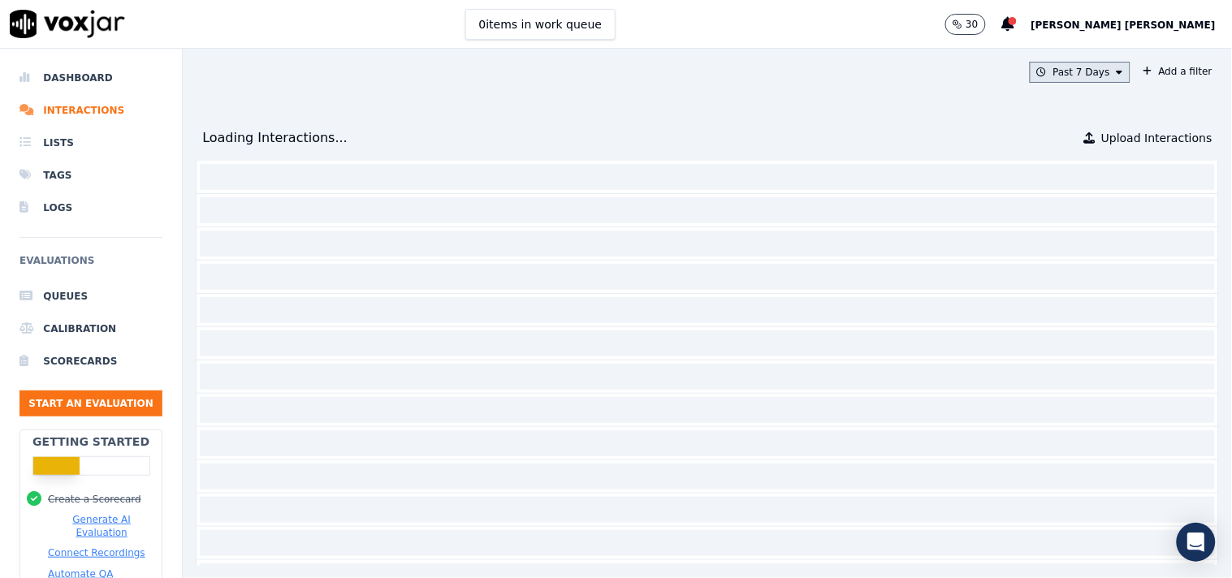
click at [1117, 76] on icon at bounding box center [1120, 72] width 6 height 10
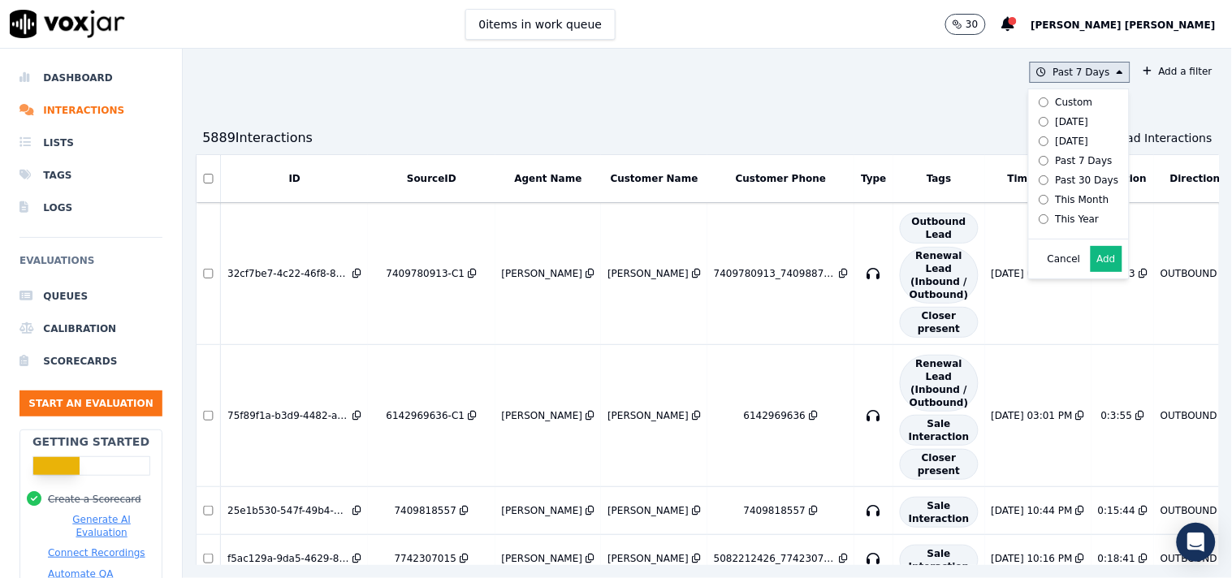
click at [1060, 123] on label "[DATE]" at bounding box center [1075, 121] width 87 height 19
click at [1091, 268] on button "Add" at bounding box center [1107, 259] width 32 height 26
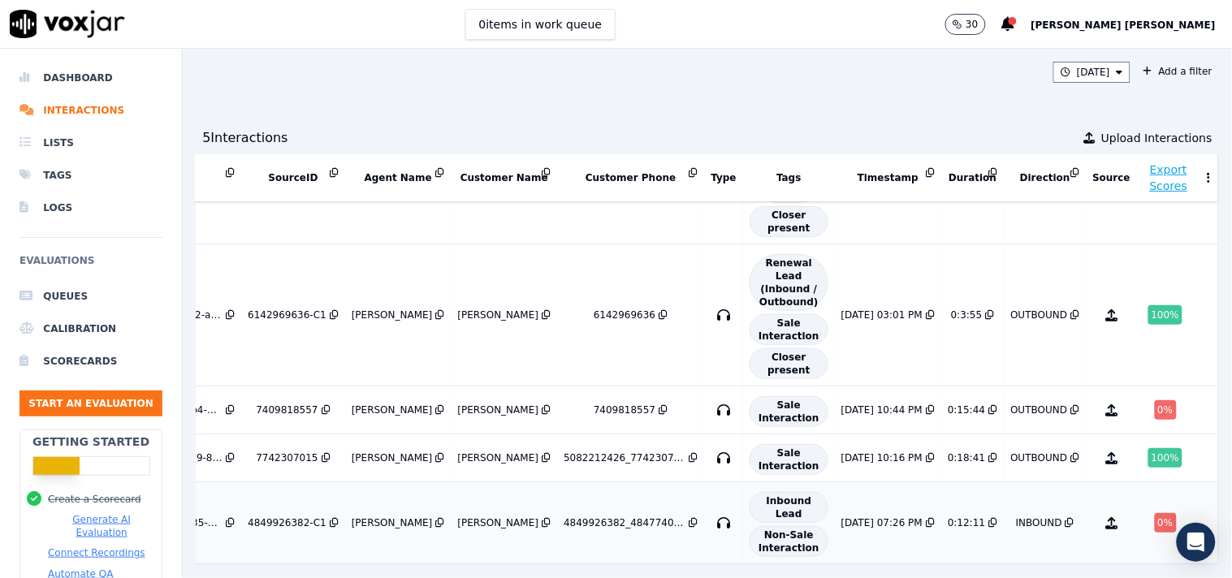
scroll to position [143, 127]
click at [53, 156] on li "Lists" at bounding box center [90, 143] width 143 height 32
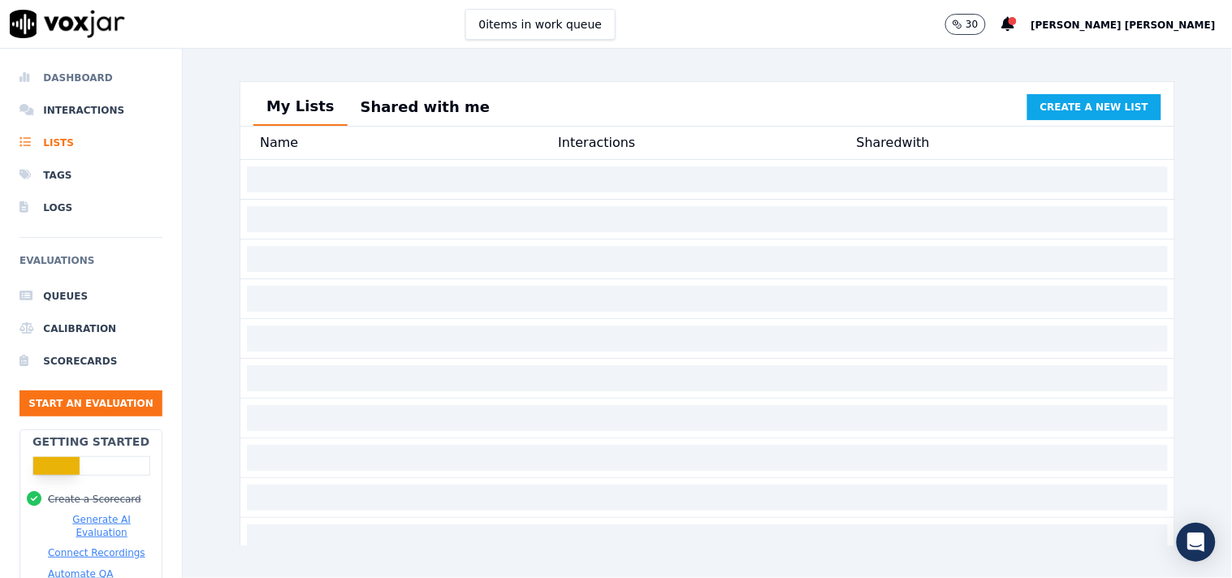
click at [68, 87] on li "Dashboard" at bounding box center [90, 78] width 143 height 32
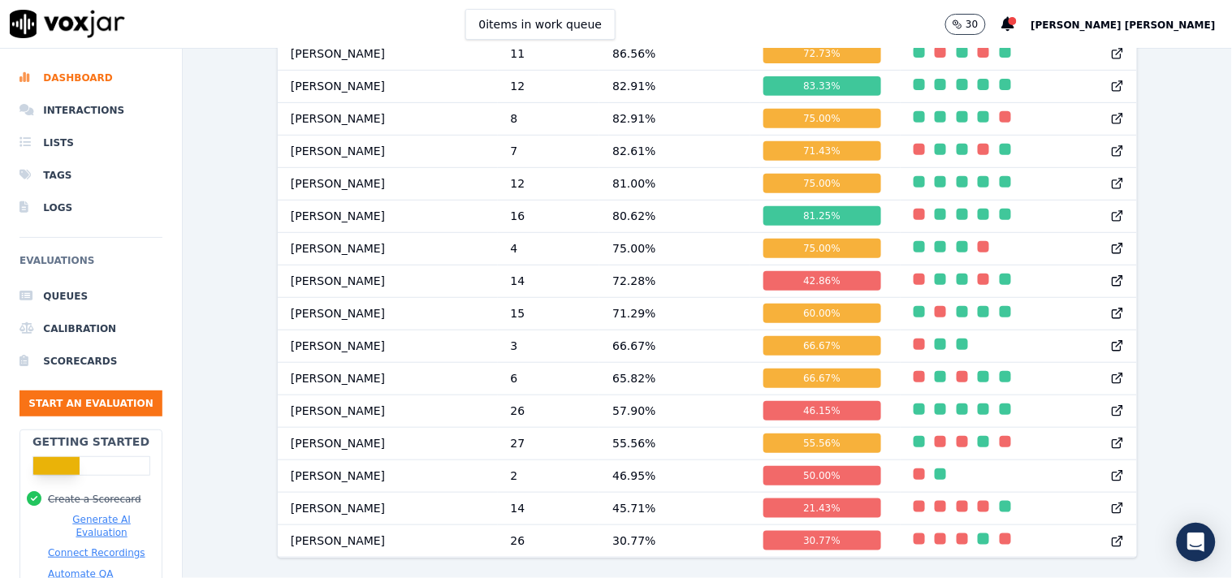
scroll to position [1796, 0]
